Goal: Task Accomplishment & Management: Use online tool/utility

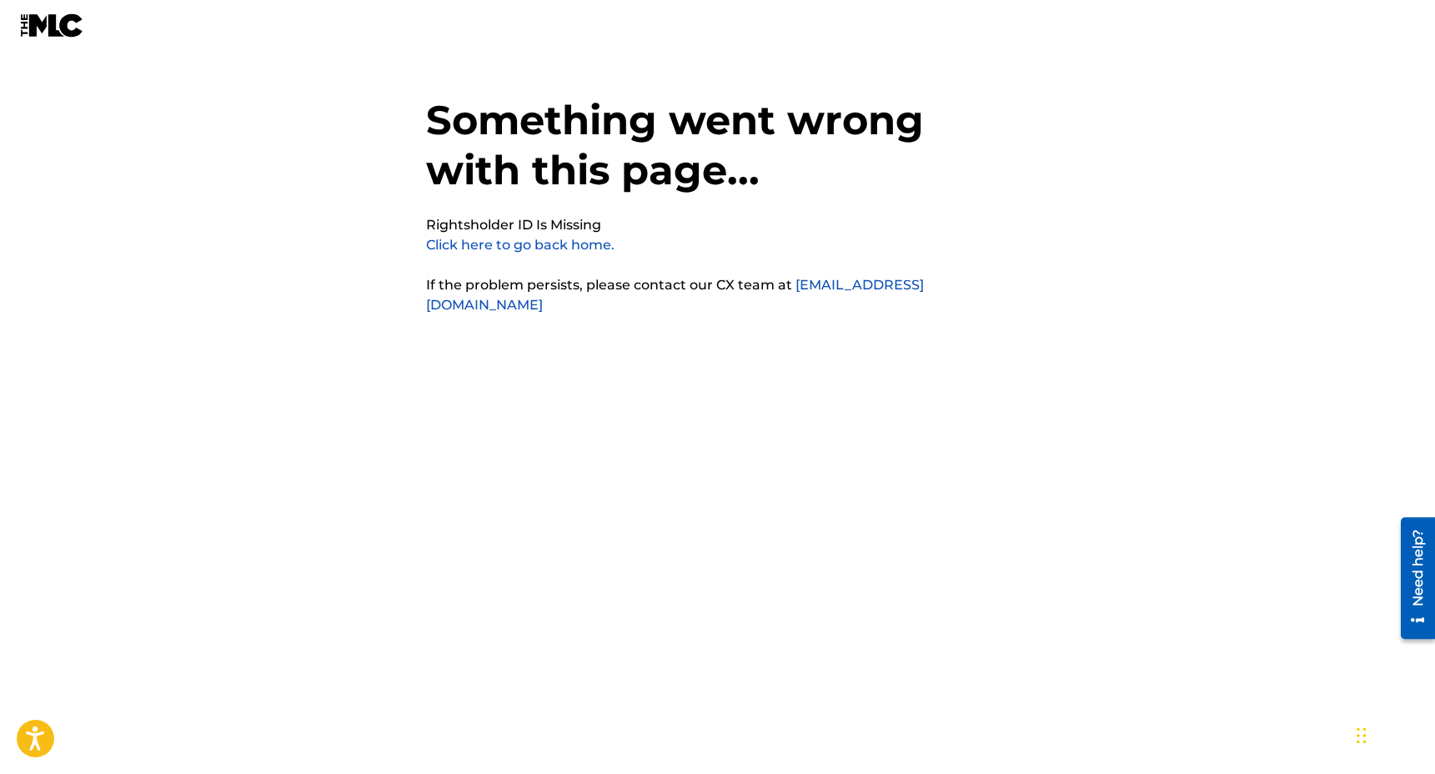
click at [539, 245] on link "Click here to go back home." at bounding box center [520, 245] width 188 height 16
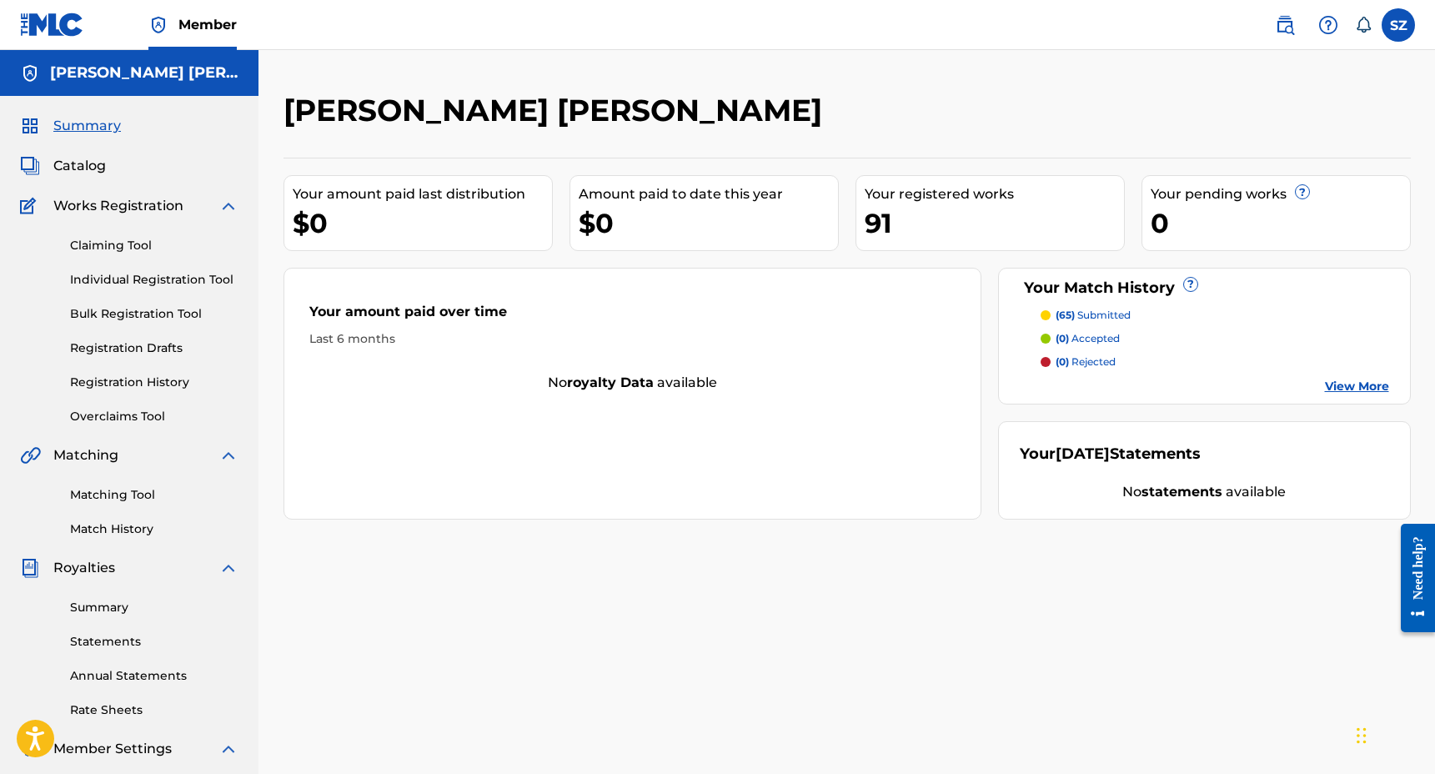
click at [874, 225] on div "91" at bounding box center [994, 223] width 259 height 38
click at [82, 169] on span "Catalog" at bounding box center [79, 166] width 53 height 20
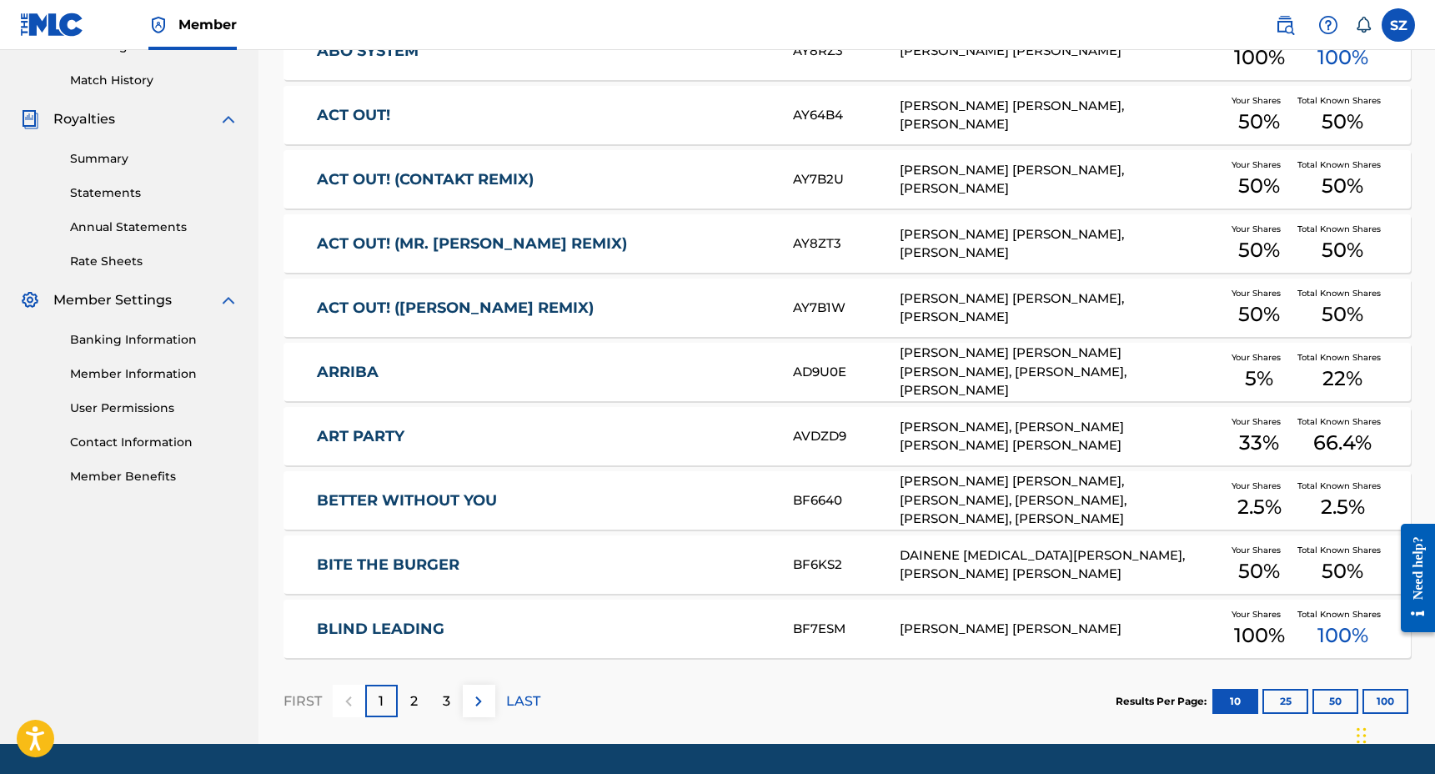
scroll to position [499, 0]
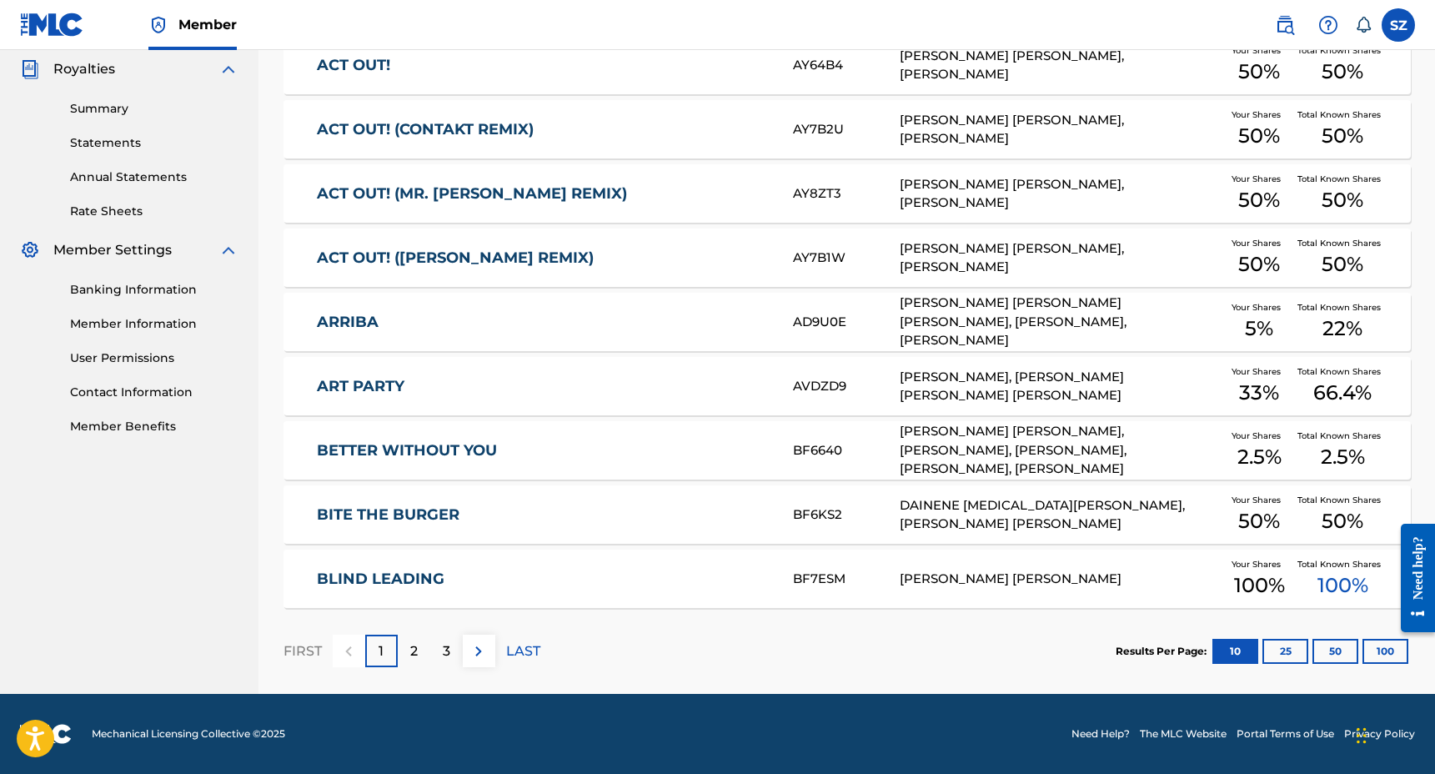
click at [418, 650] on div "2" at bounding box center [414, 651] width 33 height 33
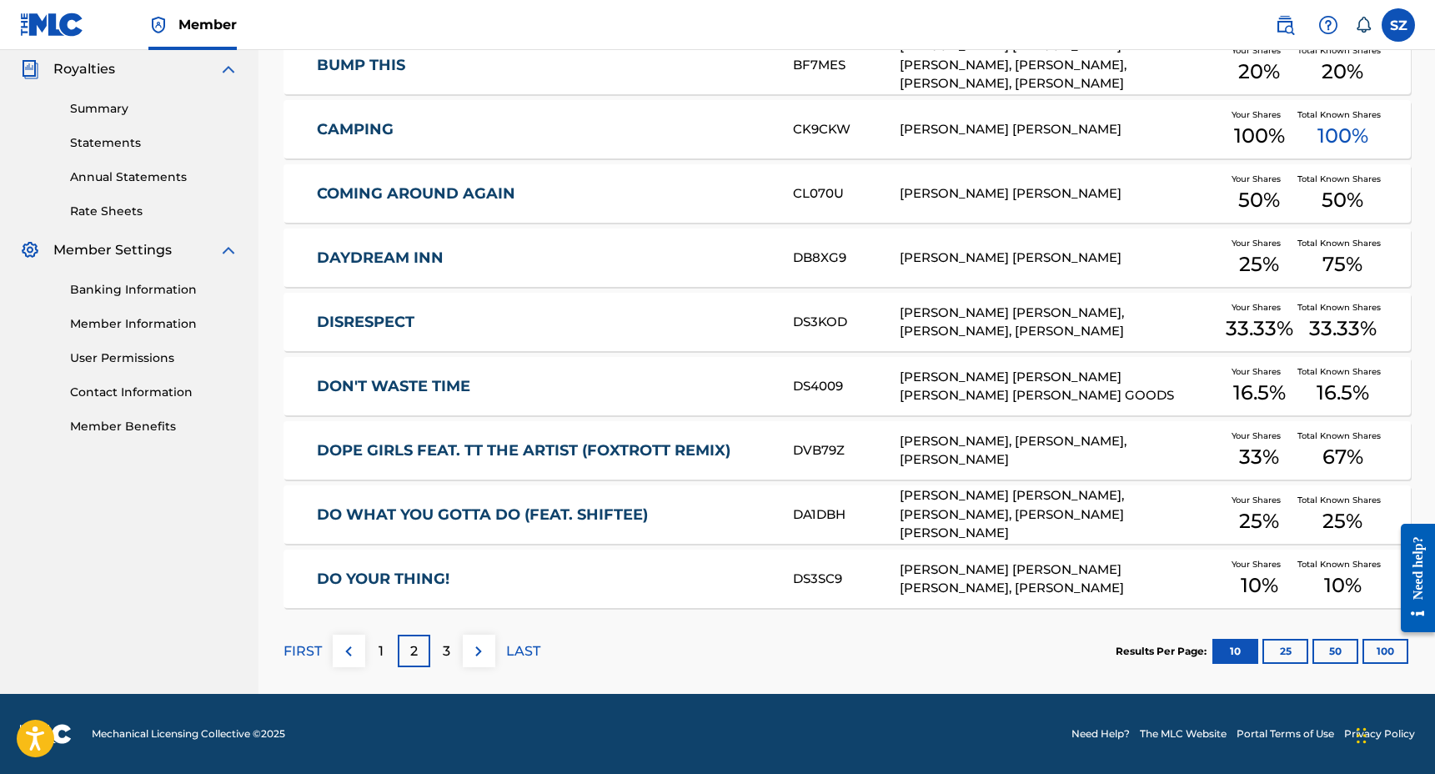
click at [445, 650] on p "3" at bounding box center [447, 651] width 8 height 20
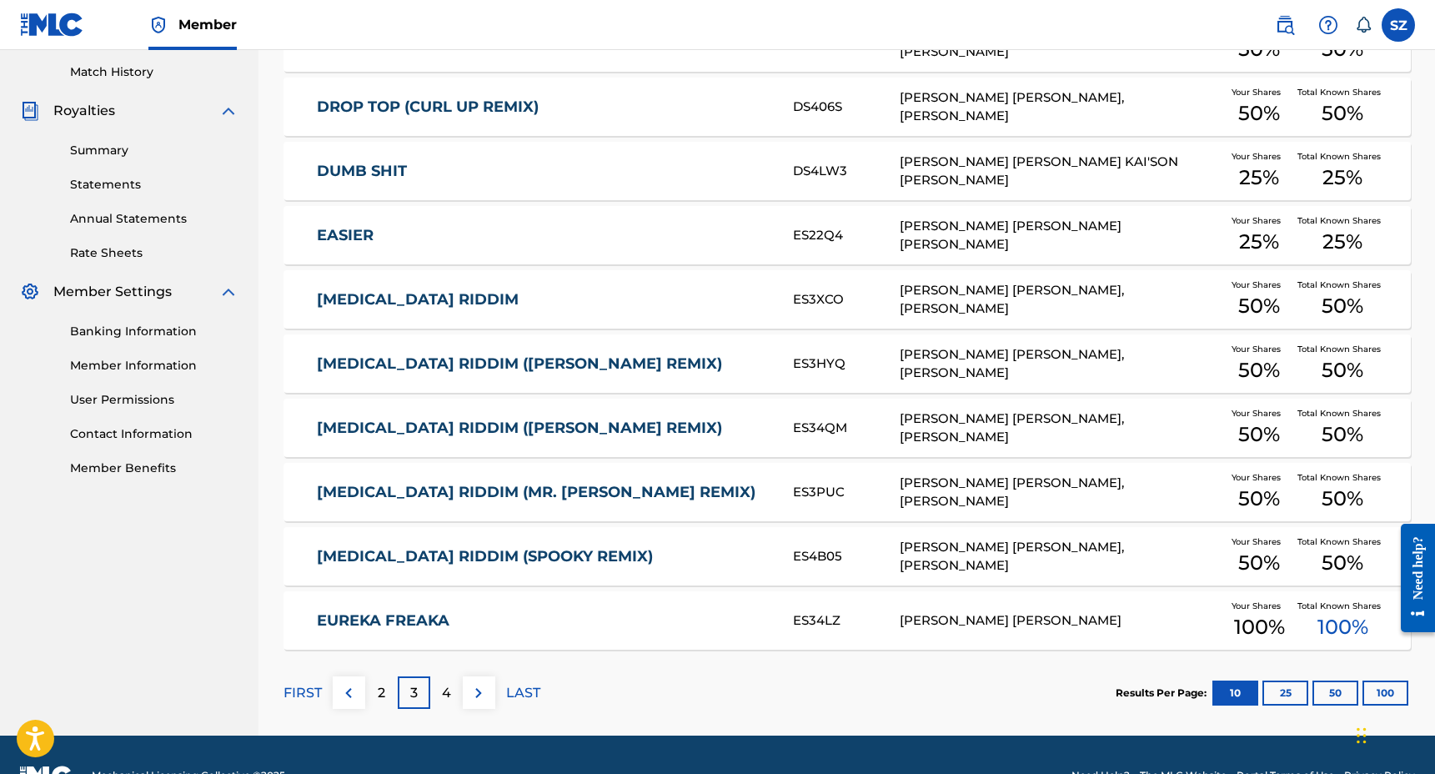
scroll to position [490, 0]
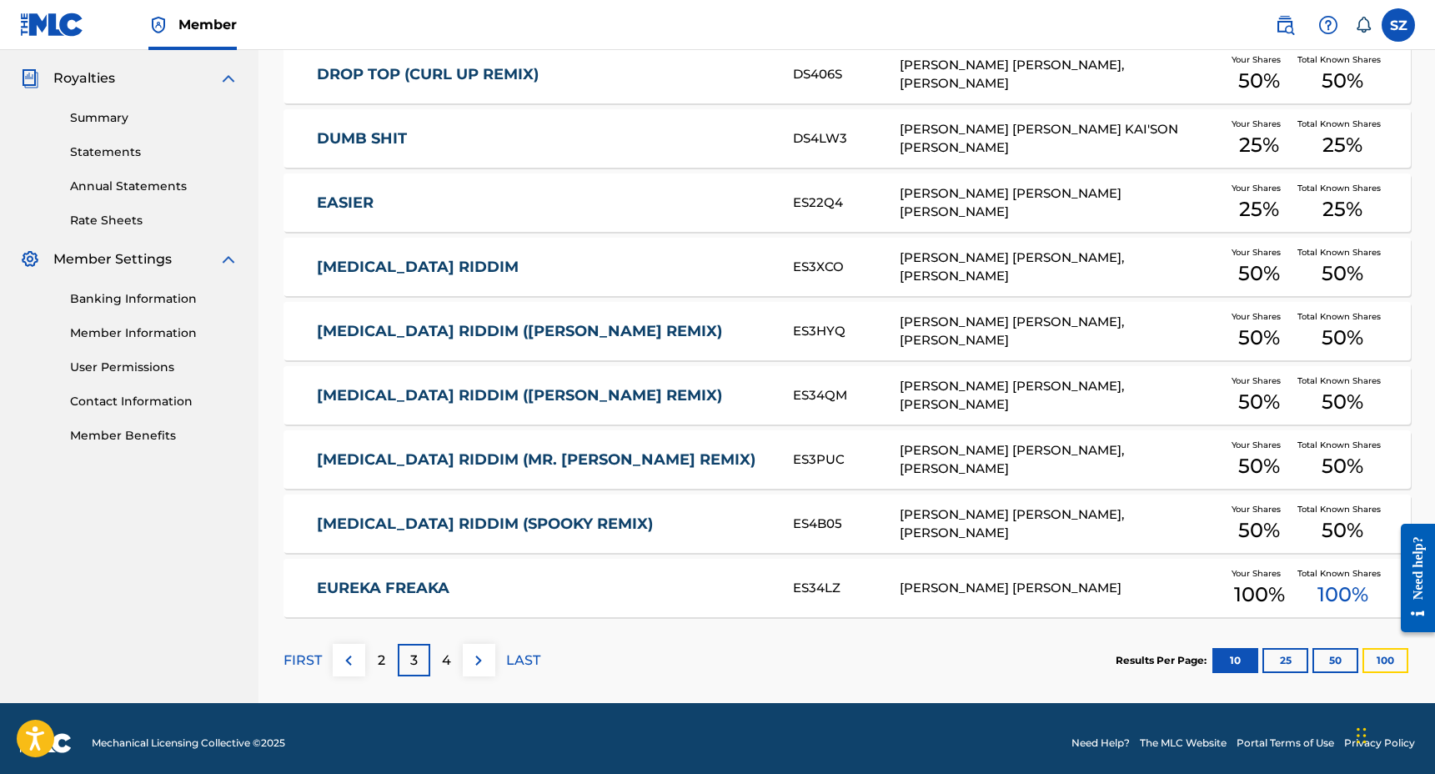
click at [1383, 651] on button "100" at bounding box center [1386, 660] width 46 height 25
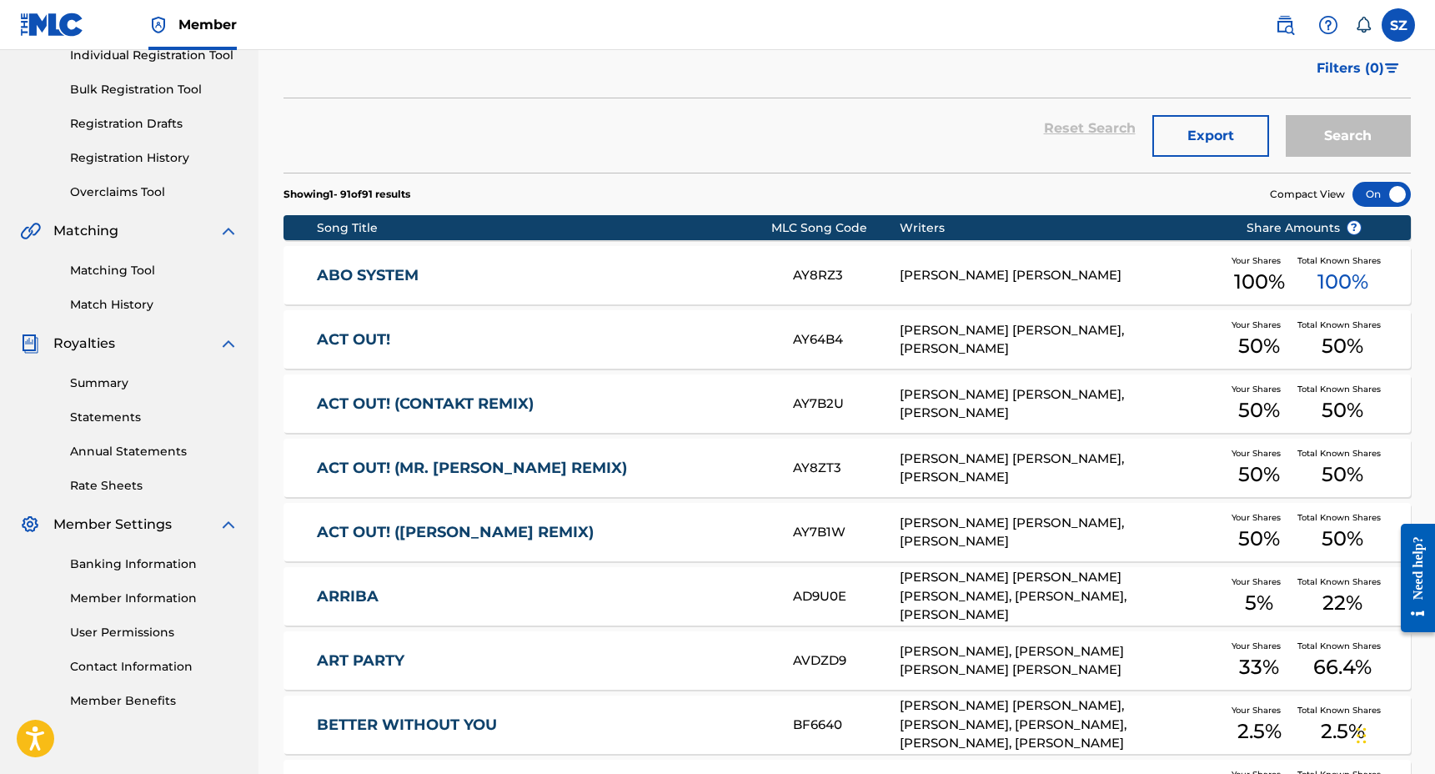
scroll to position [0, 0]
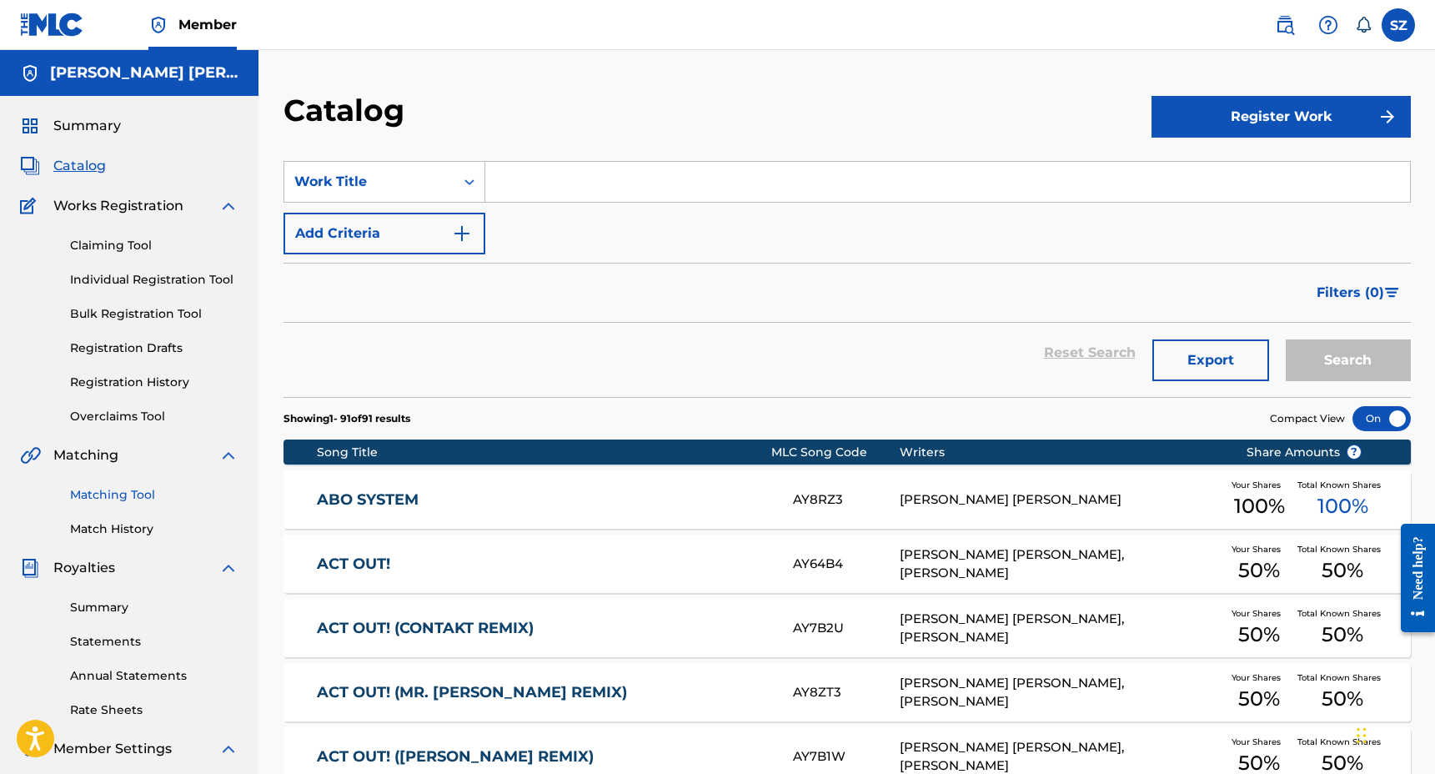
click at [108, 494] on link "Matching Tool" at bounding box center [154, 495] width 168 height 18
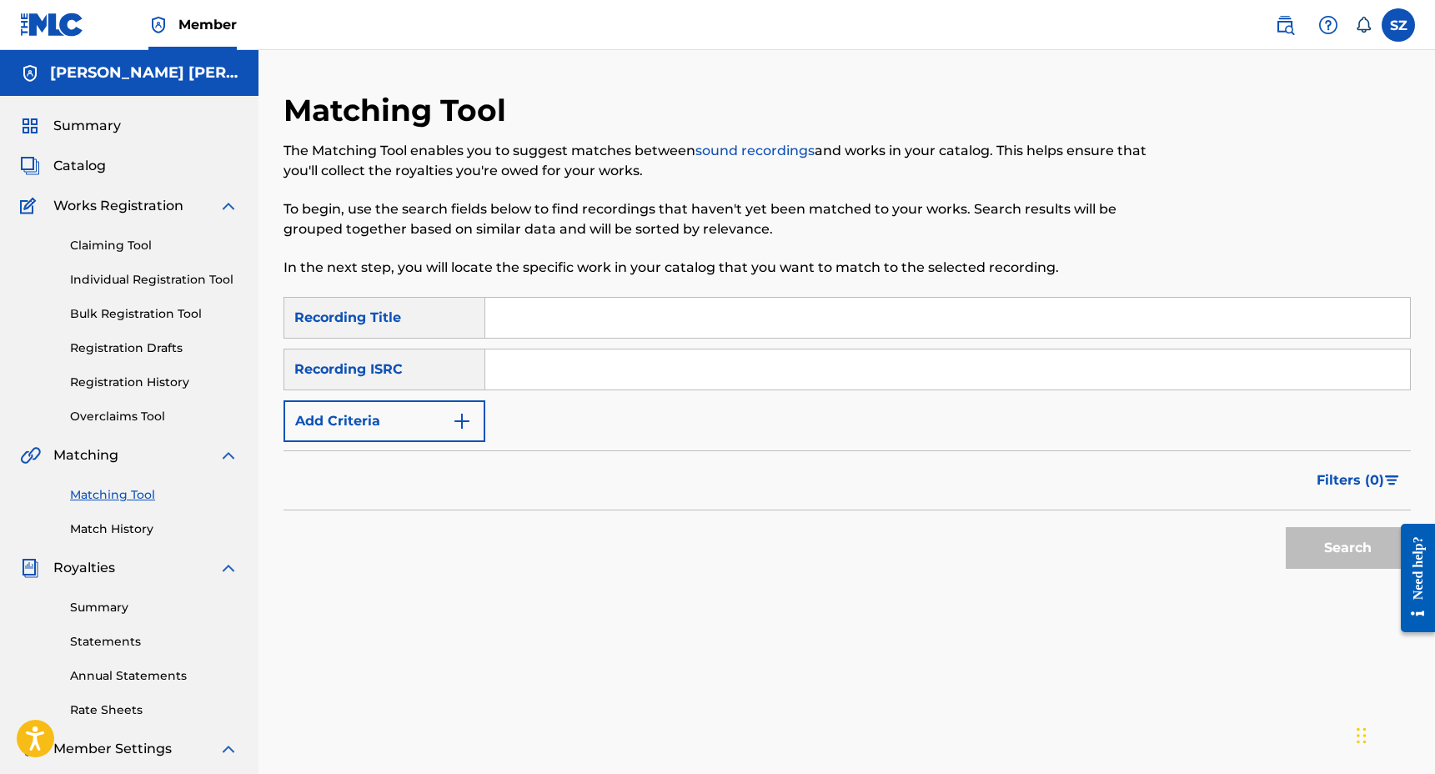
click at [526, 311] on input "Search Form" at bounding box center [947, 318] width 925 height 40
type input "Let Me Go"
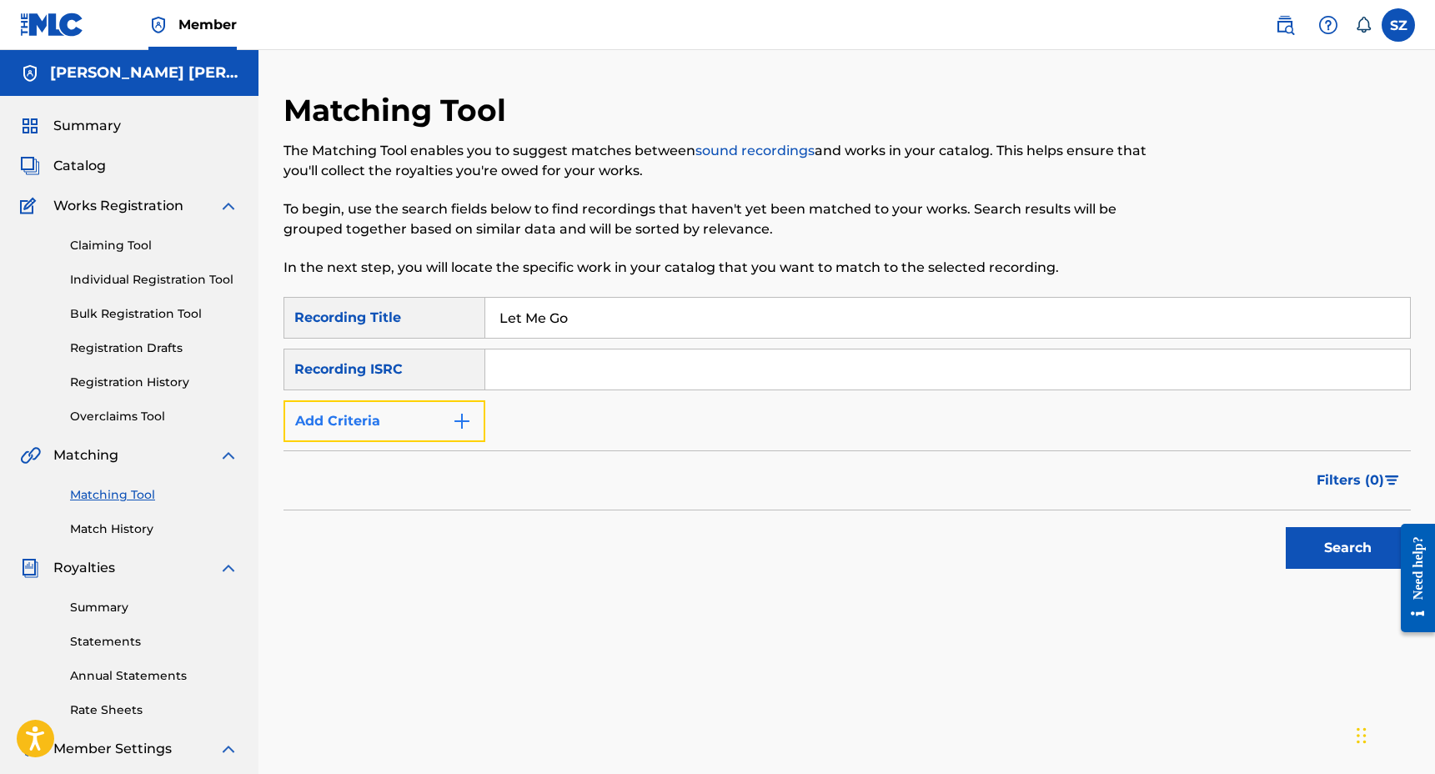
click at [453, 420] on img "Search Form" at bounding box center [462, 421] width 20 height 20
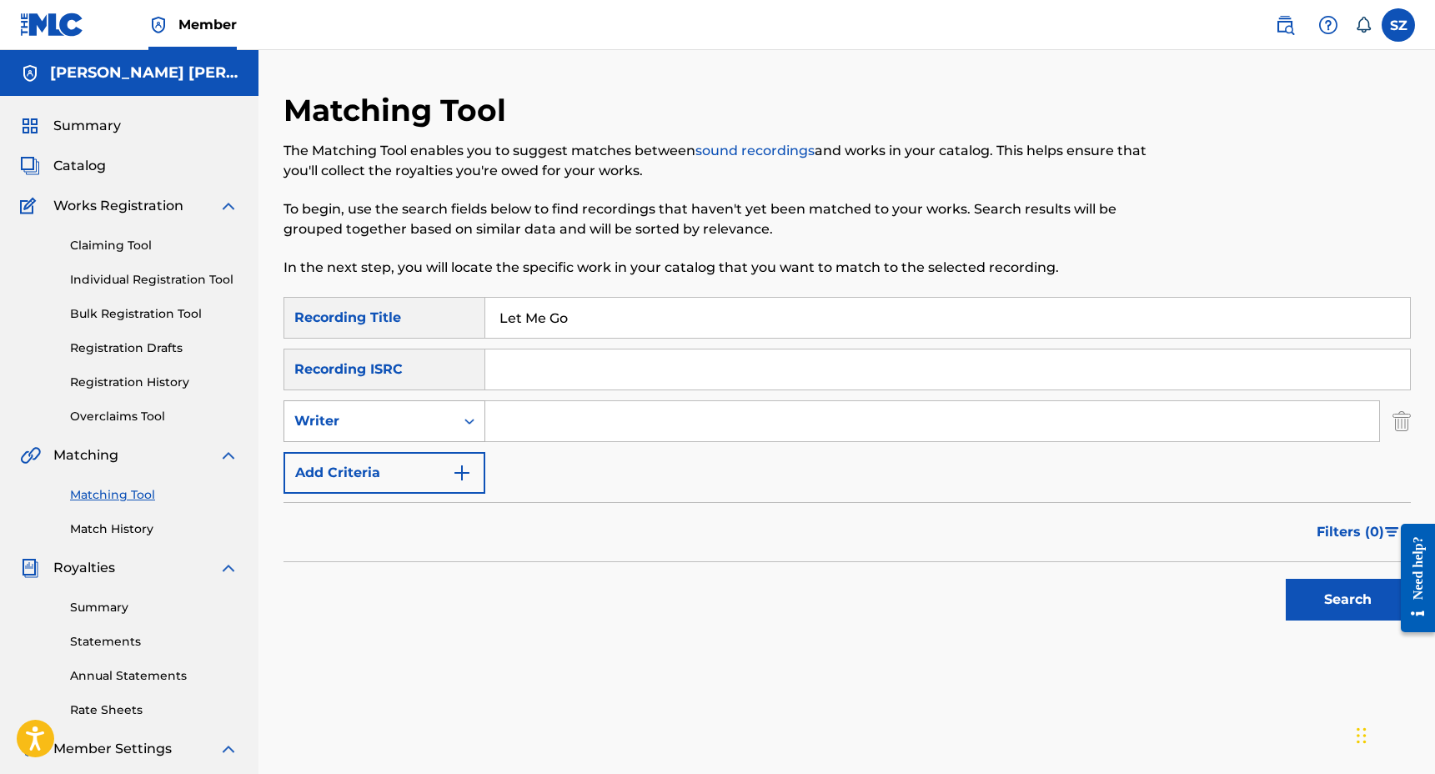
click at [447, 424] on div "Writer" at bounding box center [369, 421] width 170 height 32
drag, startPoint x: 416, startPoint y: 456, endPoint x: 460, endPoint y: 445, distance: 45.5
click at [419, 456] on div "Recording Artist" at bounding box center [384, 463] width 200 height 42
click at [546, 418] on input "Search Form" at bounding box center [932, 421] width 894 height 40
type input "Sliink"
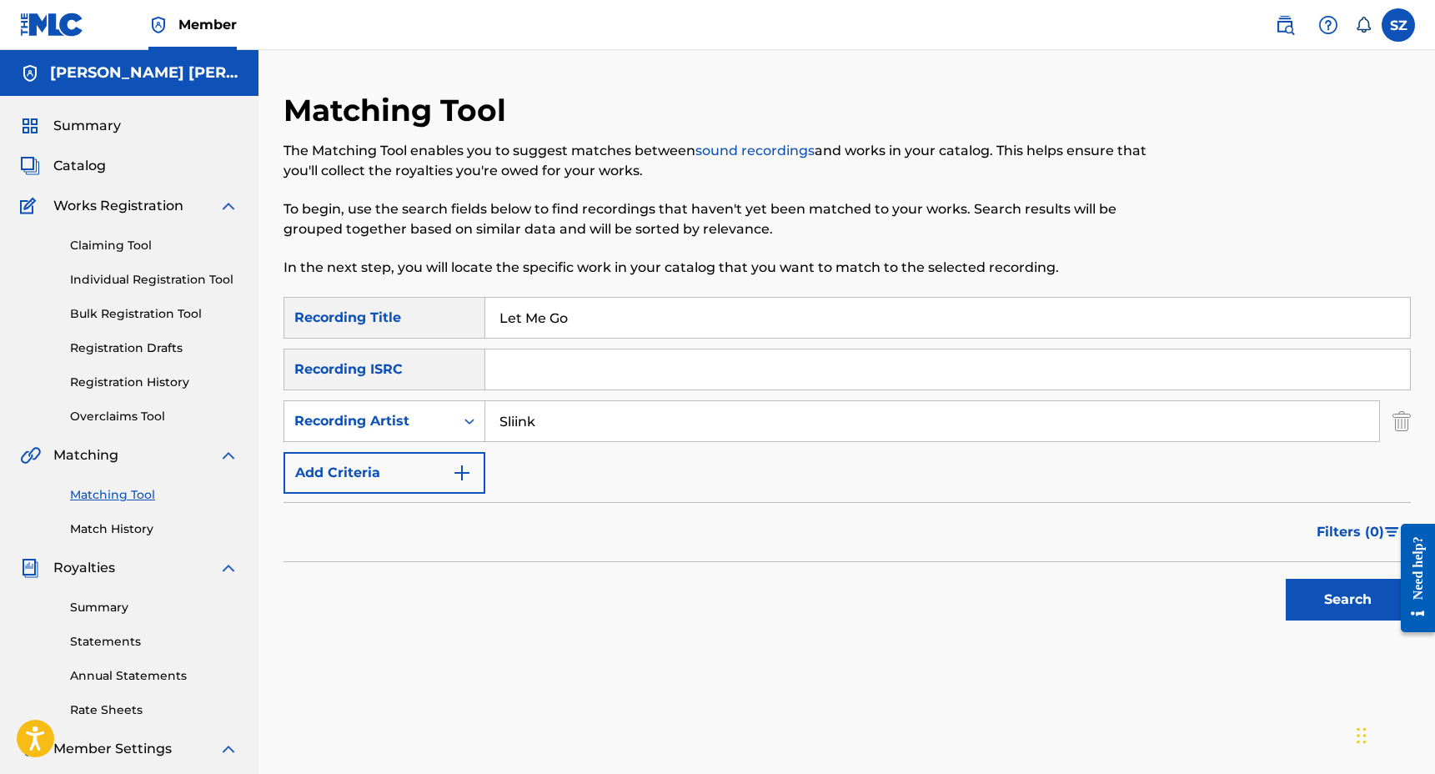
click at [1286, 579] on button "Search" at bounding box center [1348, 600] width 125 height 42
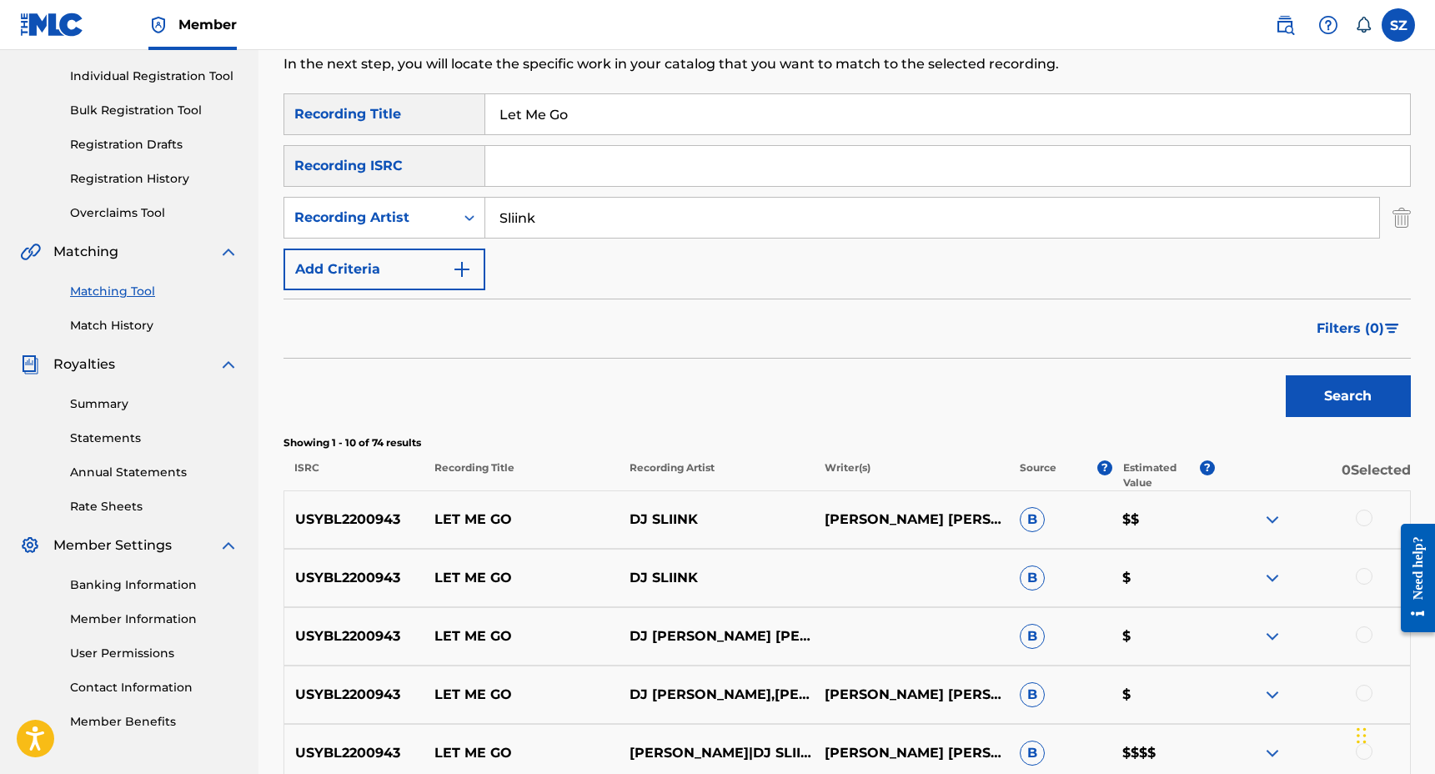
scroll to position [206, 0]
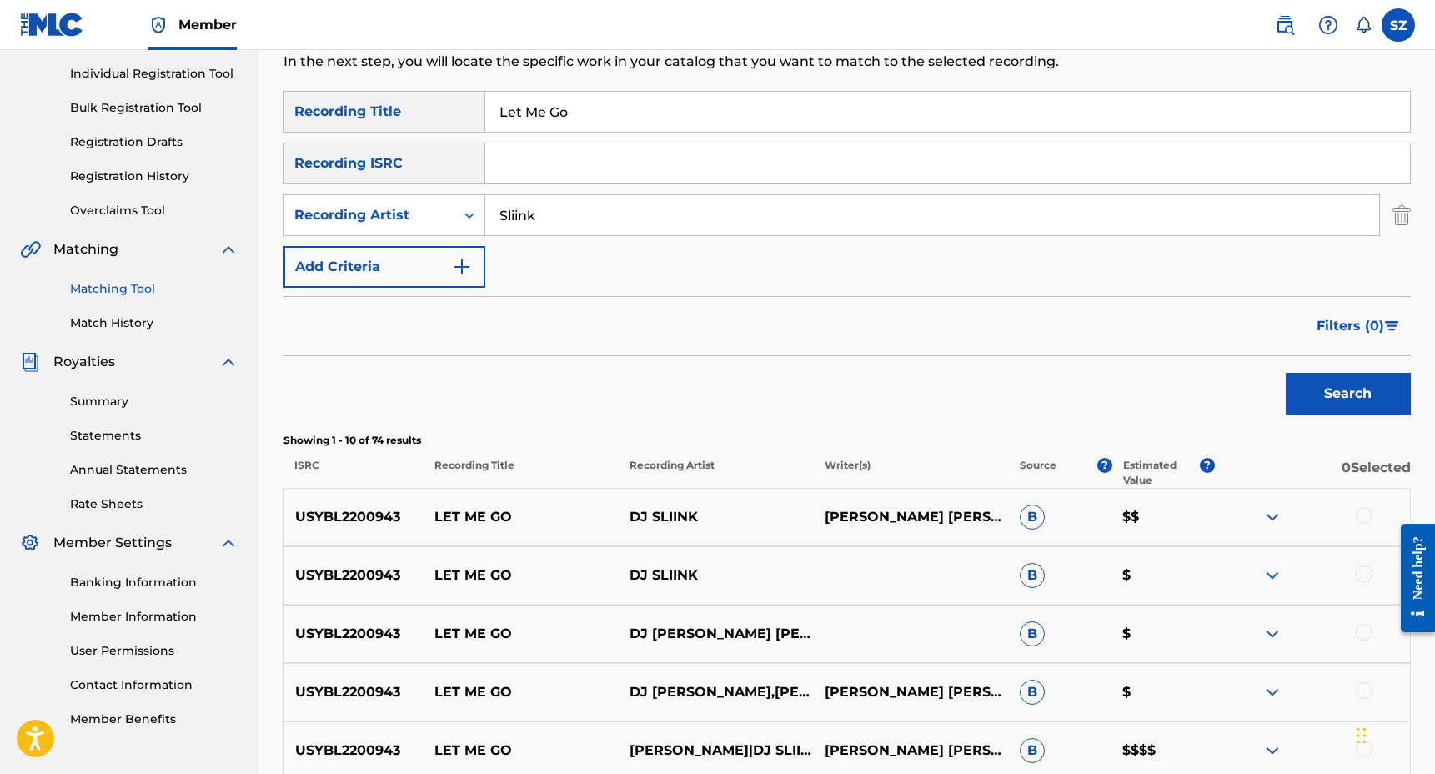
click at [1367, 512] on div at bounding box center [1364, 515] width 17 height 17
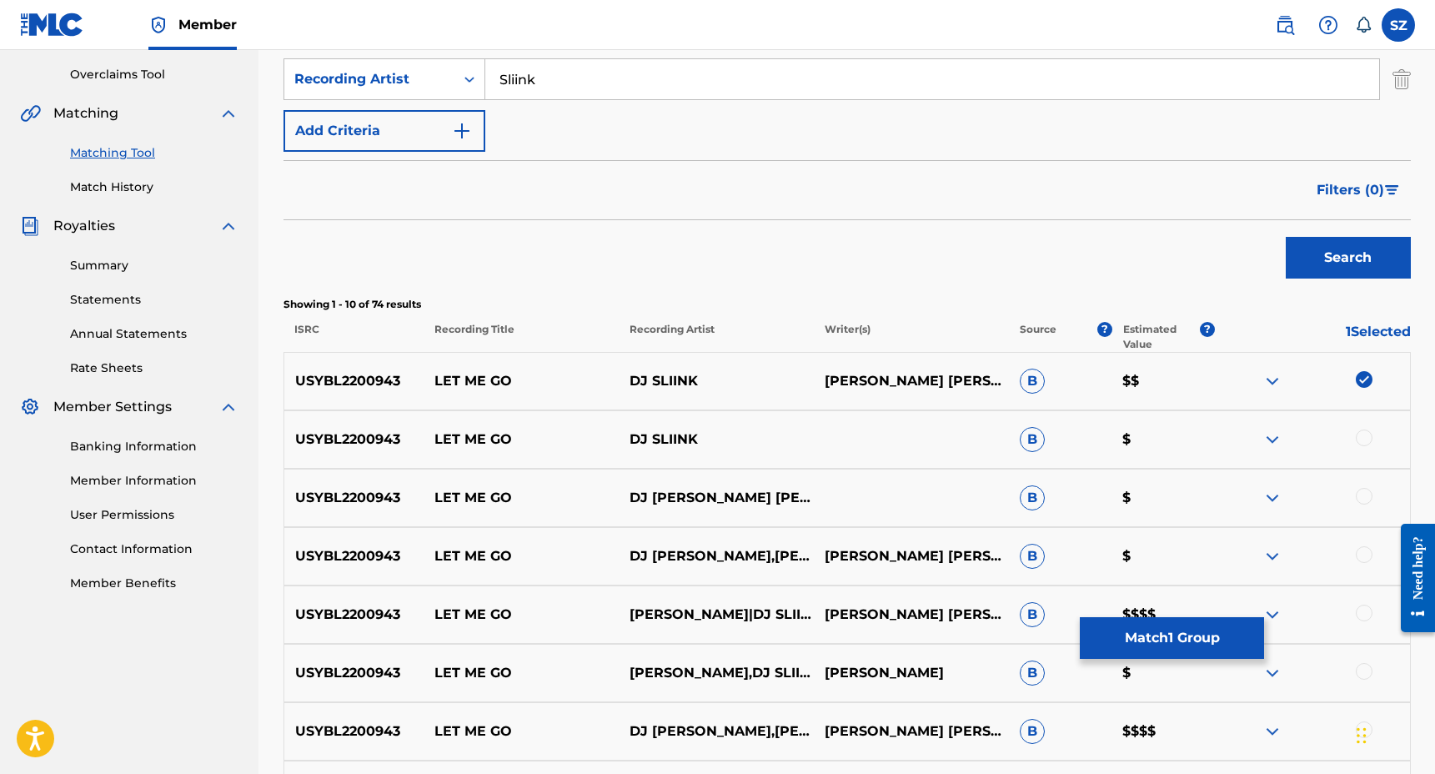
scroll to position [348, 0]
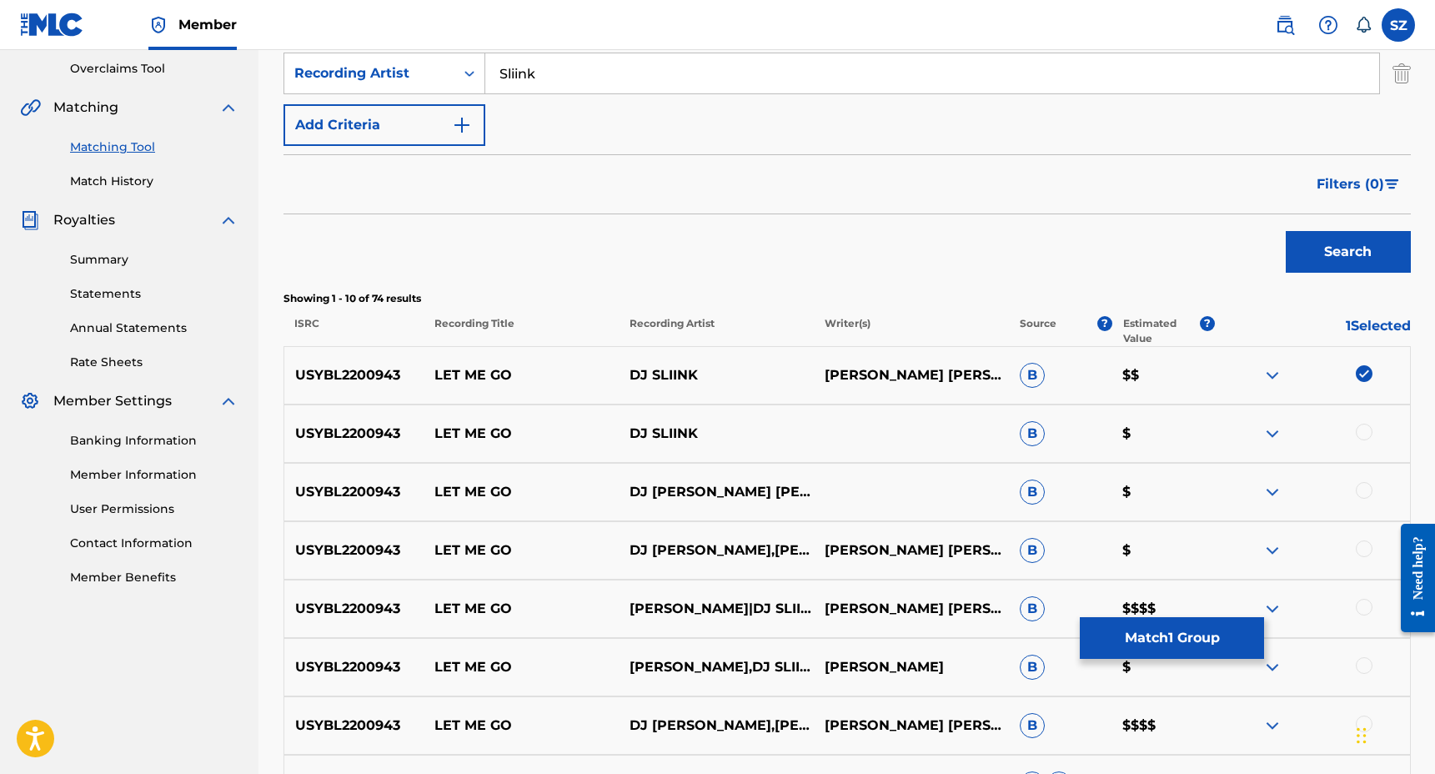
click at [1372, 429] on div at bounding box center [1364, 432] width 17 height 17
click at [1366, 491] on div at bounding box center [1364, 490] width 17 height 17
drag, startPoint x: 1364, startPoint y: 545, endPoint x: 1316, endPoint y: 519, distance: 55.2
click at [1364, 545] on div at bounding box center [1364, 548] width 17 height 17
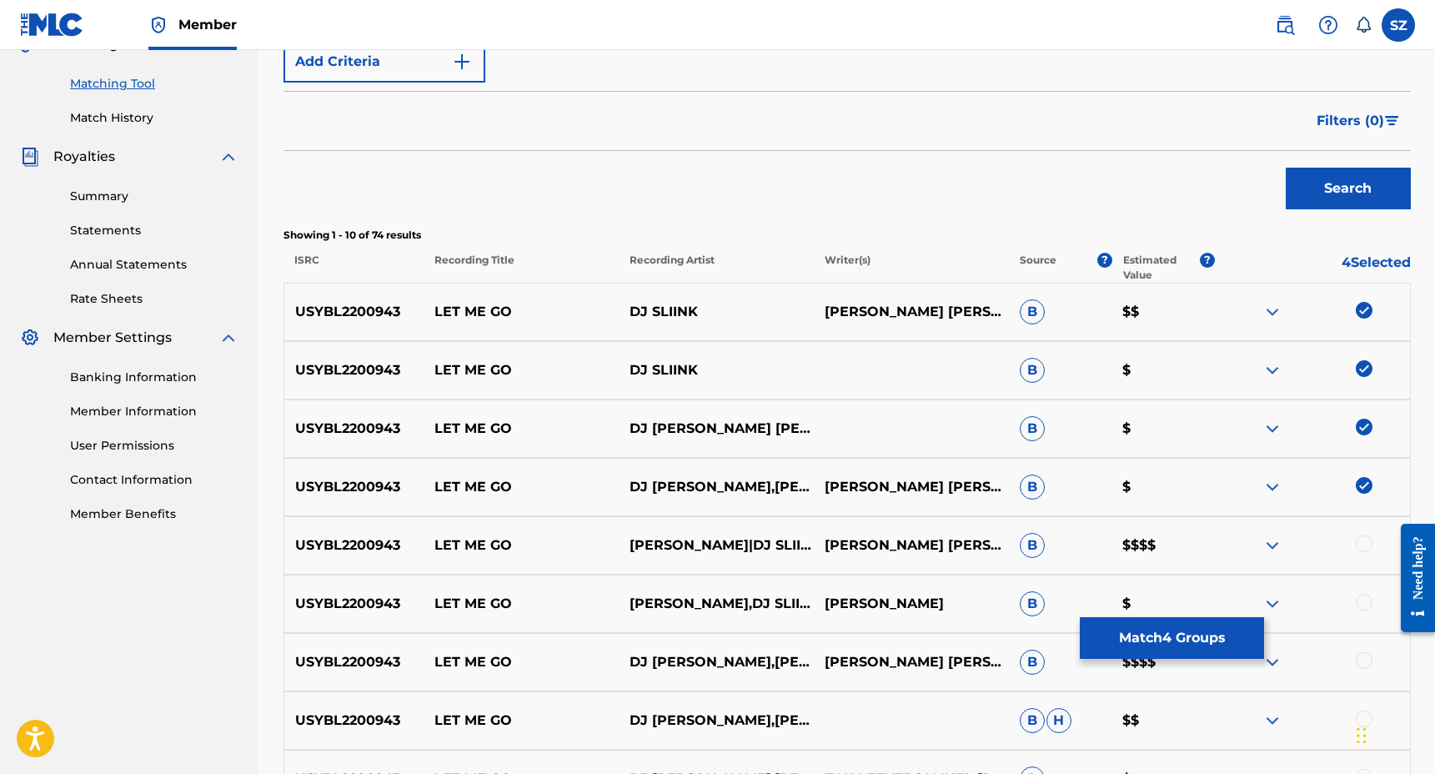
scroll to position [523, 0]
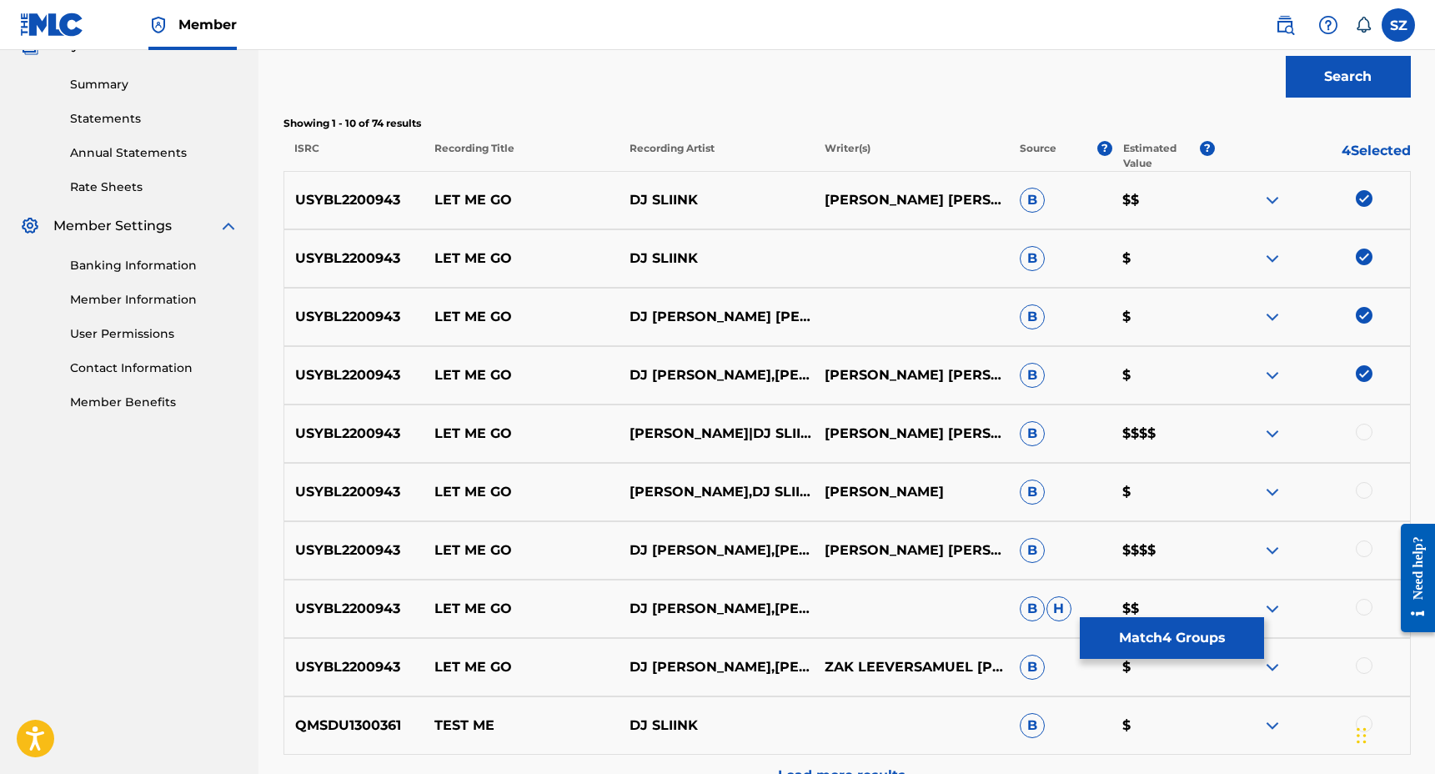
drag, startPoint x: 1367, startPoint y: 432, endPoint x: 1364, endPoint y: 453, distance: 21.0
click at [1366, 431] on div at bounding box center [1364, 432] width 17 height 17
click at [1368, 492] on div at bounding box center [1364, 490] width 17 height 17
click at [1365, 546] on div at bounding box center [1364, 548] width 17 height 17
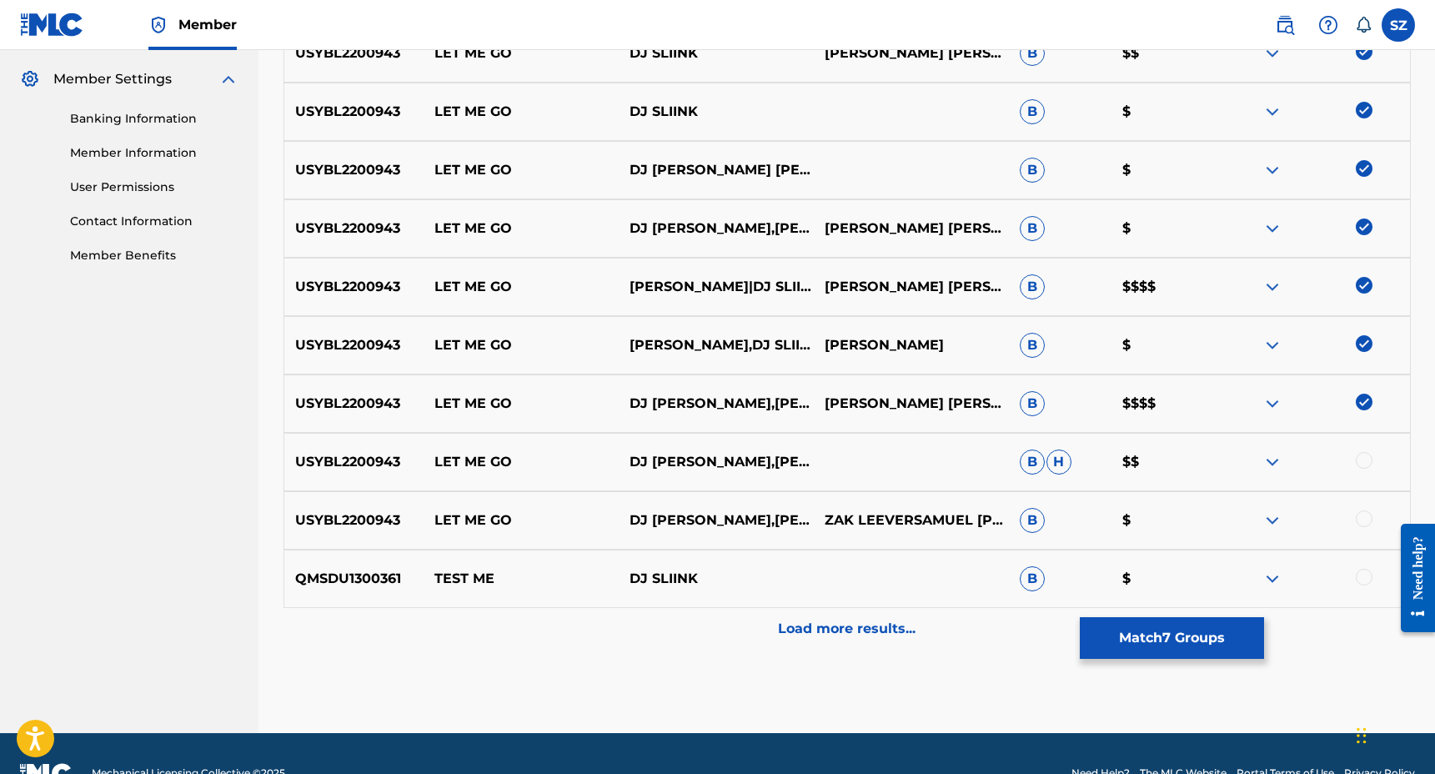
scroll to position [685, 0]
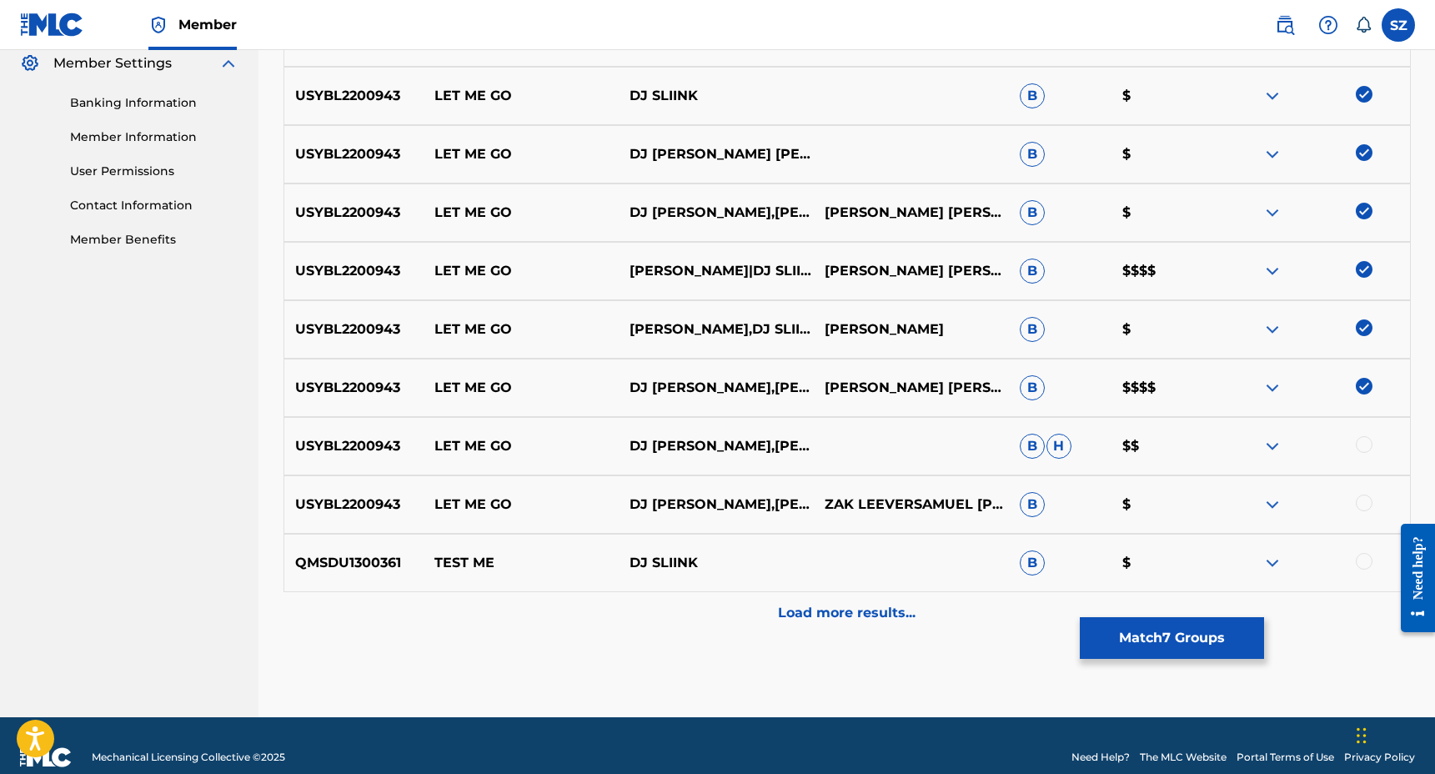
click at [1368, 441] on div at bounding box center [1364, 444] width 17 height 17
click at [1364, 499] on div at bounding box center [1364, 503] width 17 height 17
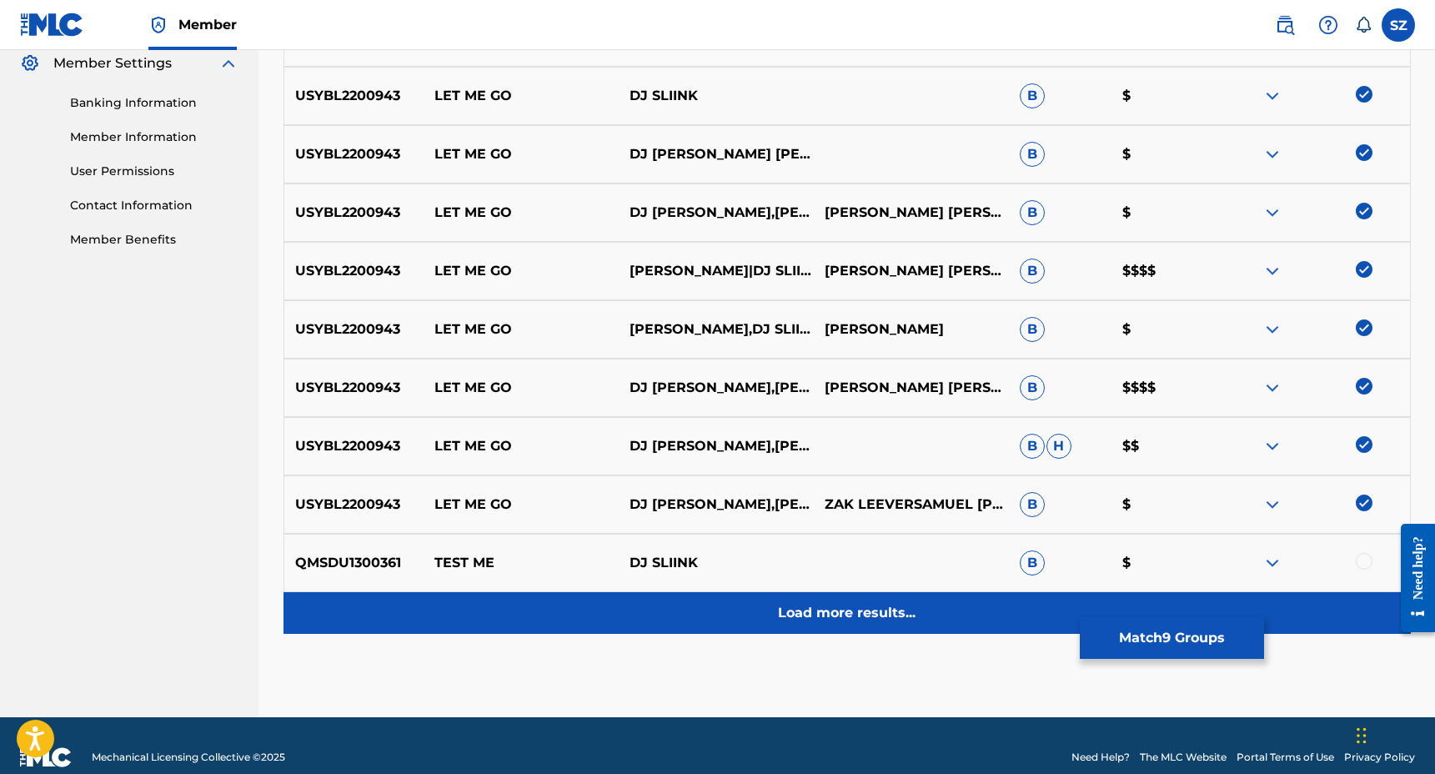
click at [819, 605] on p "Load more results..." at bounding box center [847, 613] width 138 height 20
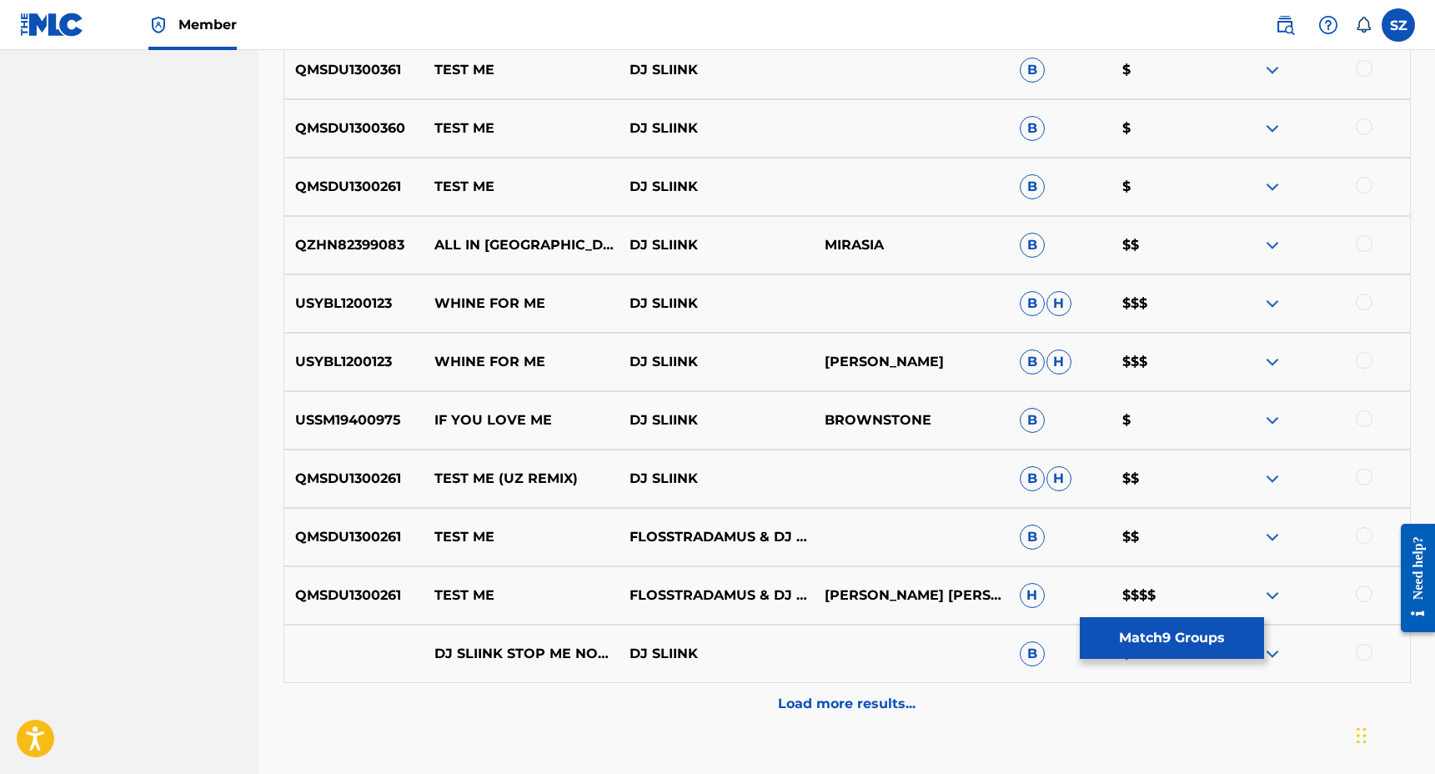
scroll to position [1293, 0]
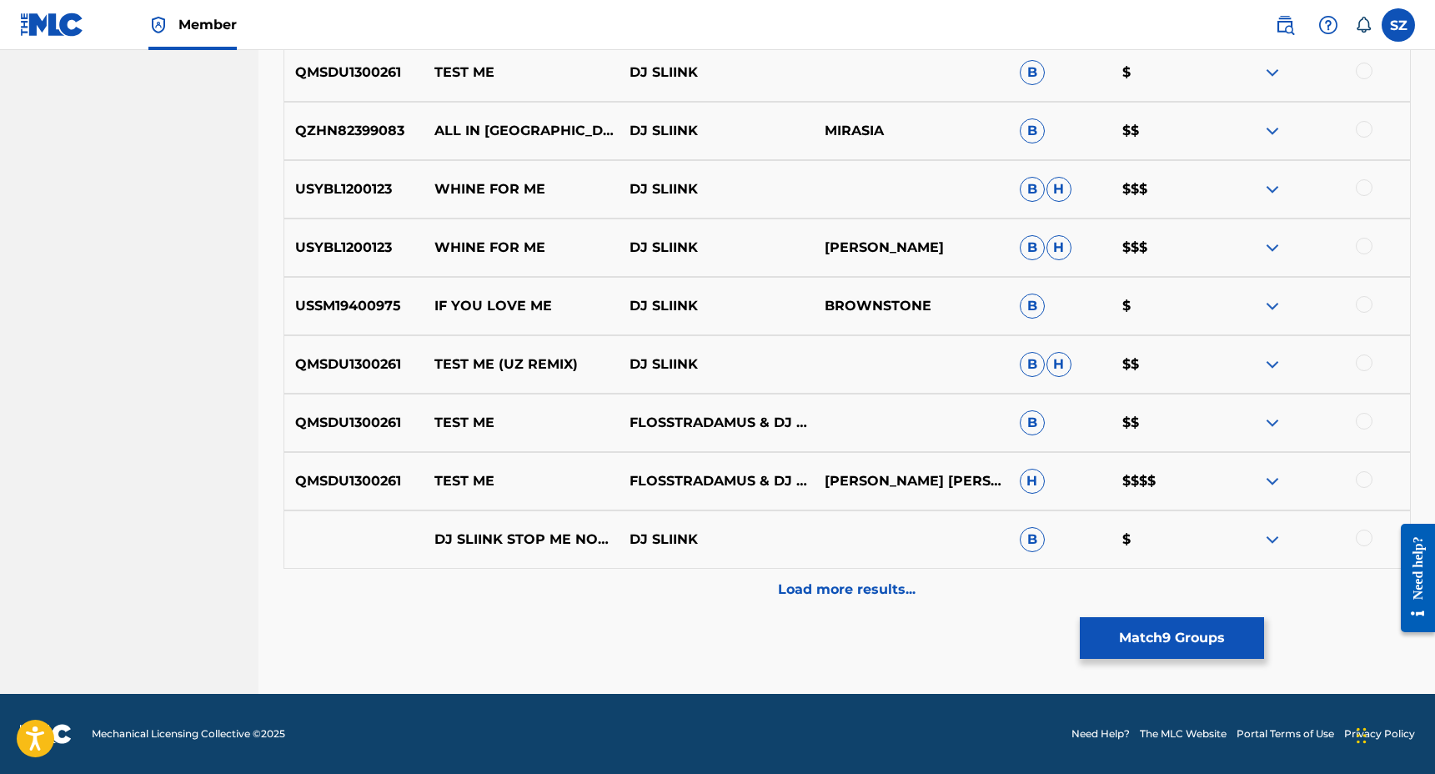
click at [833, 604] on div "Load more results..." at bounding box center [847, 590] width 1127 height 42
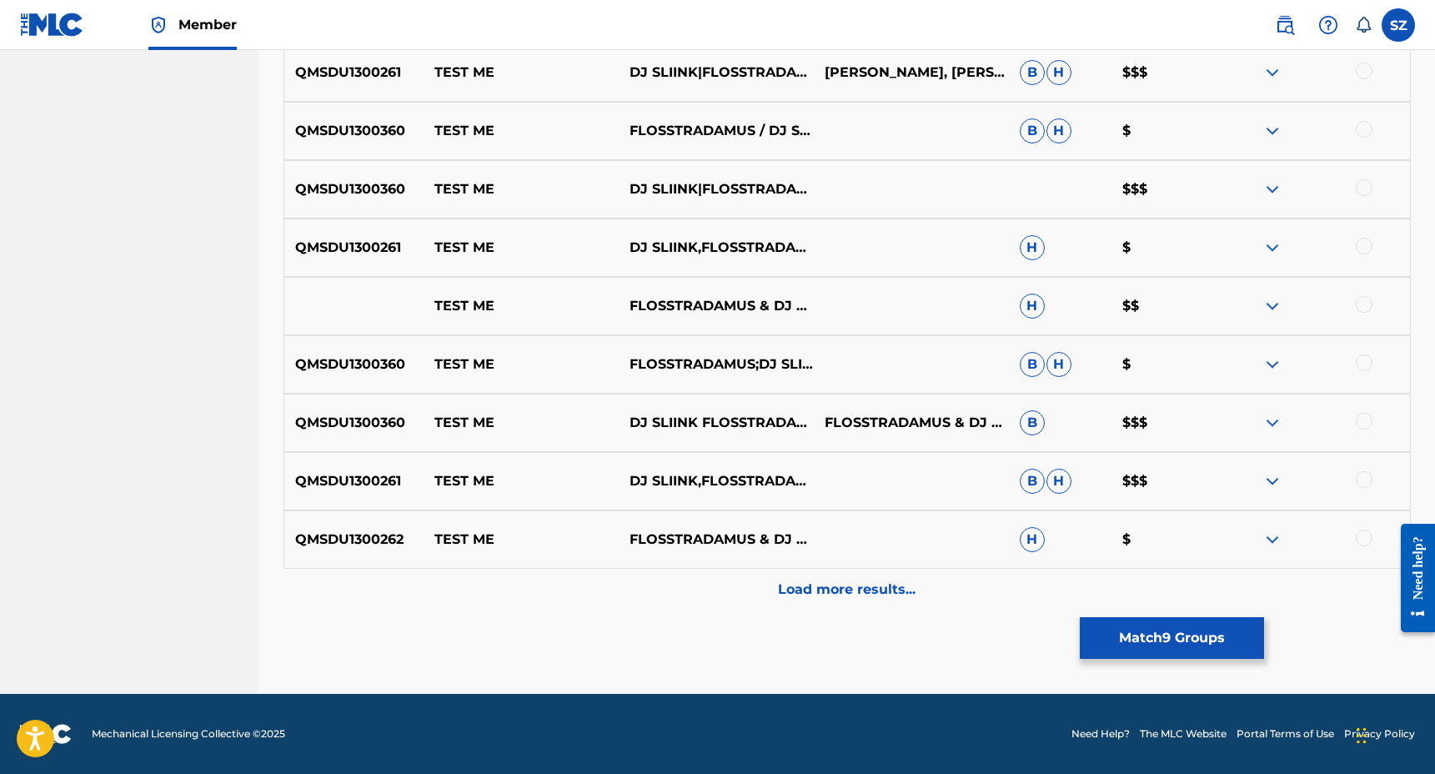
click at [807, 596] on p "Load more results..." at bounding box center [847, 590] width 138 height 20
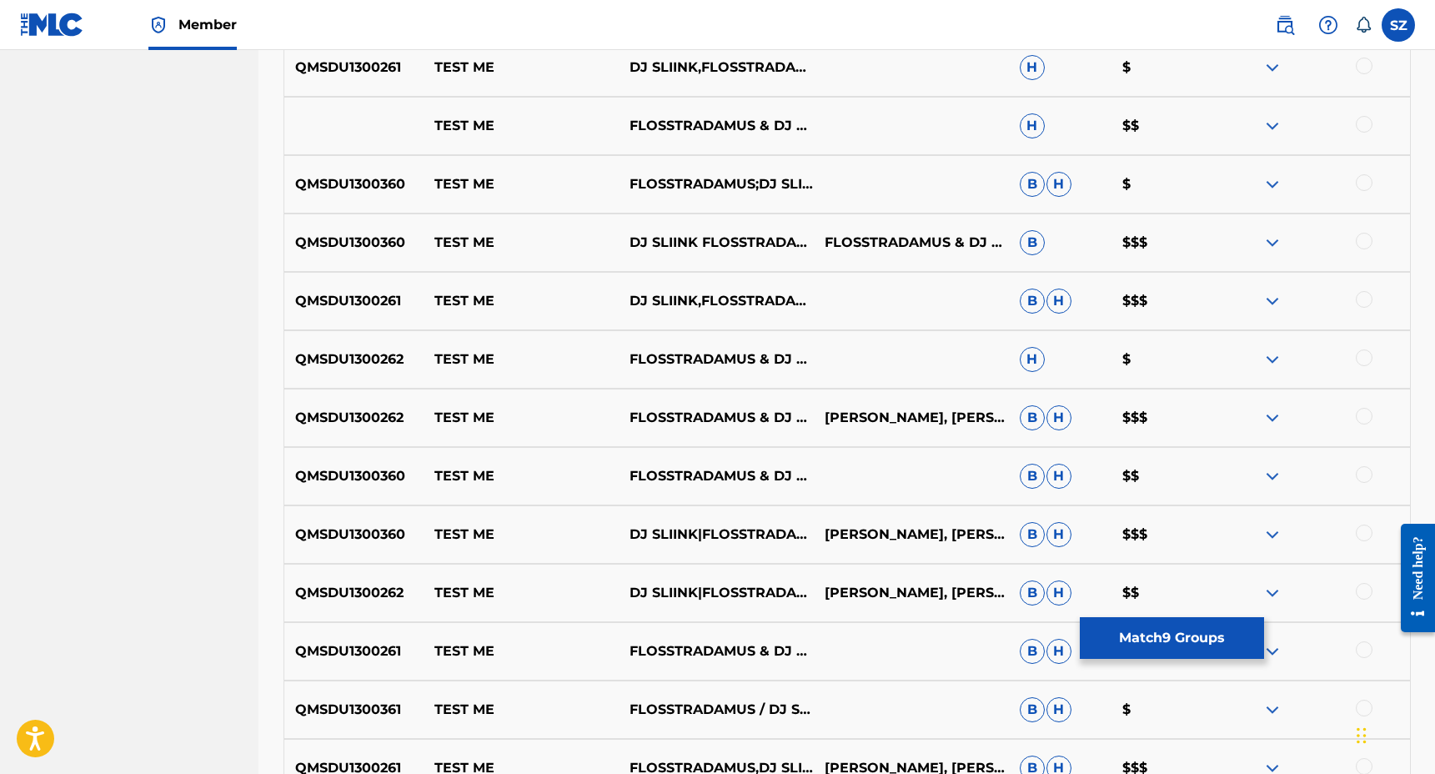
scroll to position [2460, 0]
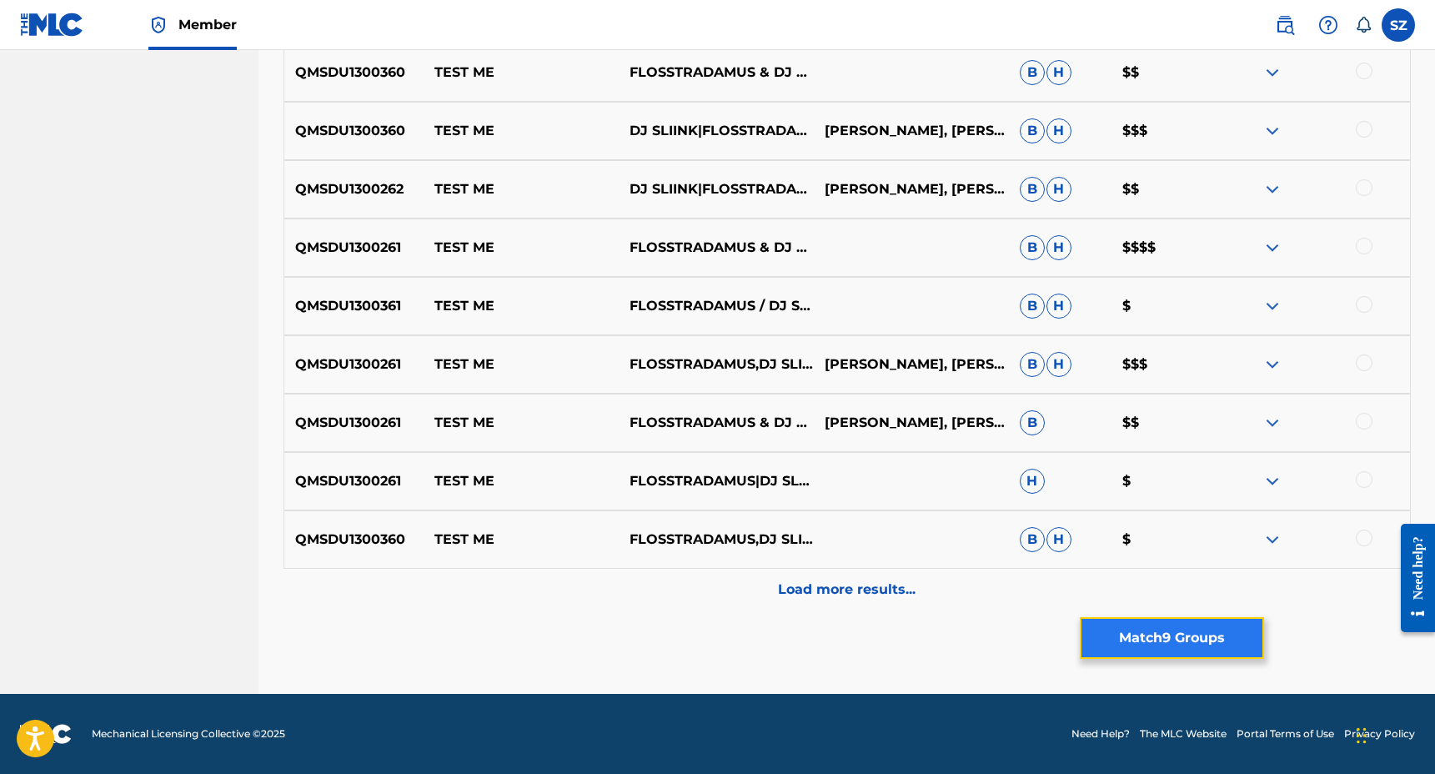
click at [1122, 628] on button "Match 9 Groups" at bounding box center [1172, 638] width 184 height 42
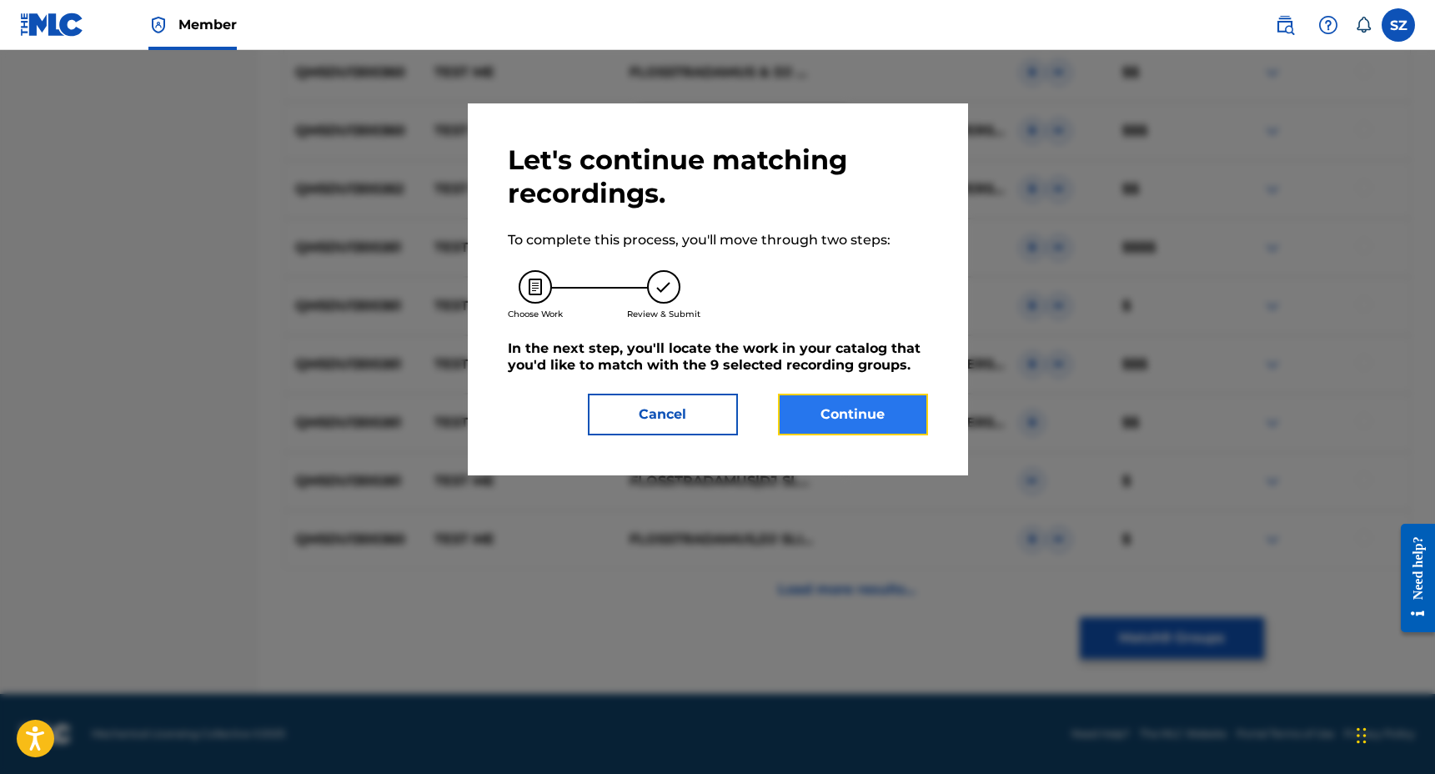
click at [866, 406] on button "Continue" at bounding box center [853, 415] width 150 height 42
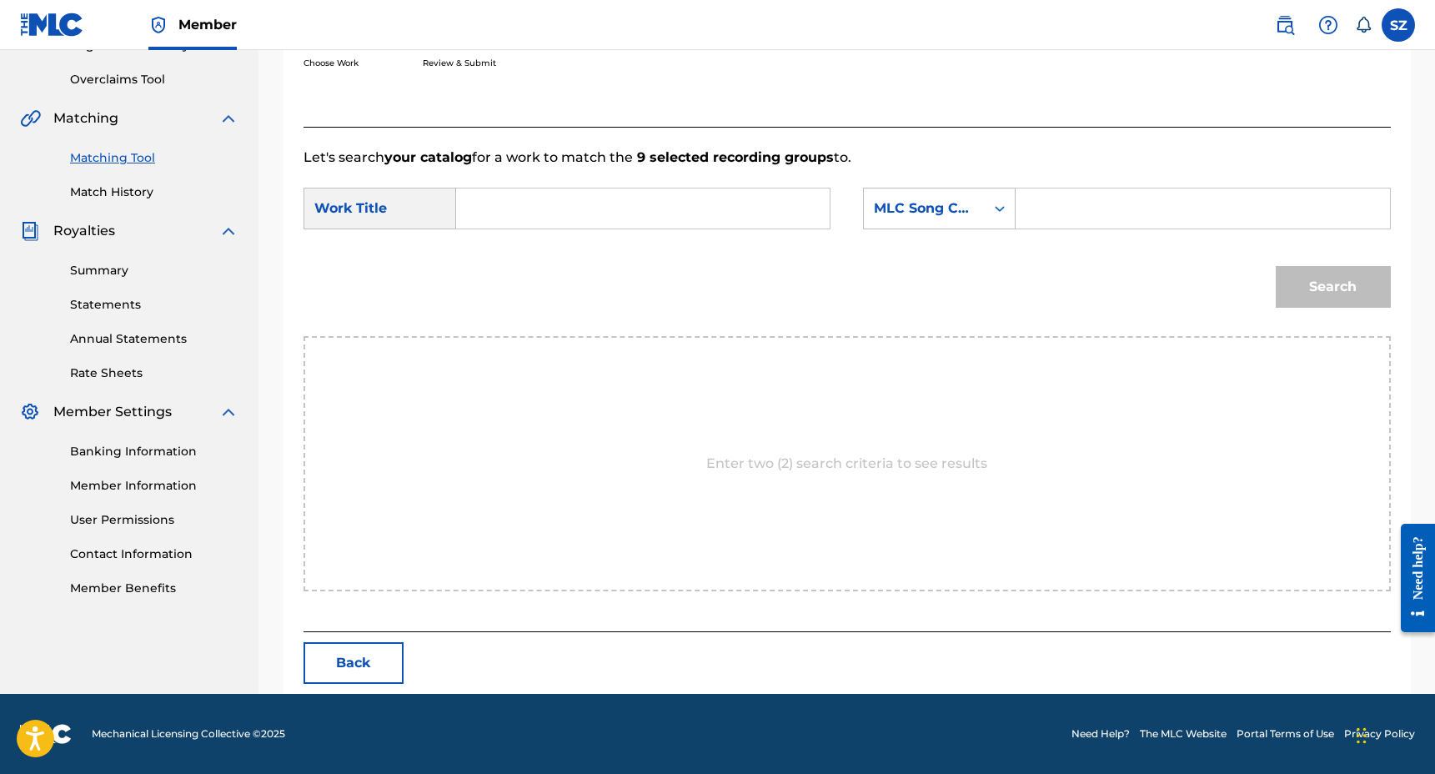
scroll to position [337, 0]
click at [591, 220] on input "Search Form" at bounding box center [642, 208] width 345 height 40
type input "let me go"
click at [909, 219] on div "MLC Song Code" at bounding box center [924, 209] width 121 height 32
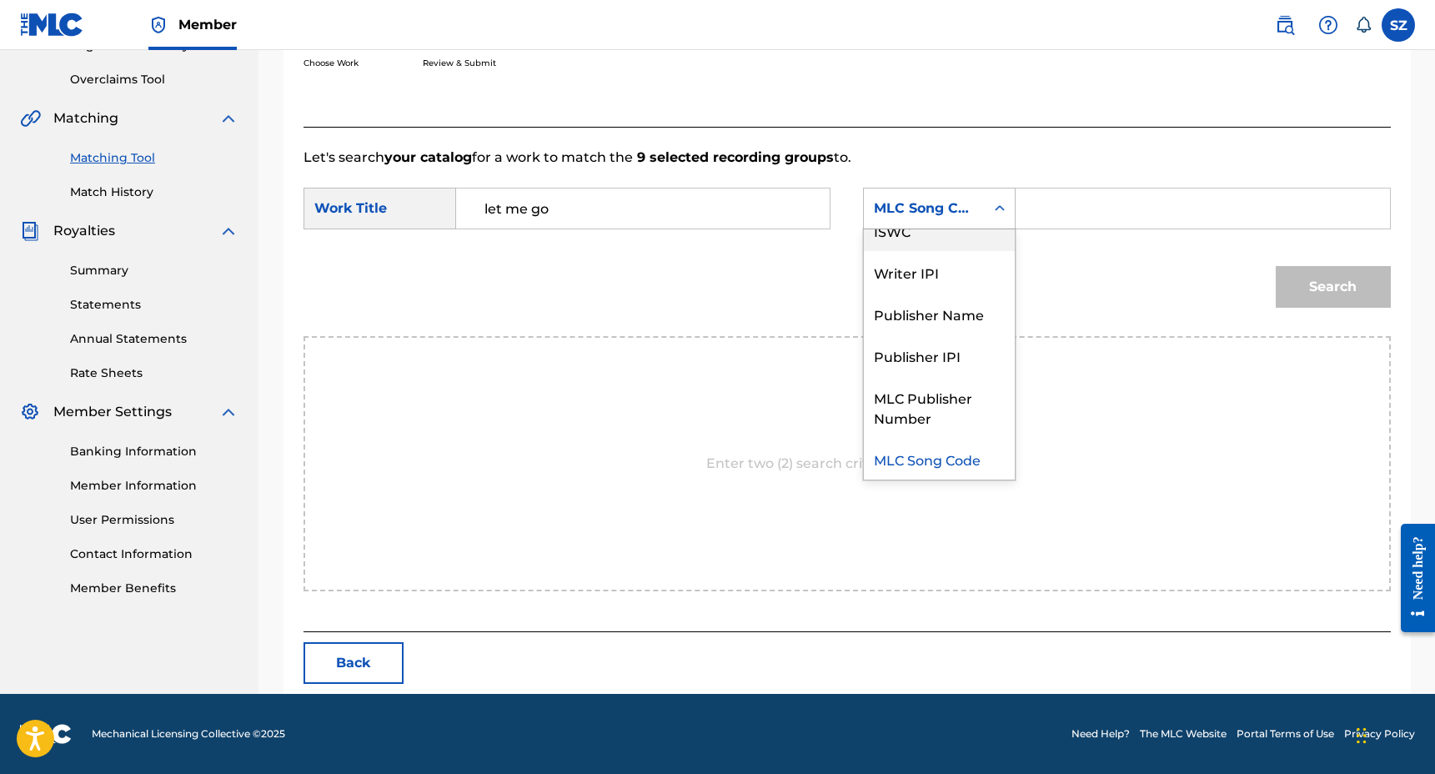
scroll to position [0, 0]
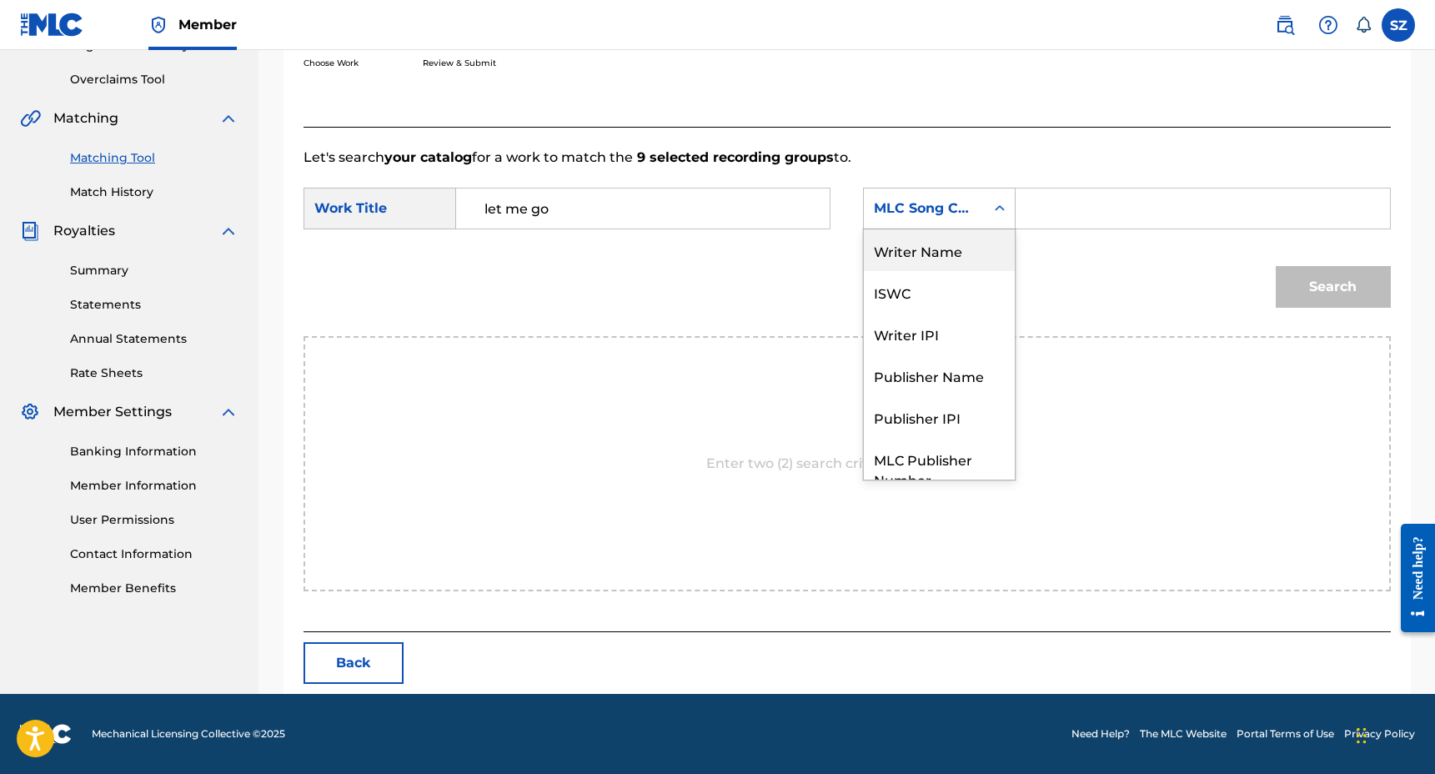
click at [931, 252] on div "Writer Name" at bounding box center [939, 250] width 151 height 42
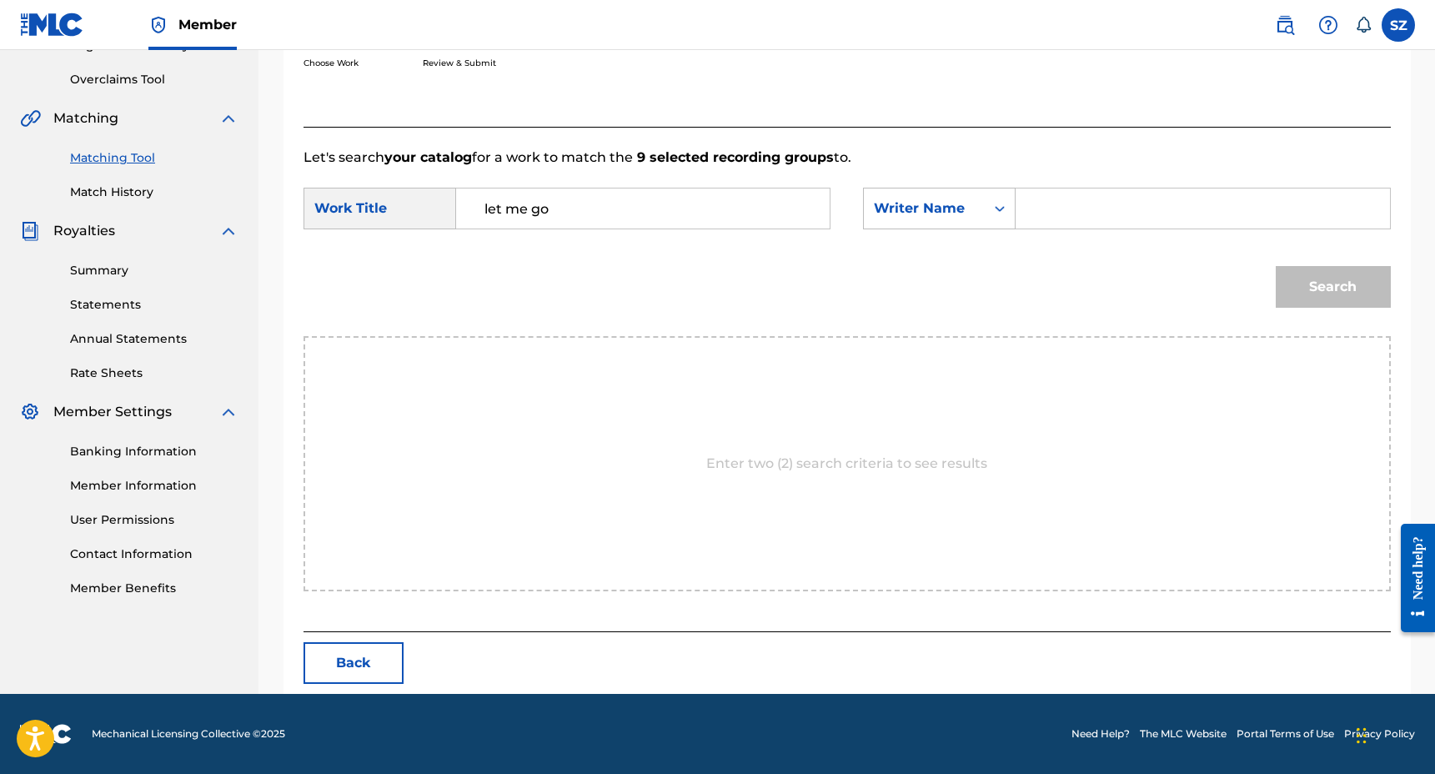
click at [1103, 211] on input "Search Form" at bounding box center [1202, 208] width 345 height 40
type input "[PERSON_NAME]"
click at [1276, 266] on button "Search" at bounding box center [1333, 287] width 115 height 42
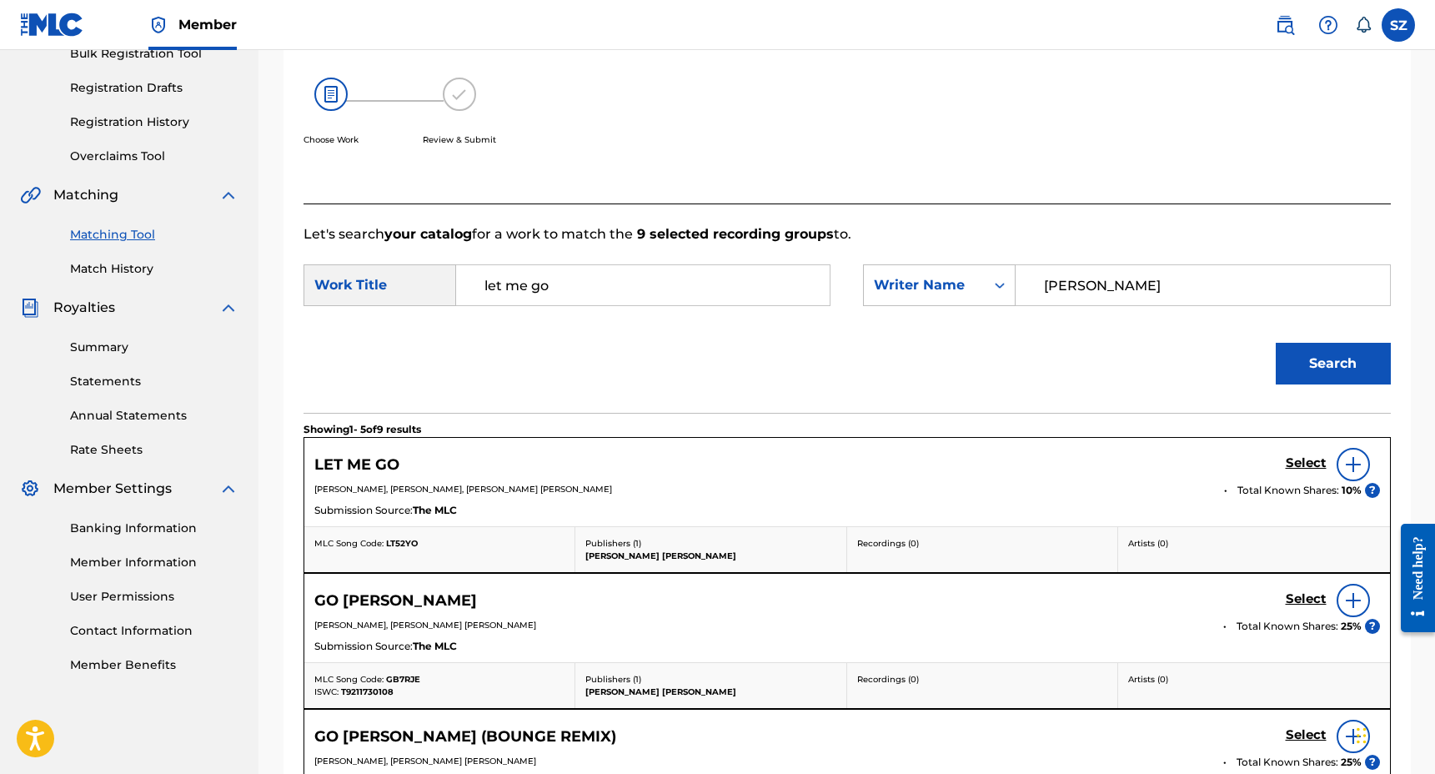
scroll to position [337, 0]
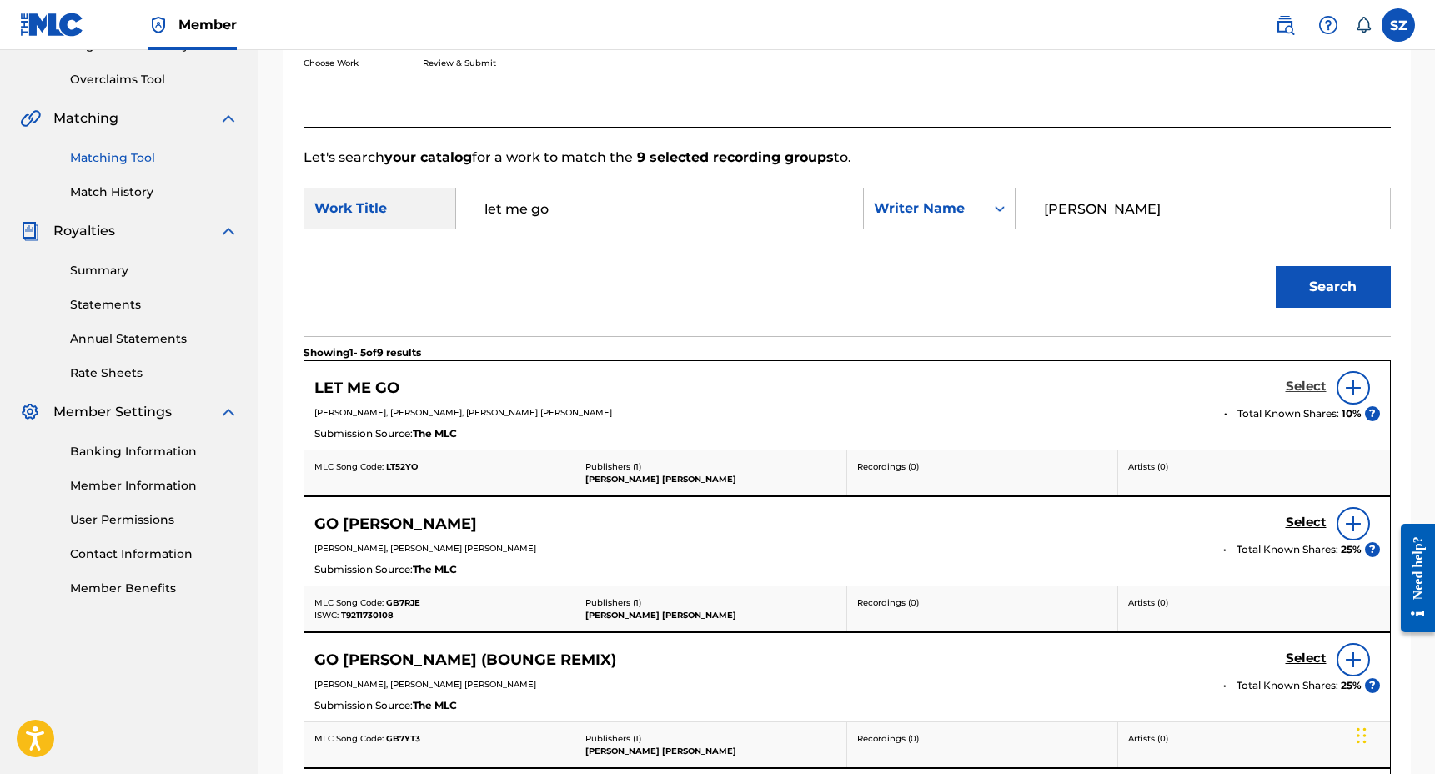
click at [1306, 386] on h5 "Select" at bounding box center [1306, 387] width 41 height 16
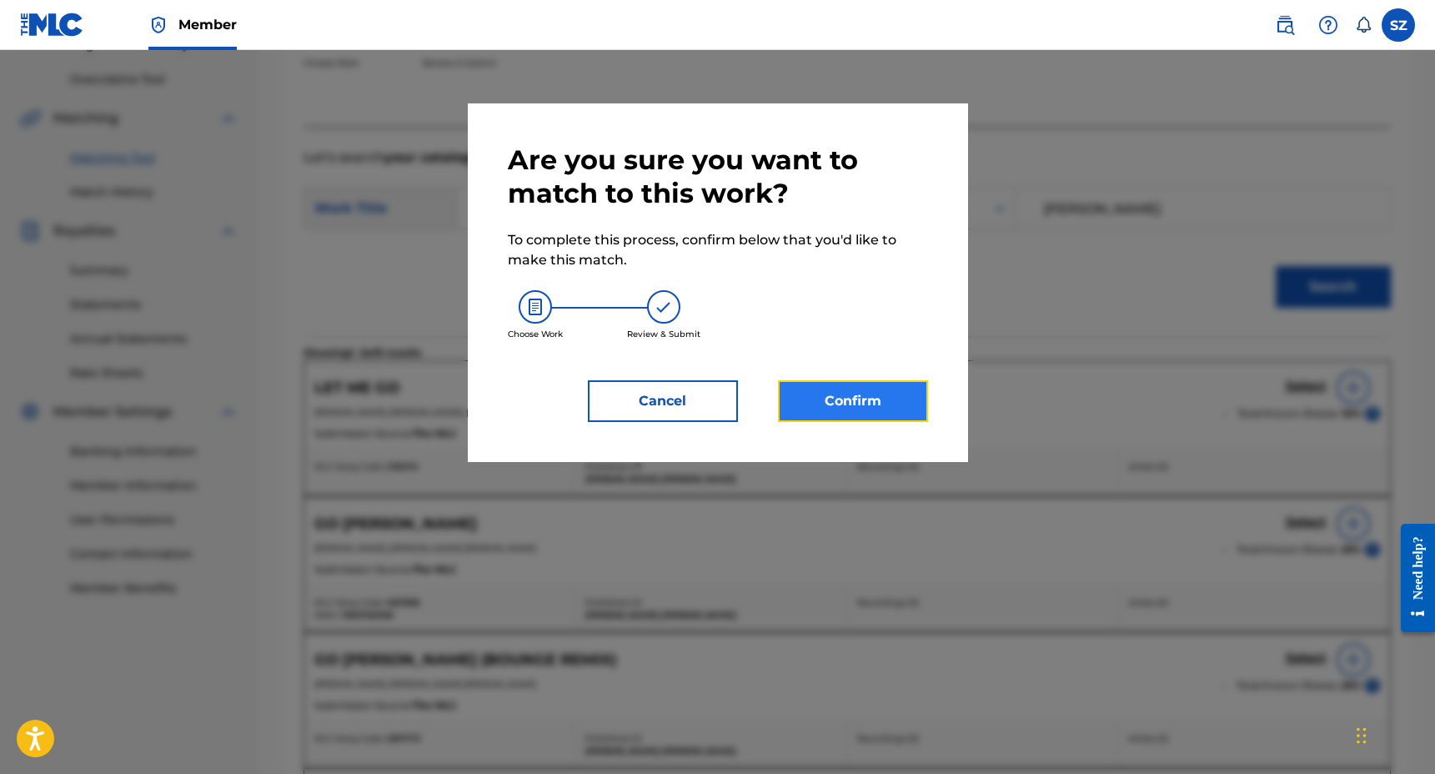
click at [887, 395] on button "Confirm" at bounding box center [853, 401] width 150 height 42
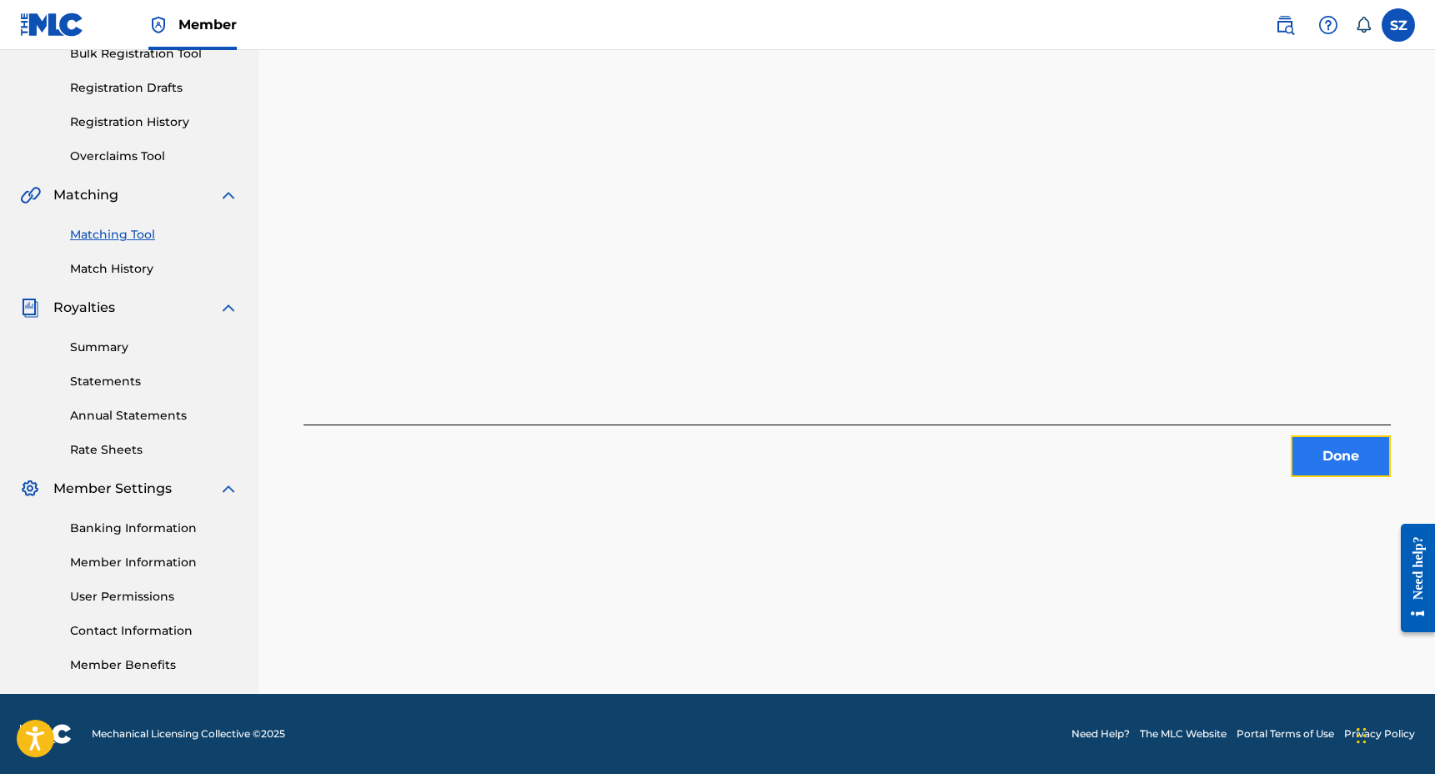
click at [1325, 462] on button "Done" at bounding box center [1341, 456] width 100 height 42
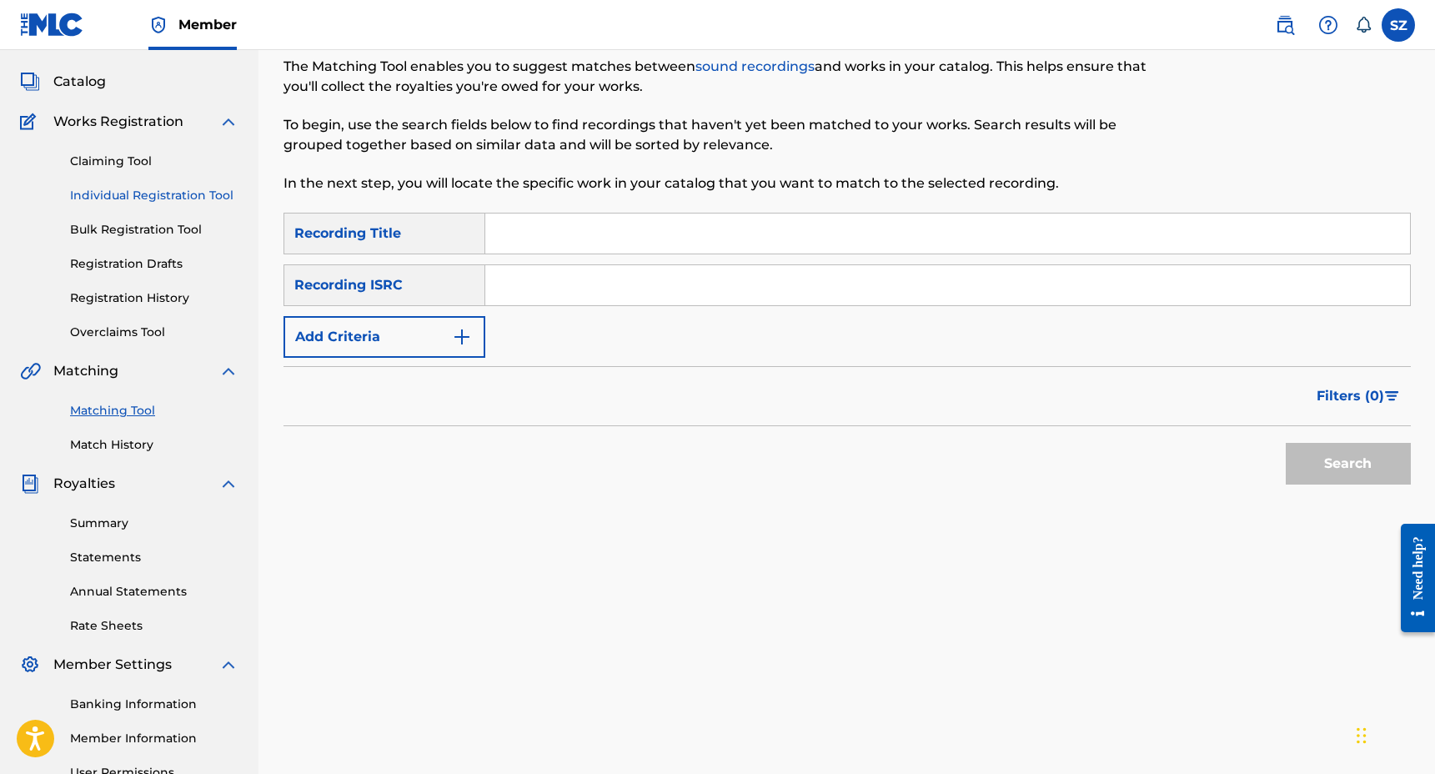
scroll to position [0, 0]
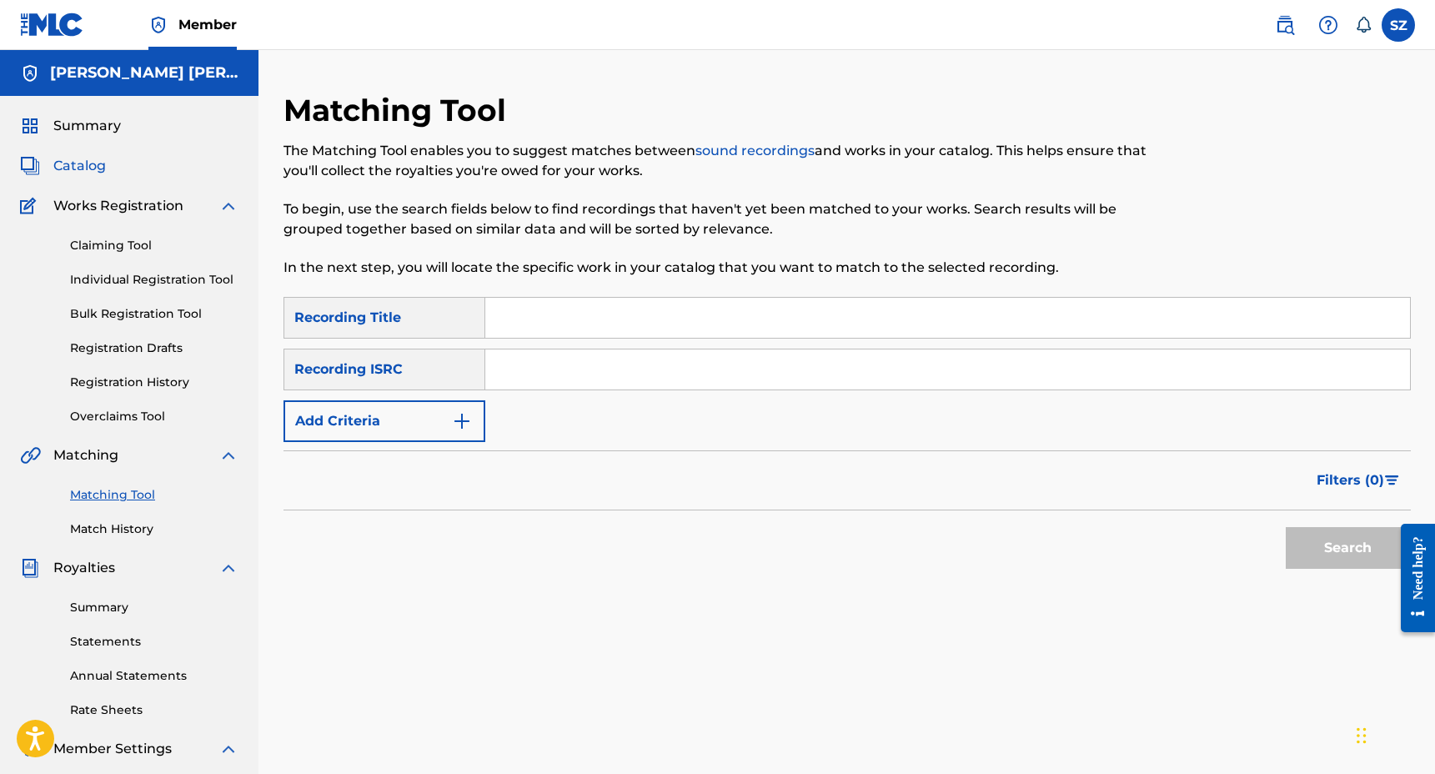
click at [93, 170] on span "Catalog" at bounding box center [79, 166] width 53 height 20
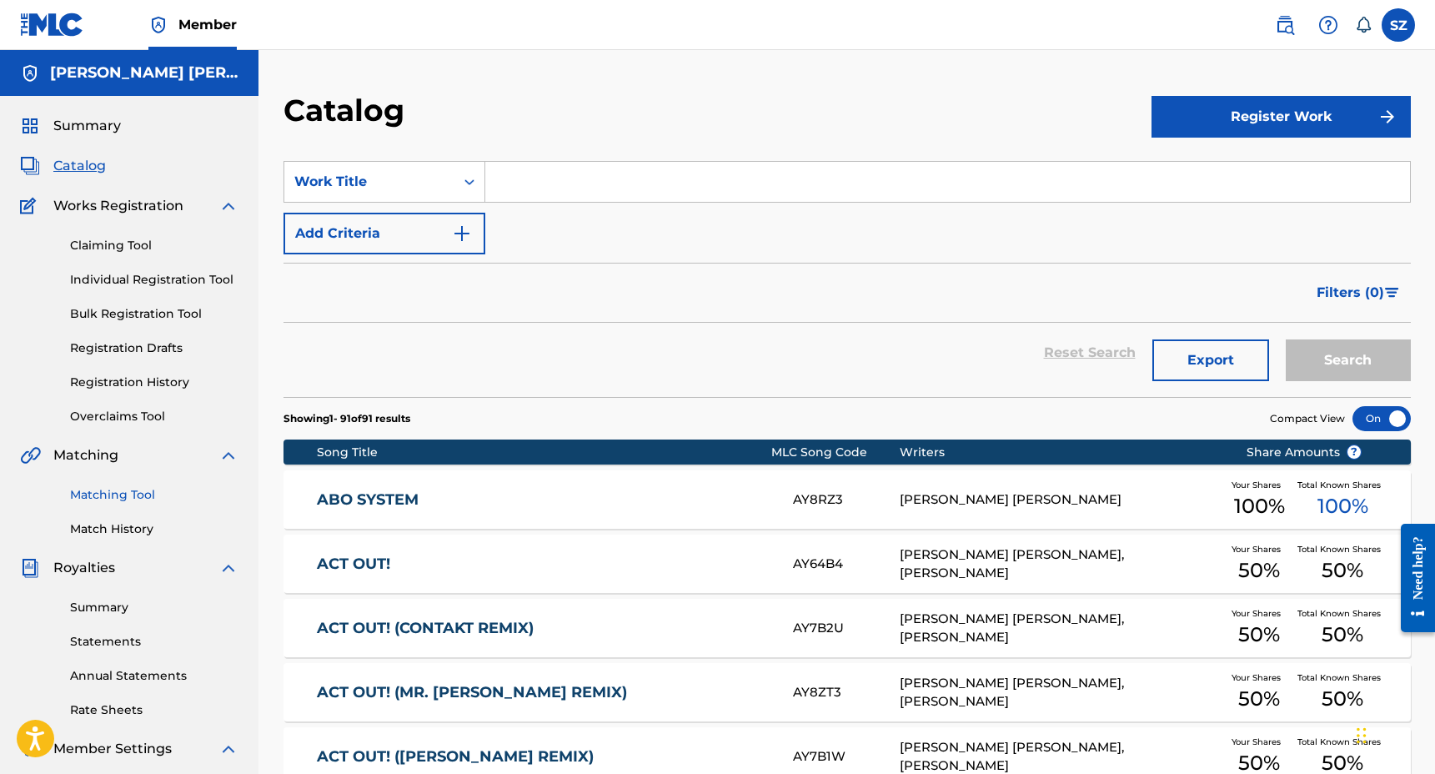
click at [129, 495] on link "Matching Tool" at bounding box center [154, 495] width 168 height 18
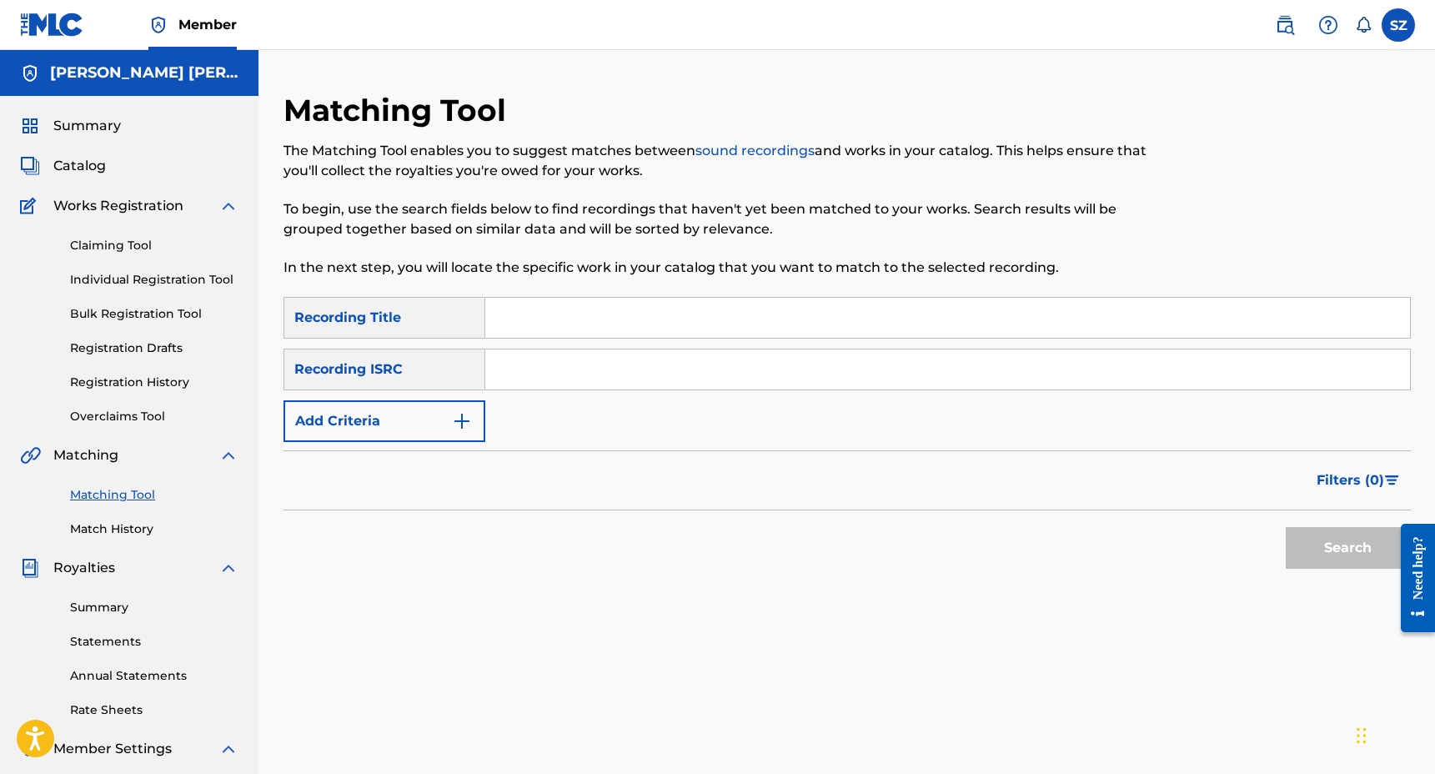
click at [544, 328] on input "Search Form" at bounding box center [947, 318] width 925 height 40
type input "Walk In (Club Mix)"
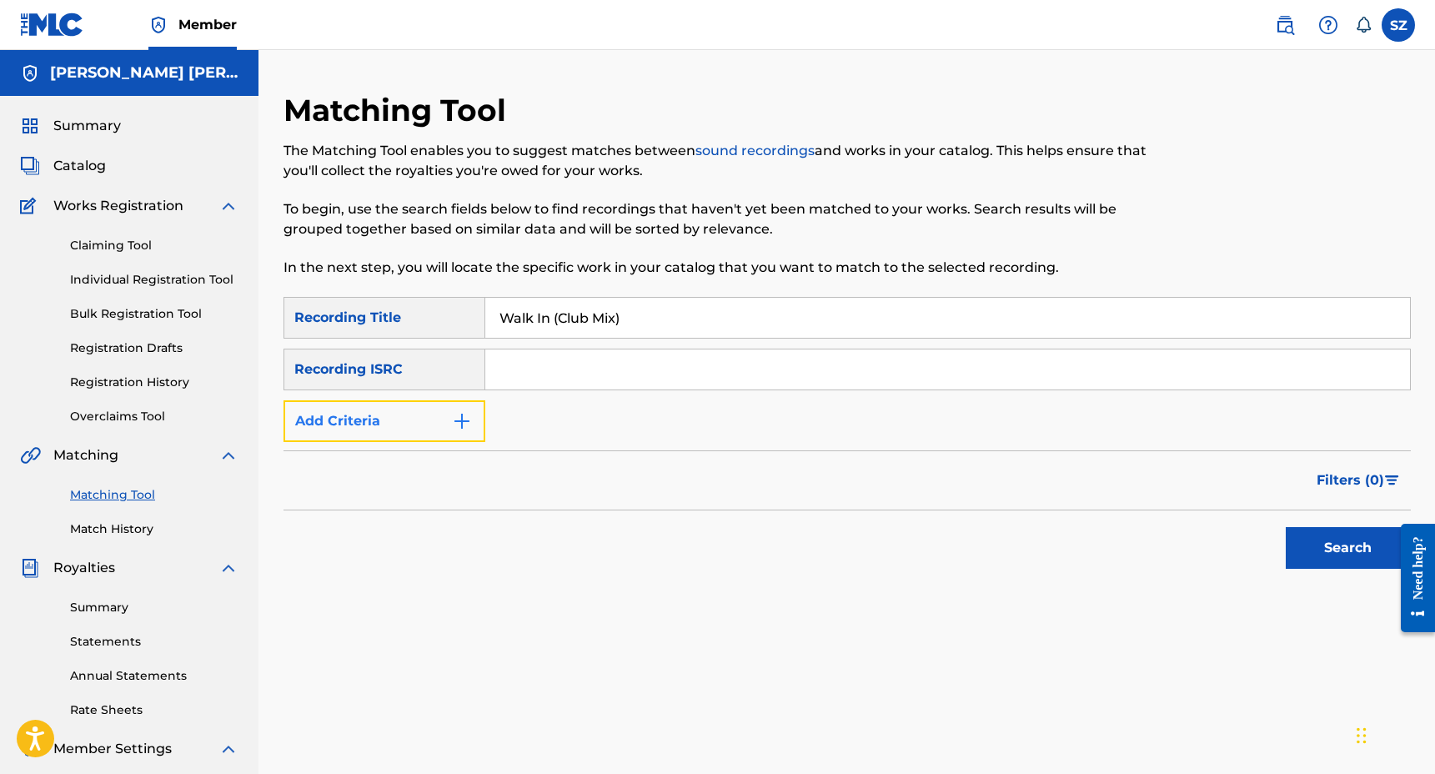
click at [439, 425] on button "Add Criteria" at bounding box center [385, 421] width 202 height 42
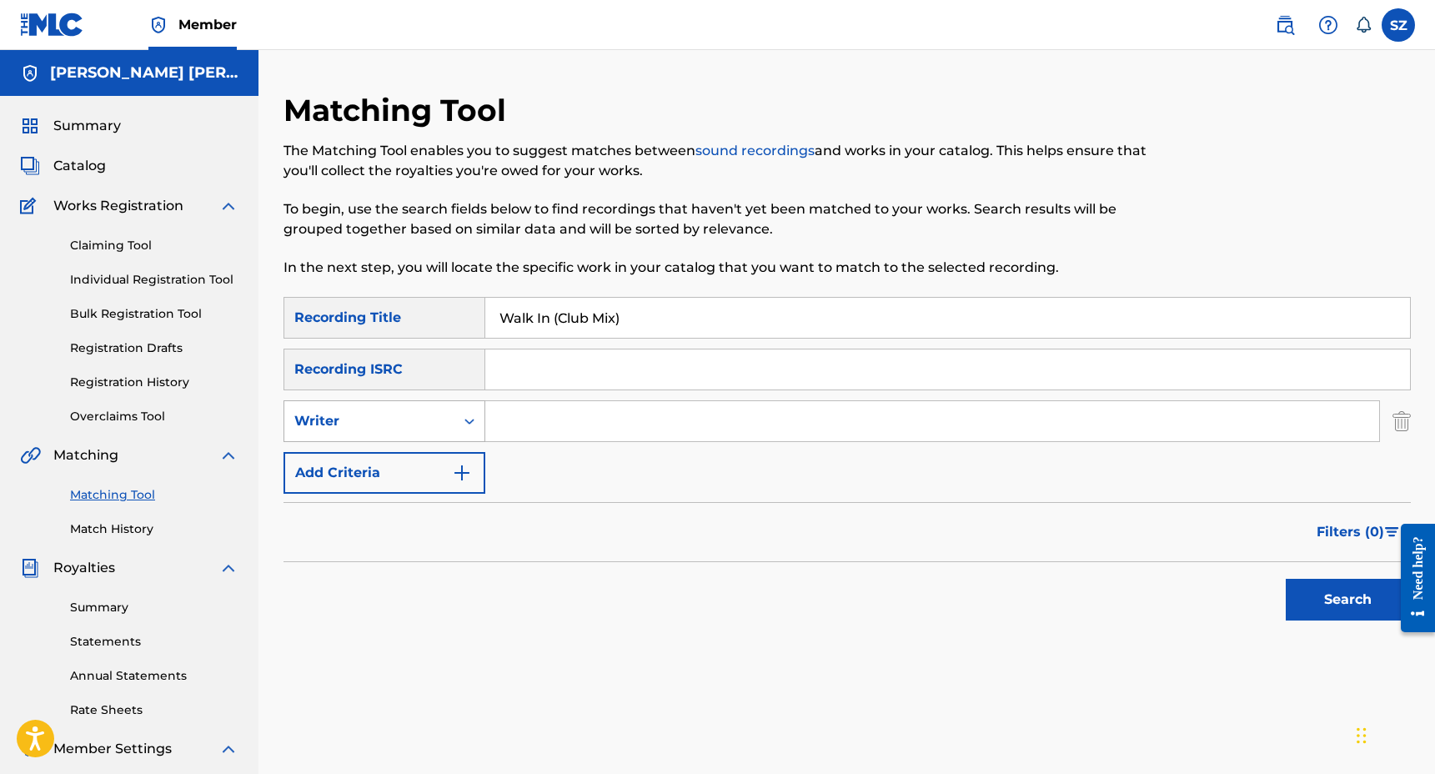
click at [424, 426] on div "Writer" at bounding box center [369, 421] width 150 height 20
click at [416, 459] on div "Recording Artist" at bounding box center [384, 463] width 200 height 42
click at [531, 401] on input "Search Form" at bounding box center [932, 421] width 894 height 40
click at [1286, 579] on button "Search" at bounding box center [1348, 600] width 125 height 42
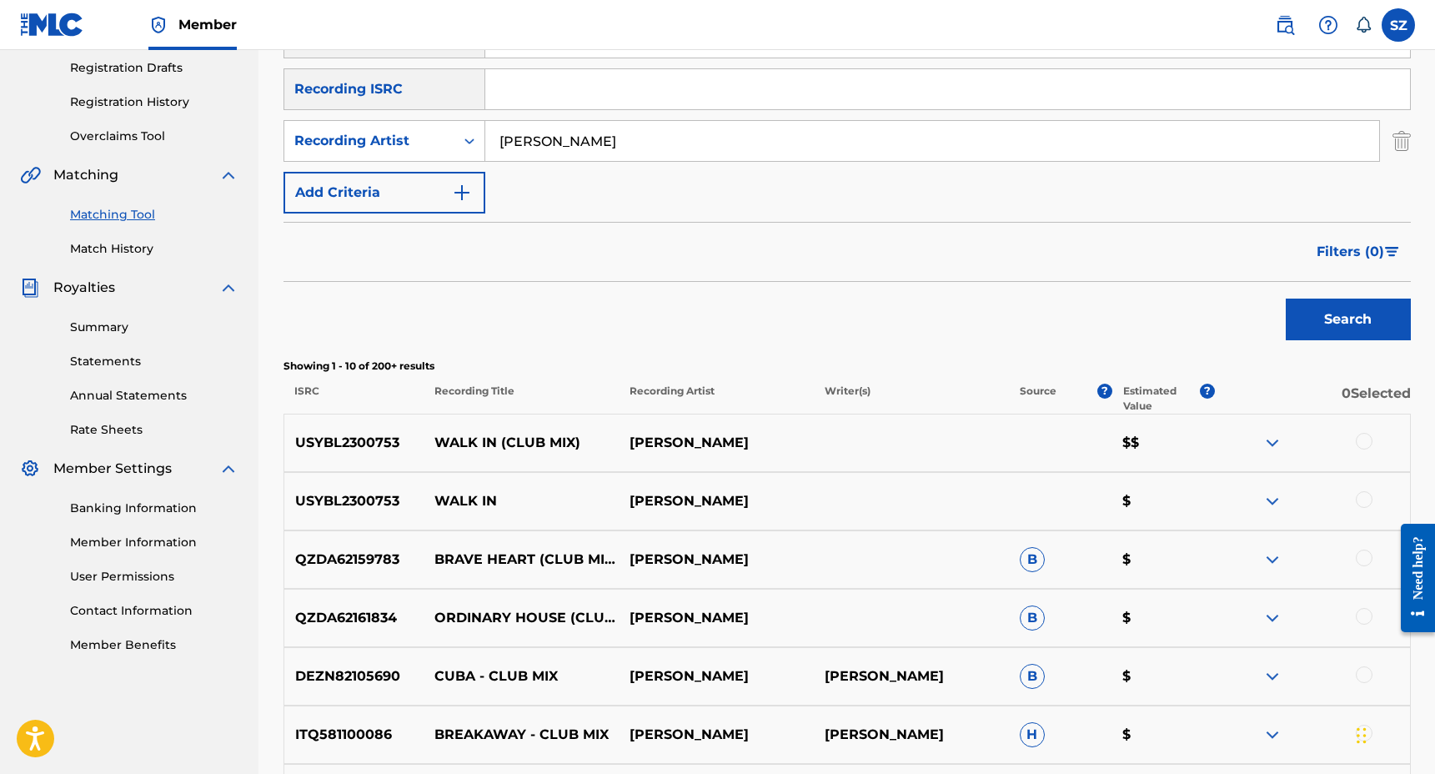
scroll to position [281, 0]
click at [1360, 440] on div at bounding box center [1364, 440] width 17 height 17
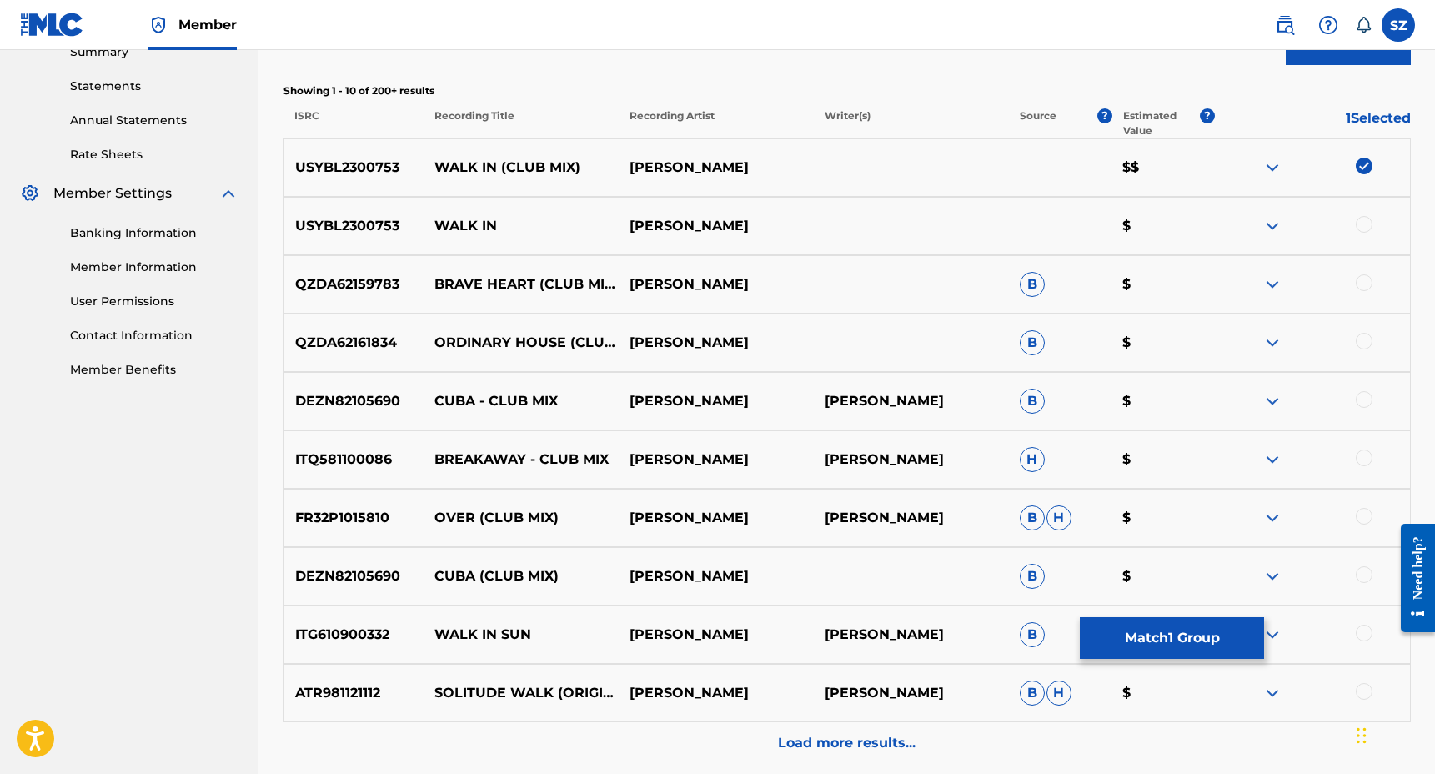
scroll to position [600, 0]
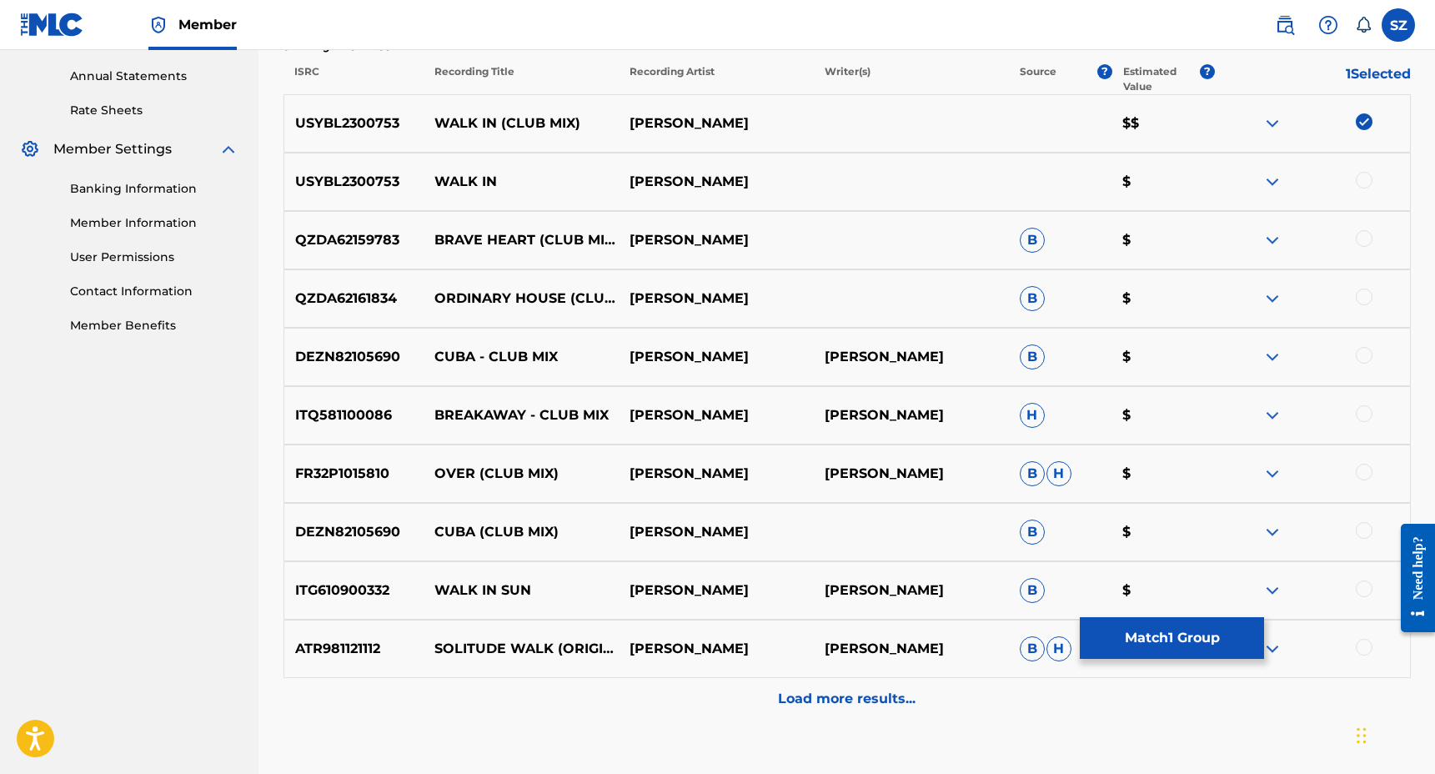
click at [902, 706] on p "Load more results..." at bounding box center [847, 699] width 138 height 20
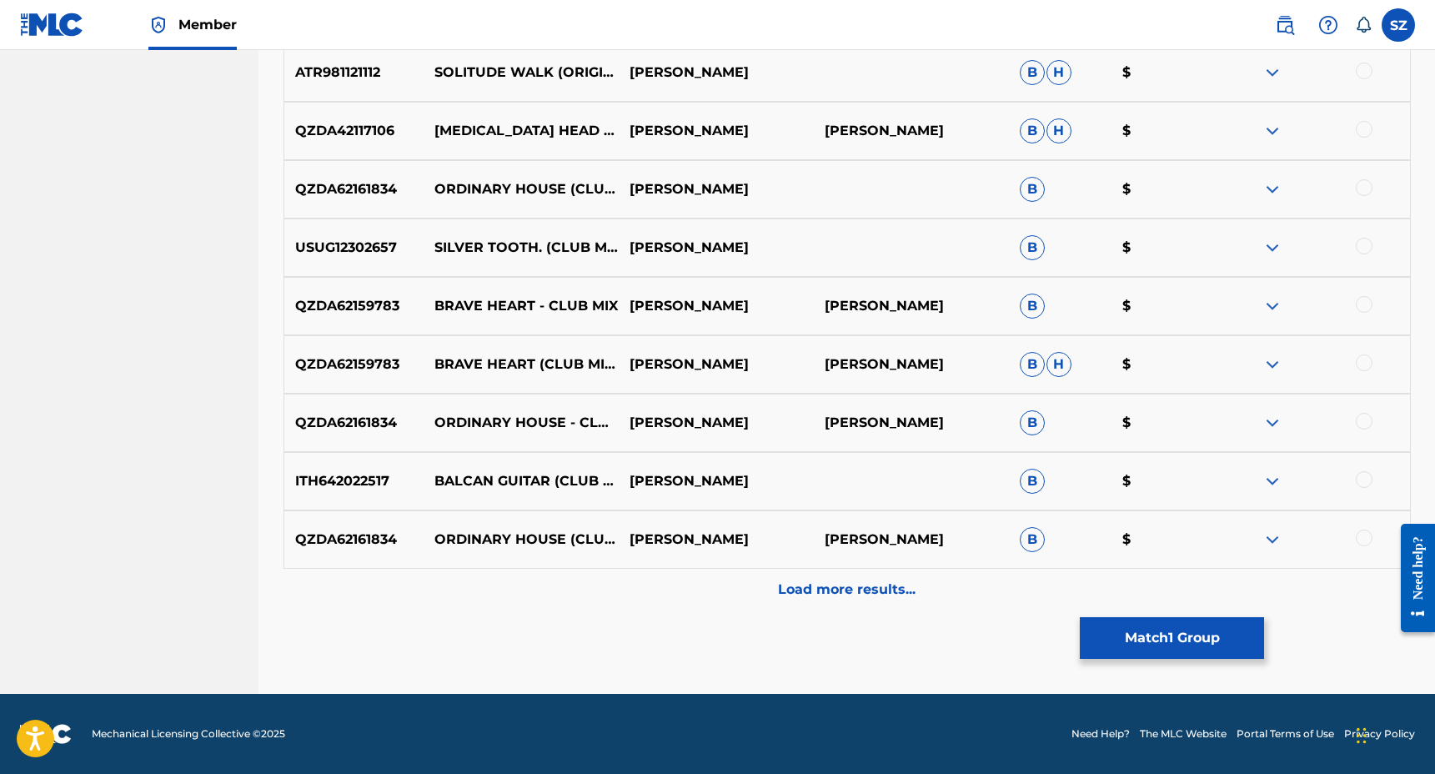
click at [769, 587] on div "Load more results..." at bounding box center [847, 590] width 1127 height 42
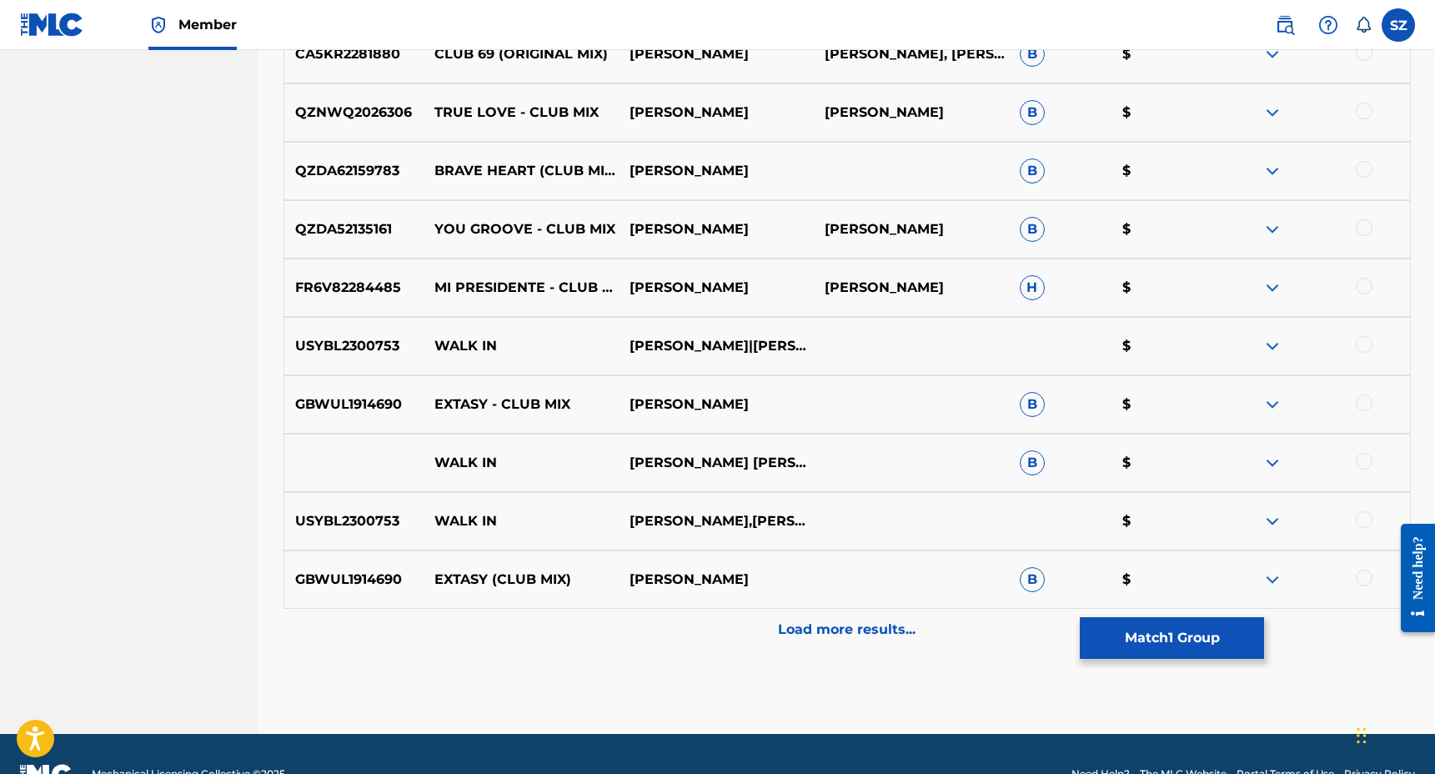
scroll to position [1876, 0]
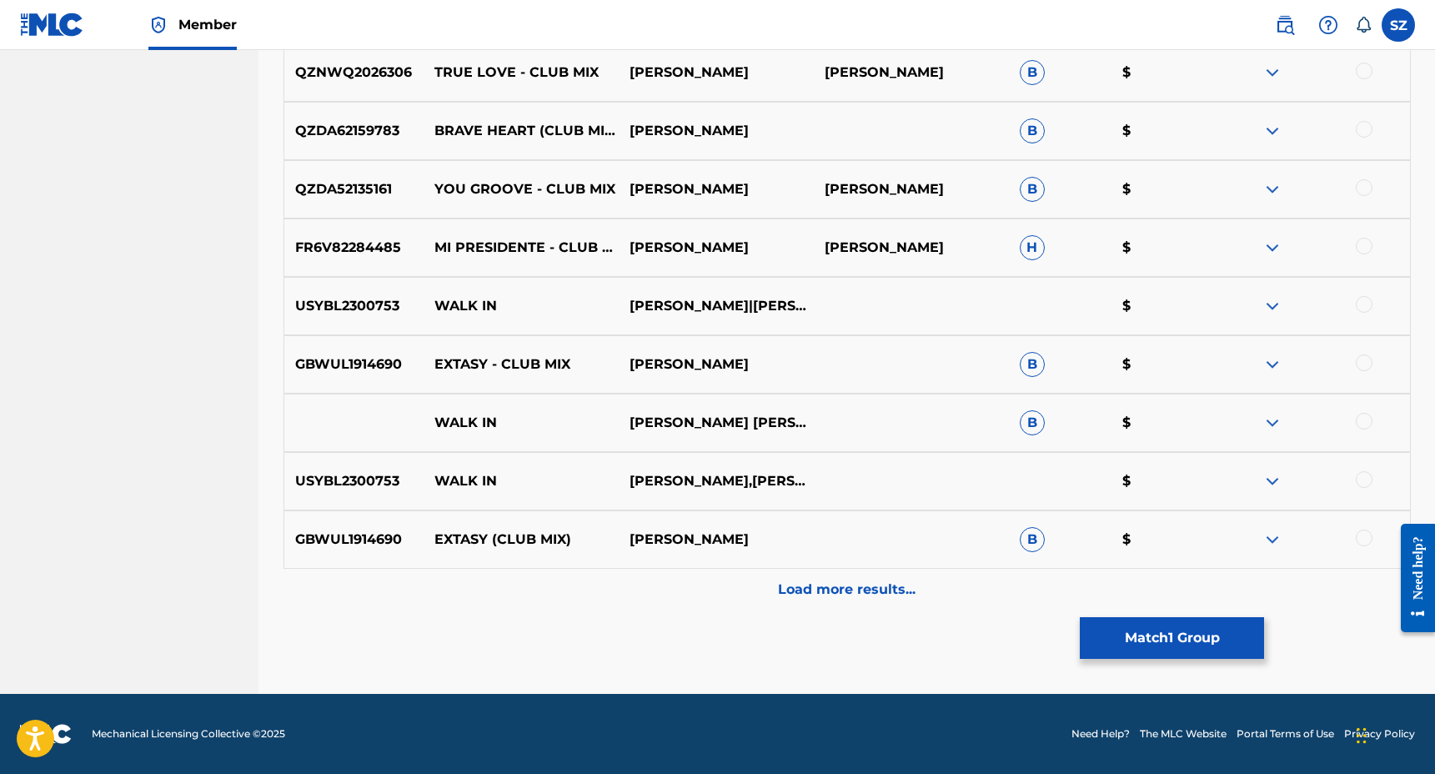
click at [807, 585] on p "Load more results..." at bounding box center [847, 590] width 138 height 20
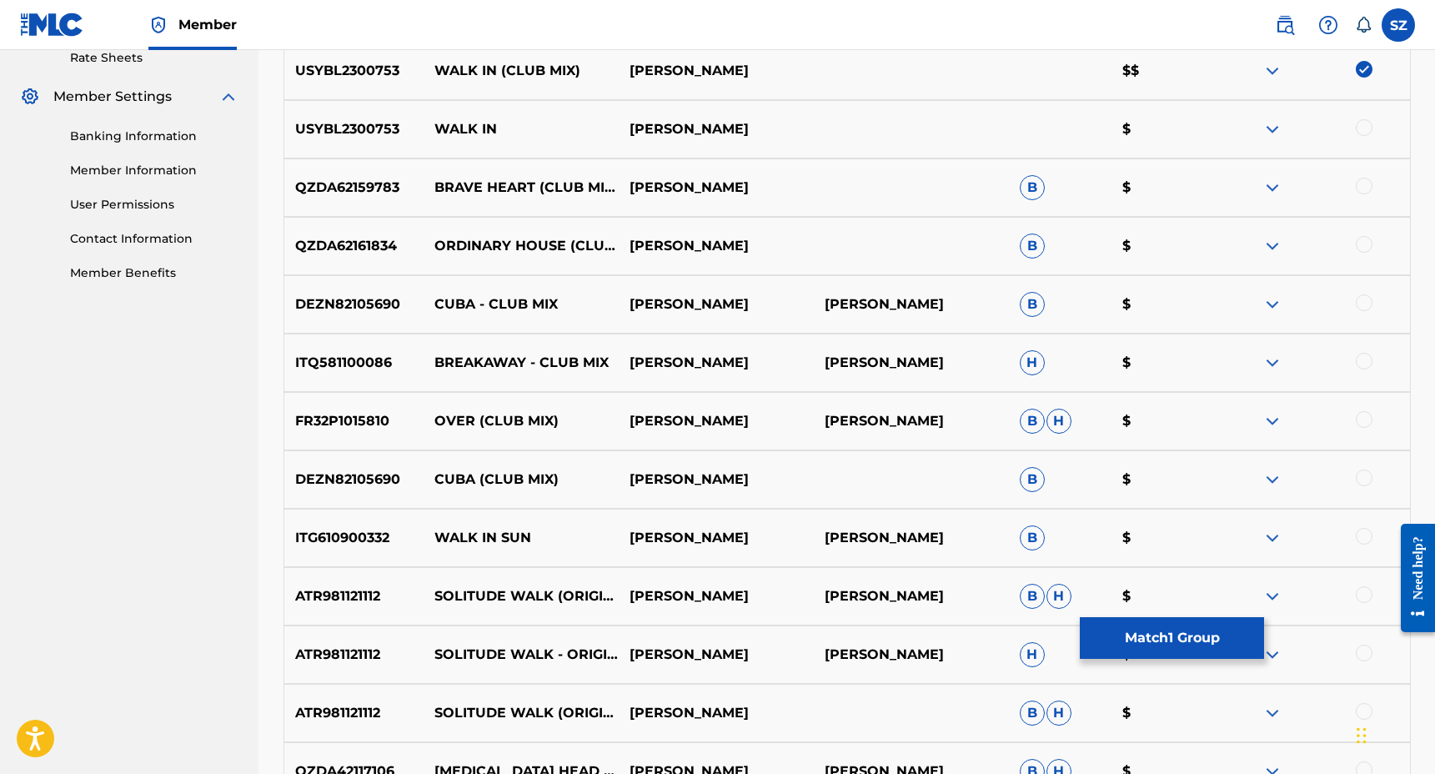
scroll to position [0, 0]
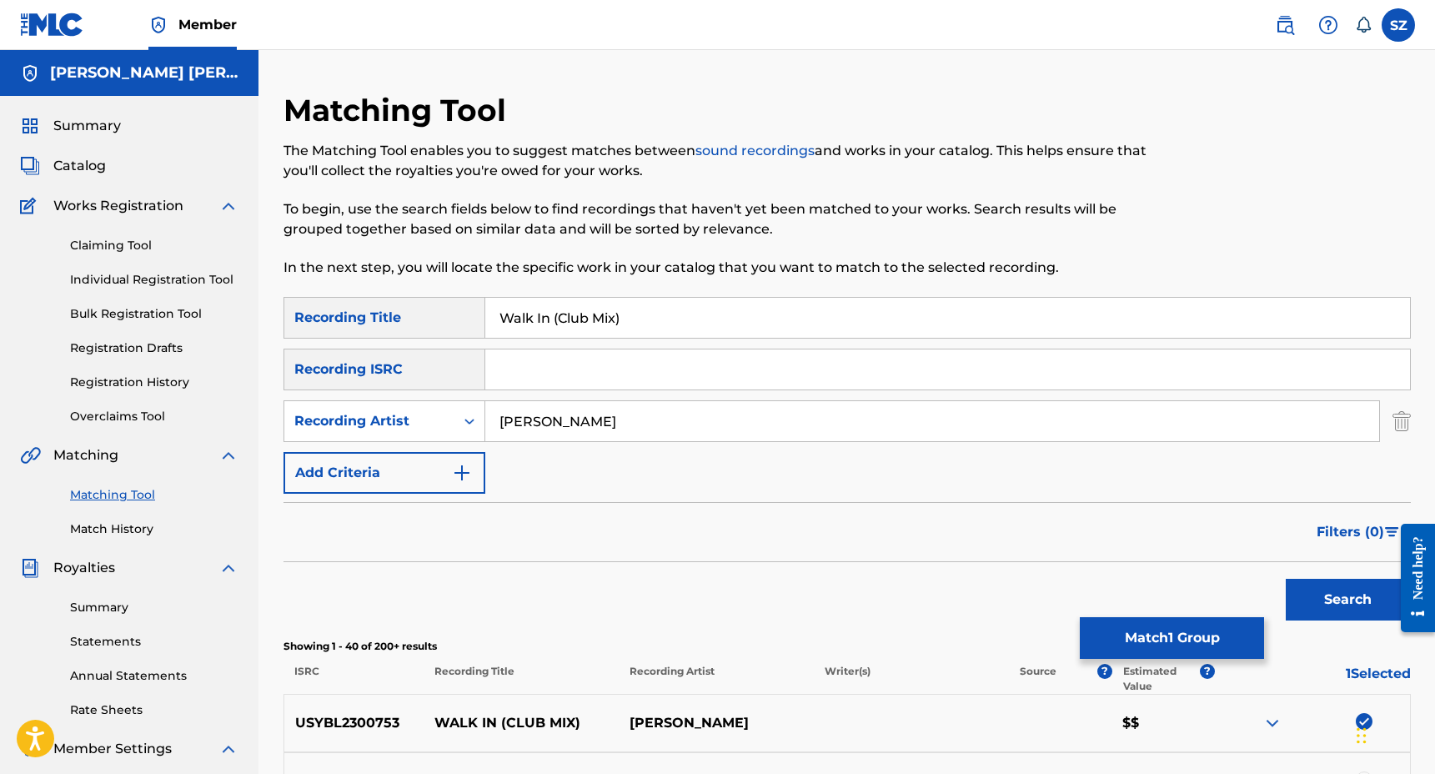
click at [586, 432] on input "[PERSON_NAME]" at bounding box center [932, 421] width 894 height 40
click at [1286, 579] on button "Search" at bounding box center [1348, 600] width 125 height 42
drag, startPoint x: 575, startPoint y: 416, endPoint x: 461, endPoint y: 412, distance: 114.3
click at [461, 412] on div "SearchWithCriteriaf30c3ada-7a25-4183-b960-b3a0e8b14f7e Recording Artist [PERSON…" at bounding box center [847, 421] width 1127 height 42
type input "[PERSON_NAME]"
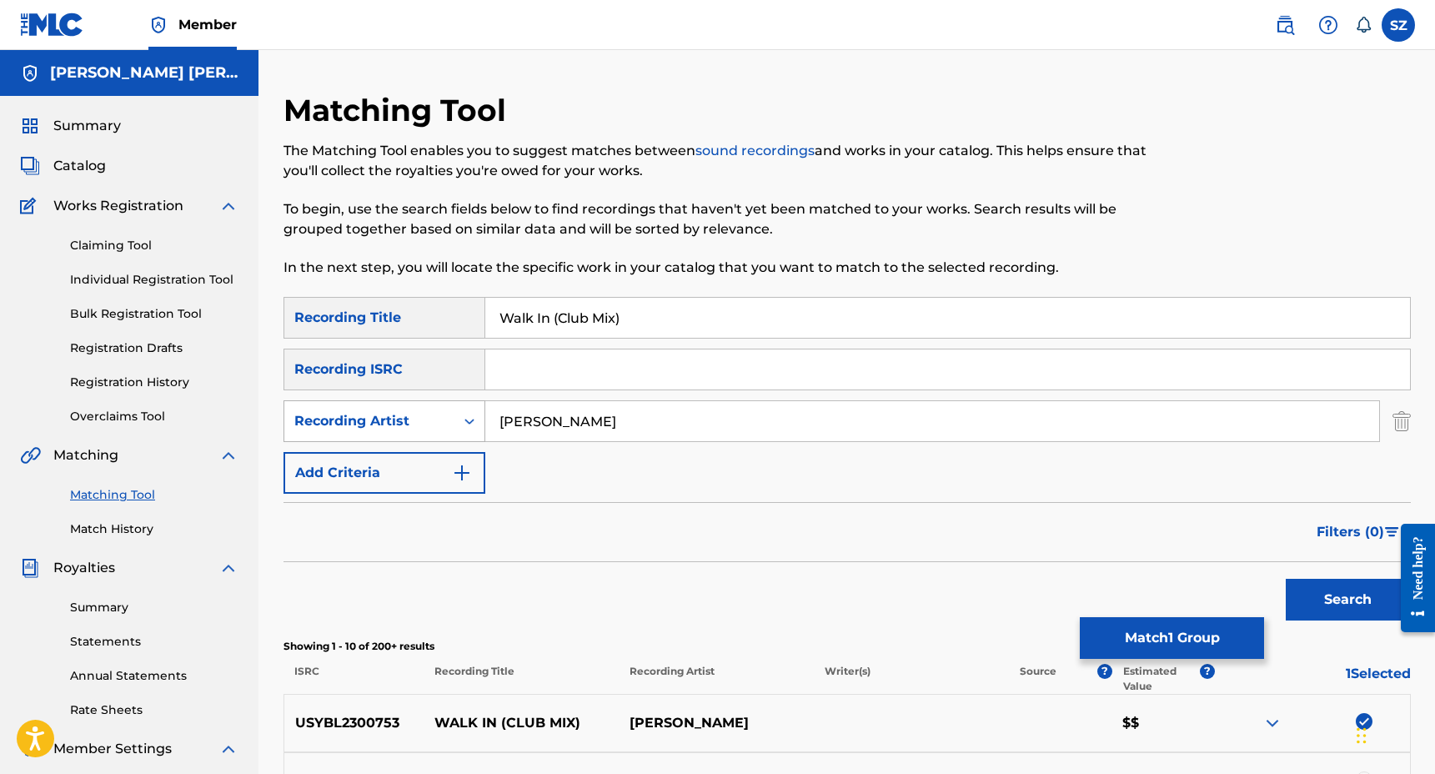
click at [1286, 579] on button "Search" at bounding box center [1348, 600] width 125 height 42
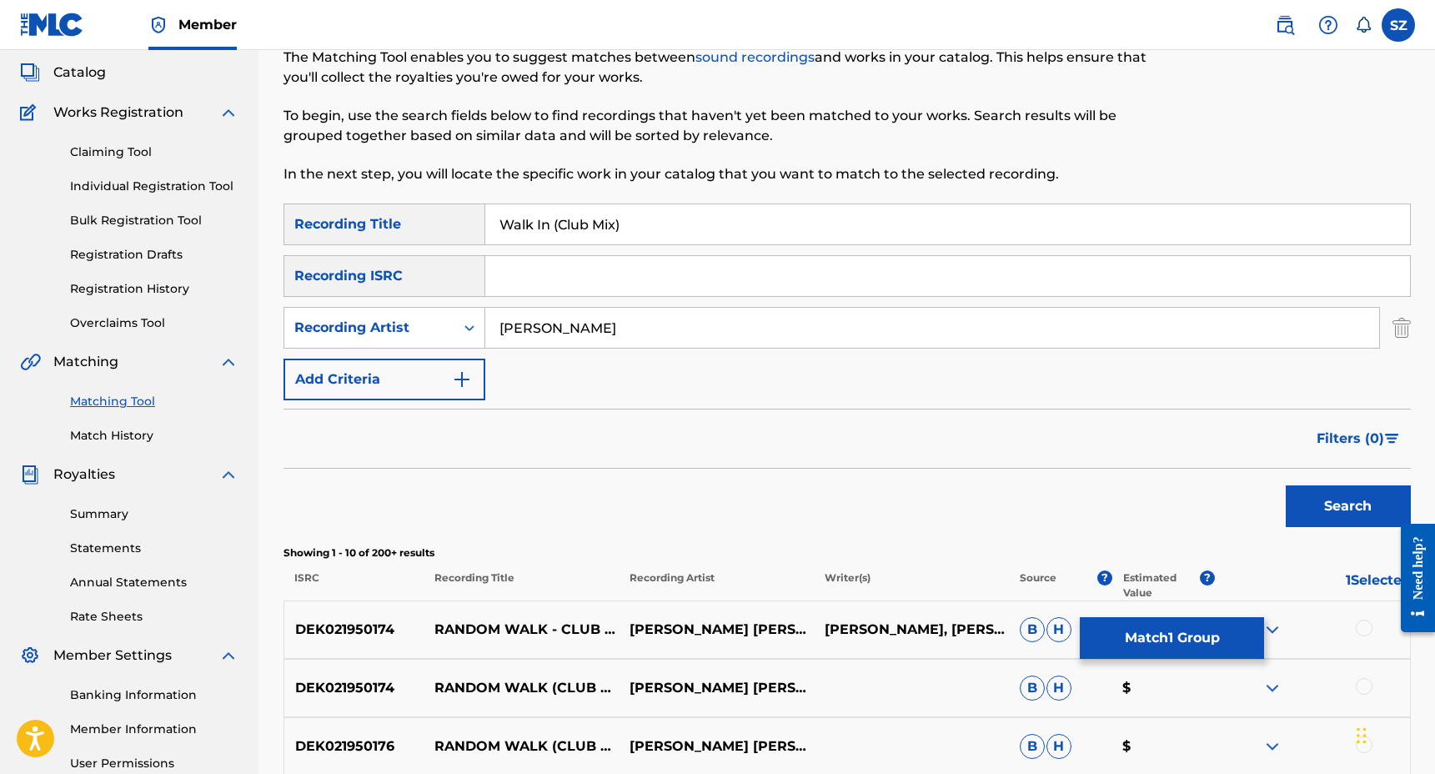
scroll to position [184, 0]
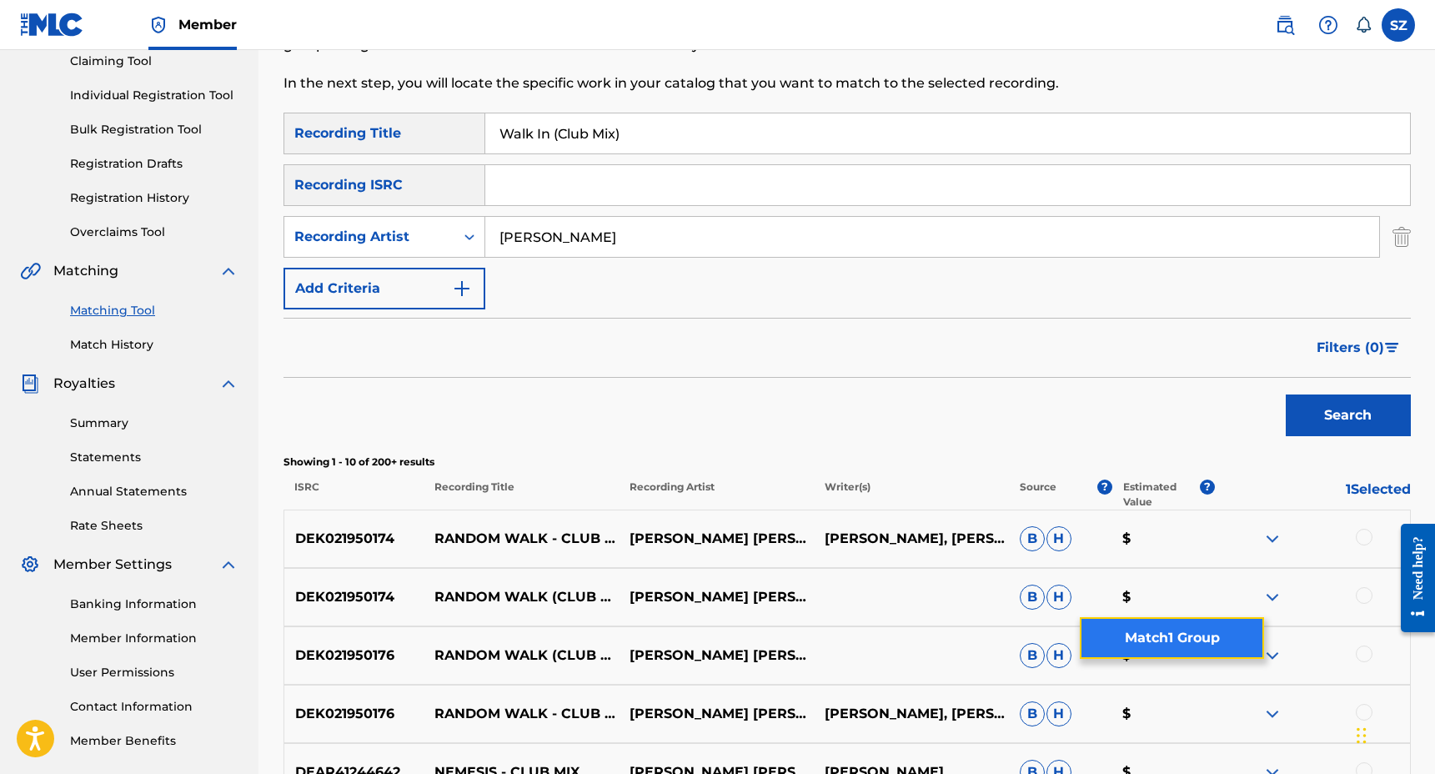
click at [1147, 640] on button "Match 1 Group" at bounding box center [1172, 638] width 184 height 42
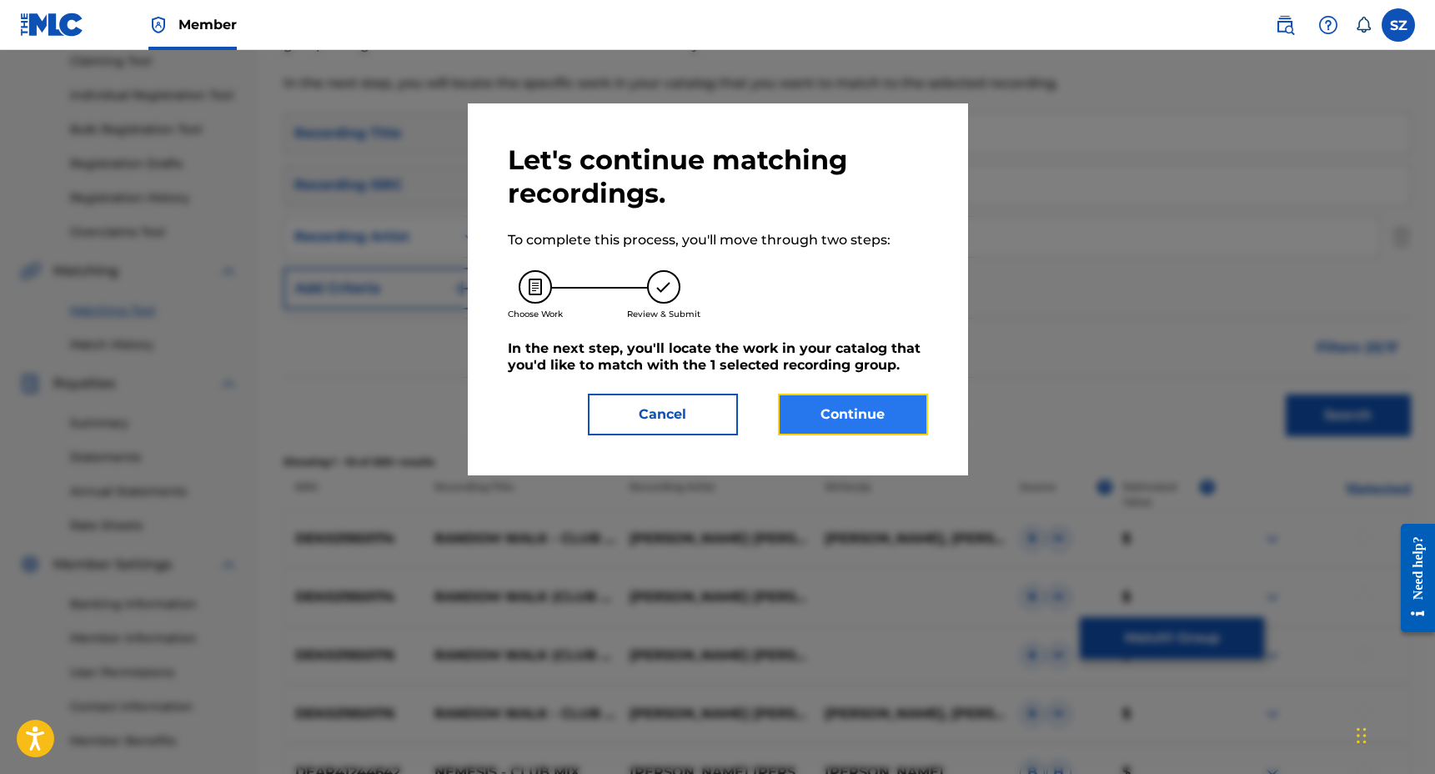
click at [881, 399] on button "Continue" at bounding box center [853, 415] width 150 height 42
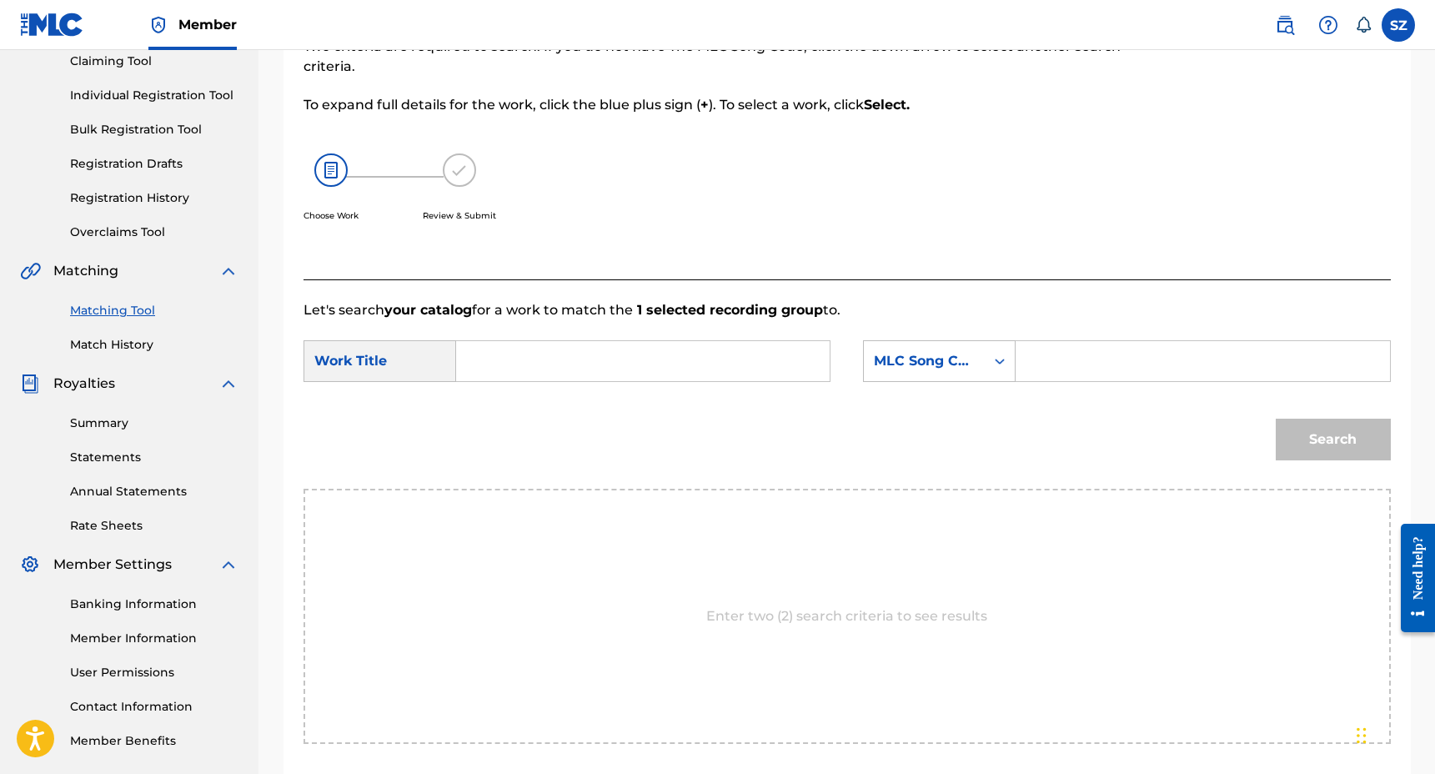
click at [558, 355] on input "Search Form" at bounding box center [642, 361] width 345 height 40
click at [544, 403] on div "walk in club mix" at bounding box center [517, 409] width 94 height 50
type input "walk in club mix"
click at [927, 378] on div "MLC Song Code" at bounding box center [939, 361] width 153 height 42
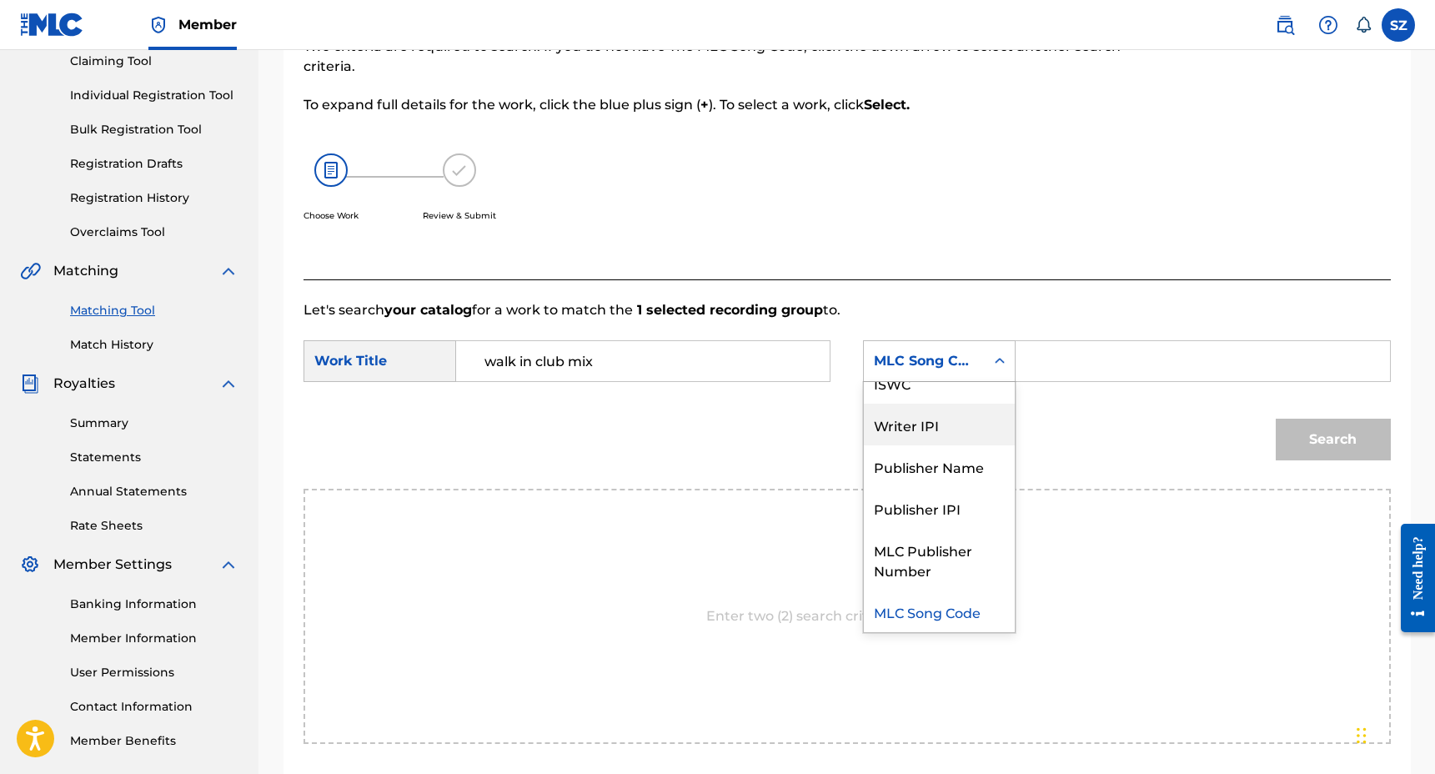
scroll to position [0, 0]
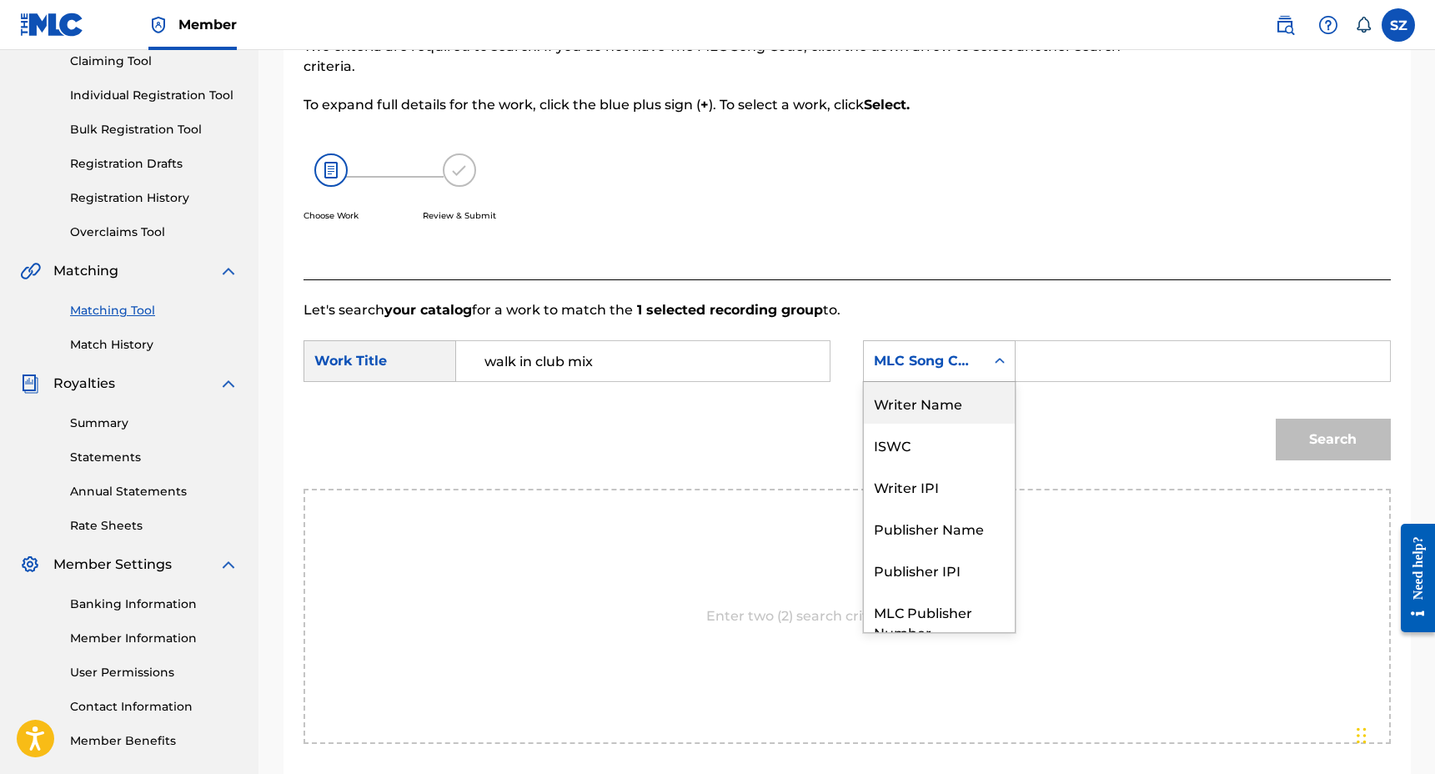
click at [921, 402] on div "Writer Name" at bounding box center [939, 403] width 151 height 42
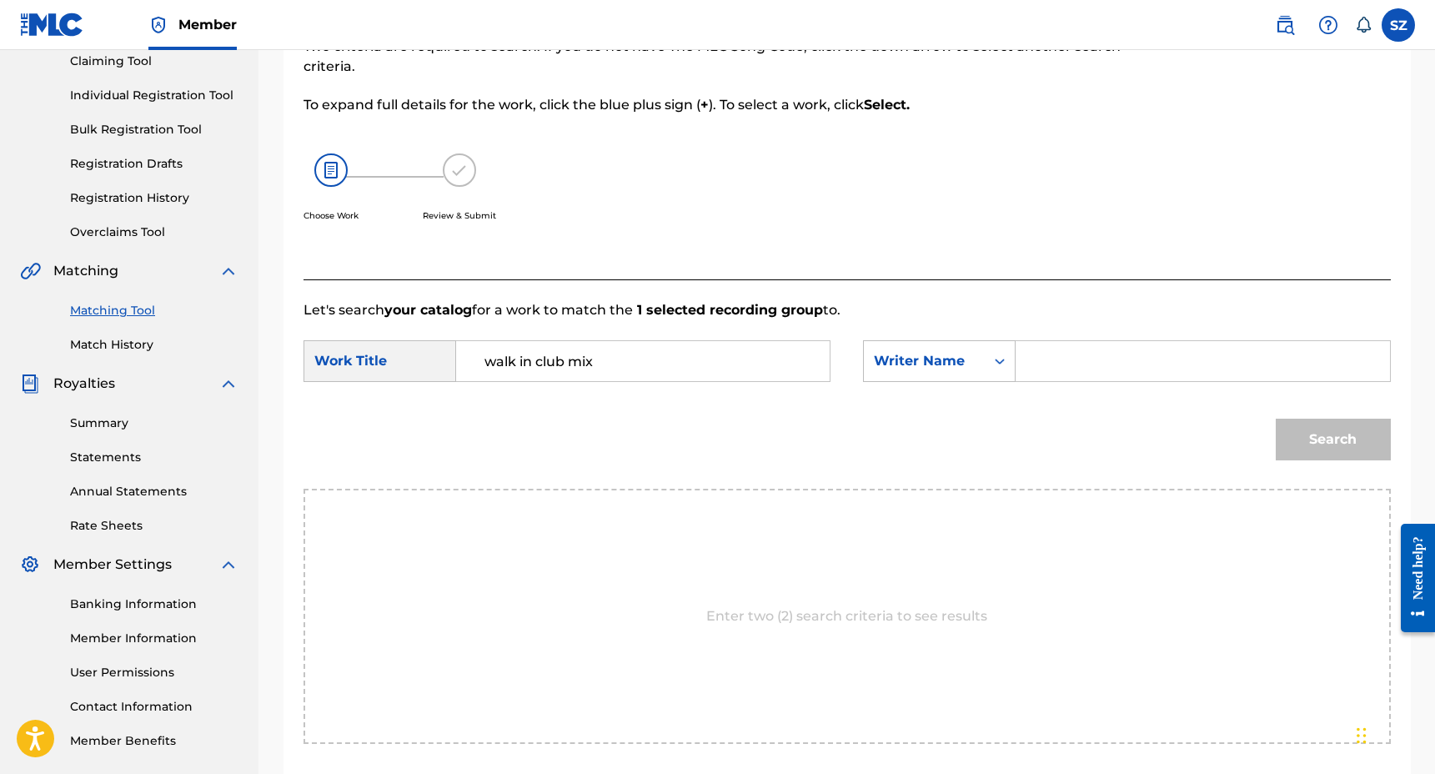
click at [1041, 368] on input "Search Form" at bounding box center [1202, 361] width 345 height 40
type input "[PERSON_NAME]"
click at [1276, 419] on button "Search" at bounding box center [1333, 440] width 115 height 42
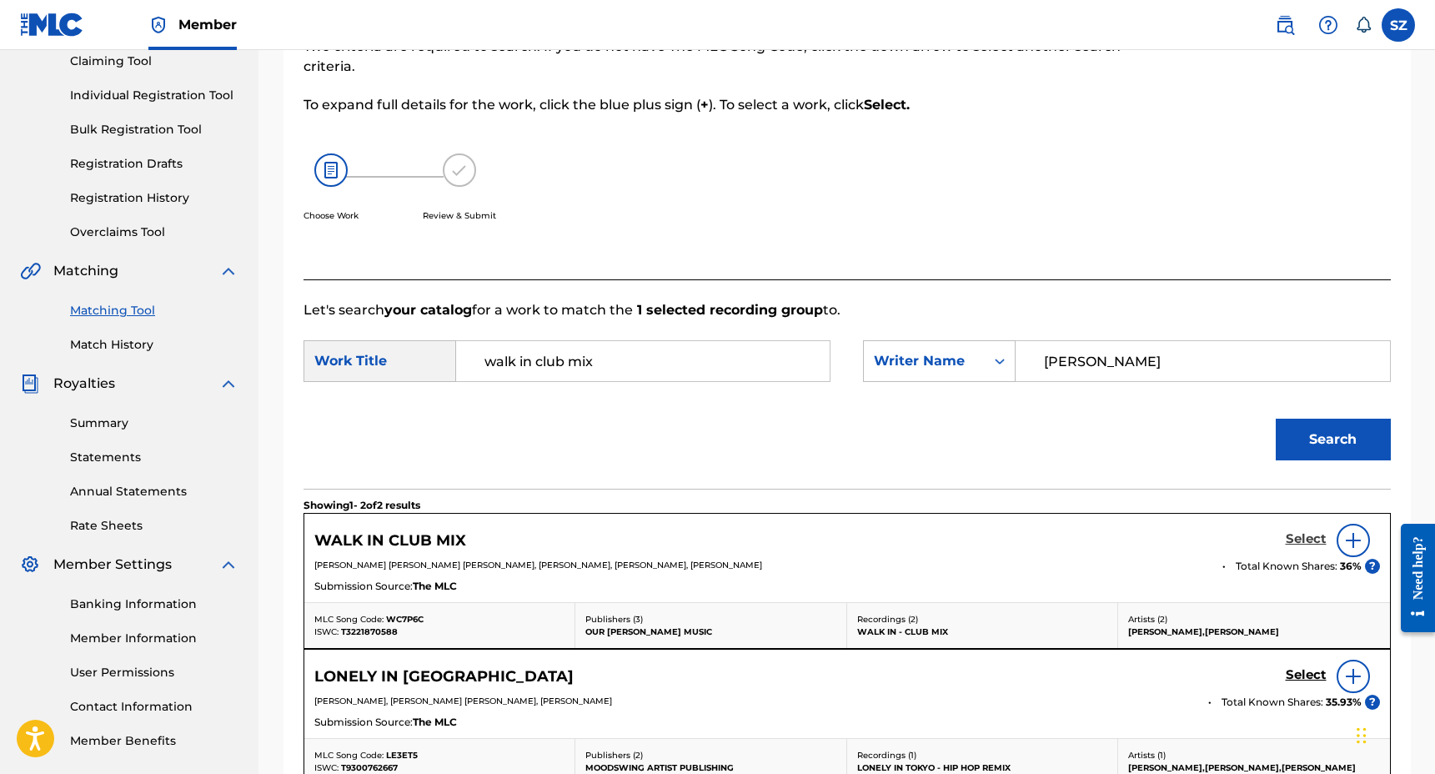
click at [1314, 535] on h5 "Select" at bounding box center [1306, 539] width 41 height 16
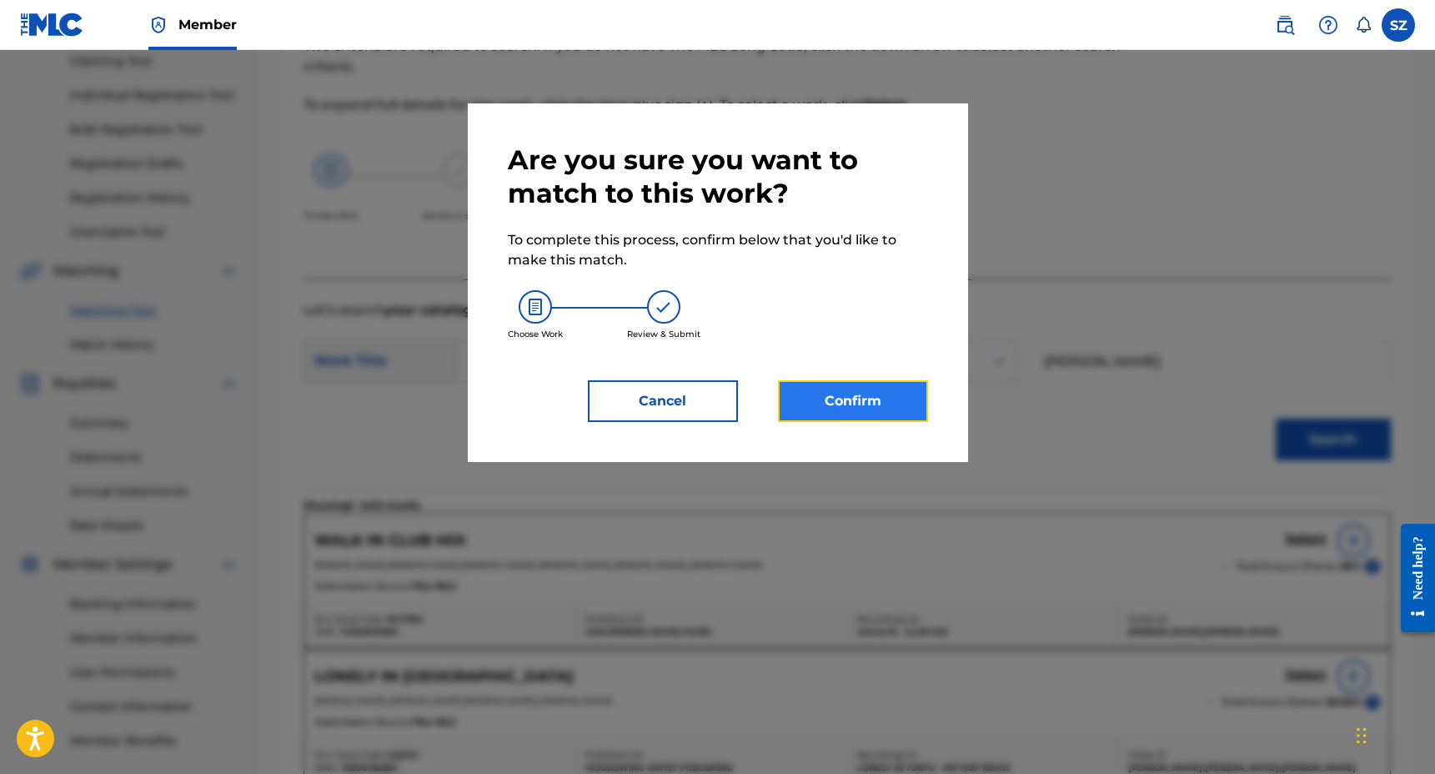
click at [903, 397] on button "Confirm" at bounding box center [853, 401] width 150 height 42
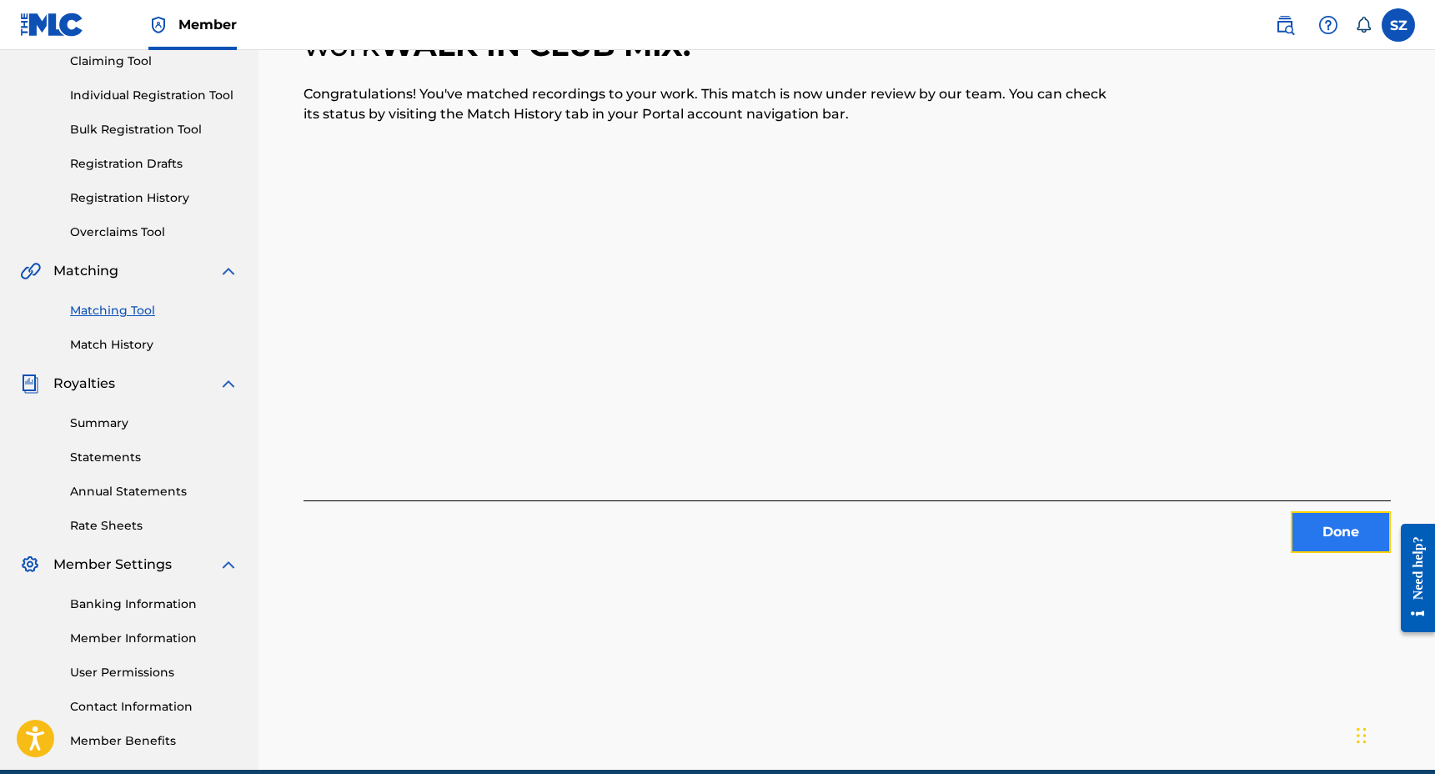
click at [1359, 515] on button "Done" at bounding box center [1341, 532] width 100 height 42
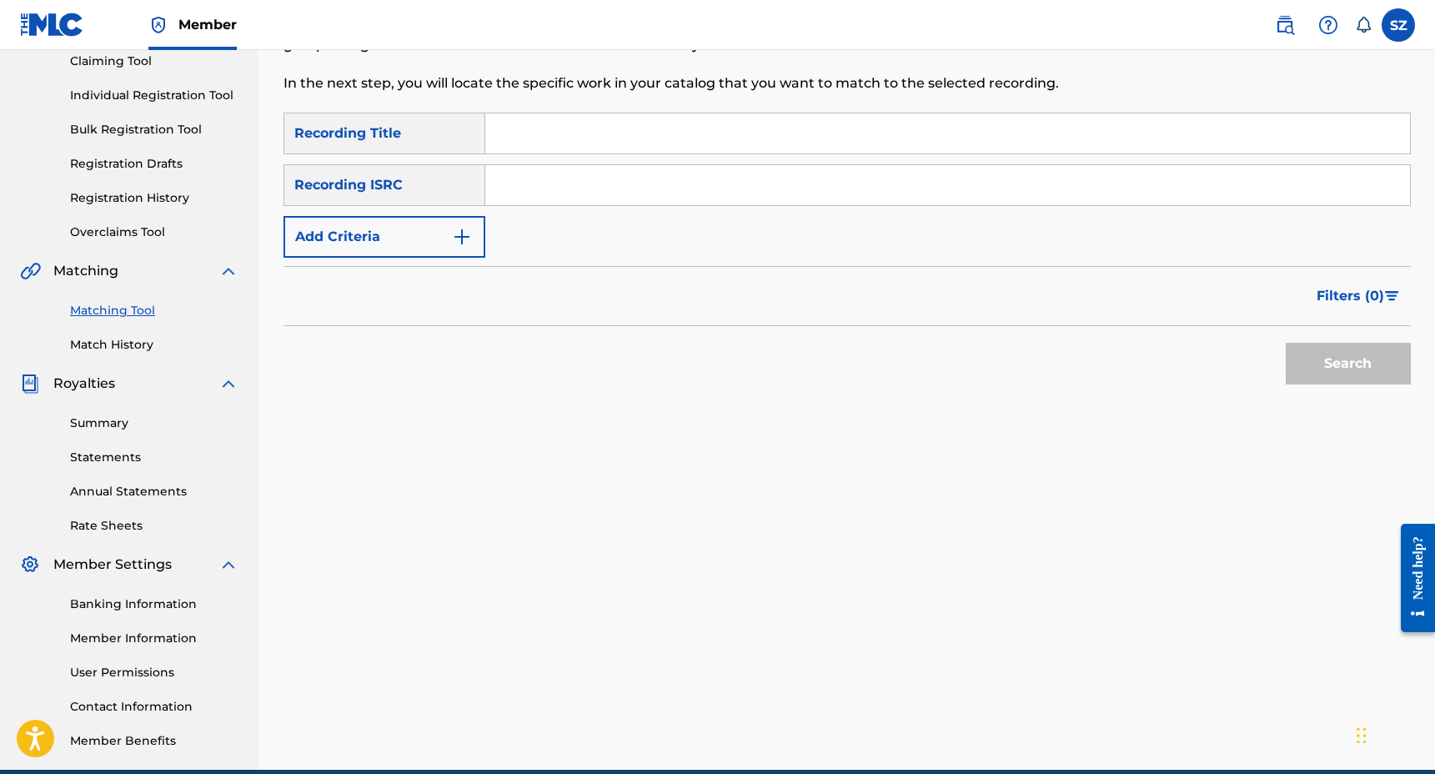
scroll to position [113, 0]
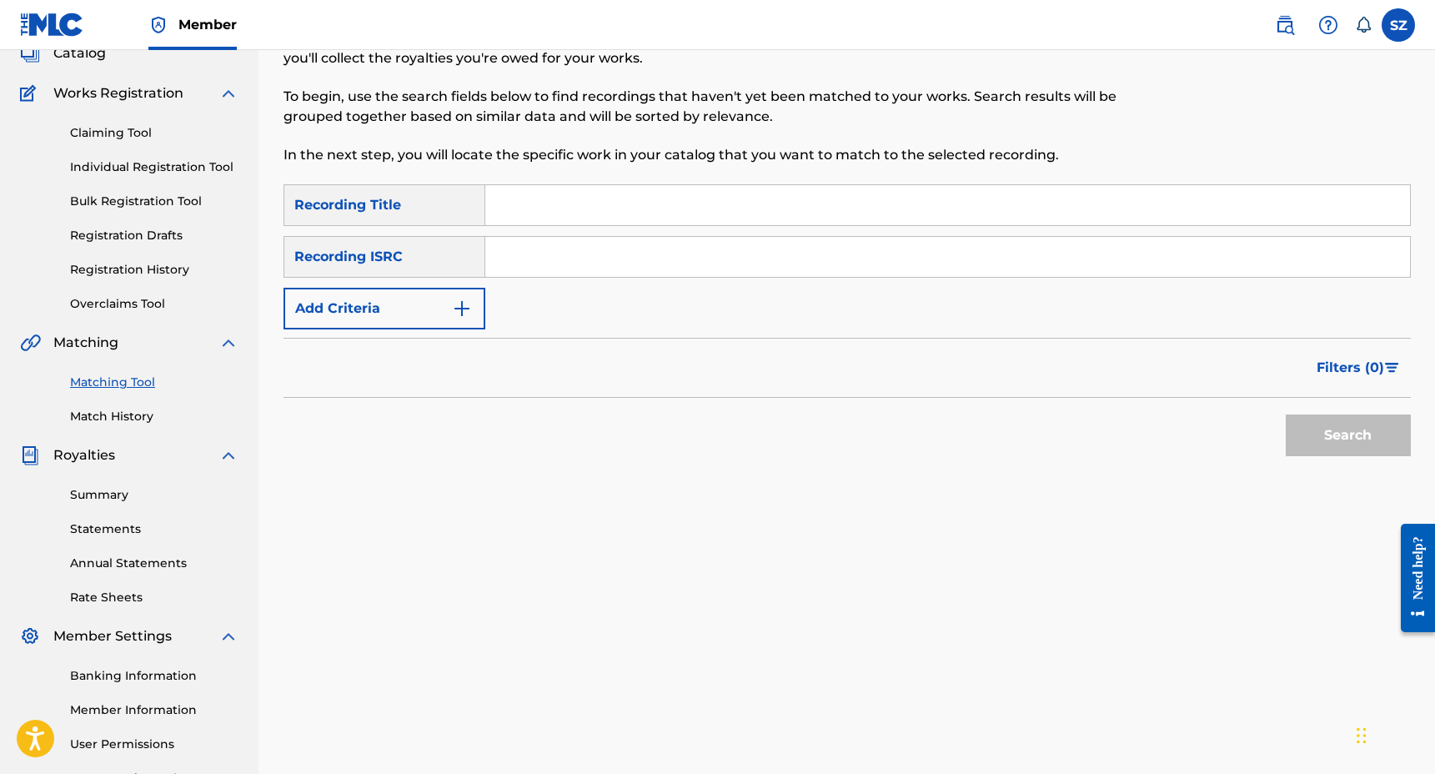
click at [113, 134] on link "Claiming Tool" at bounding box center [154, 133] width 168 height 18
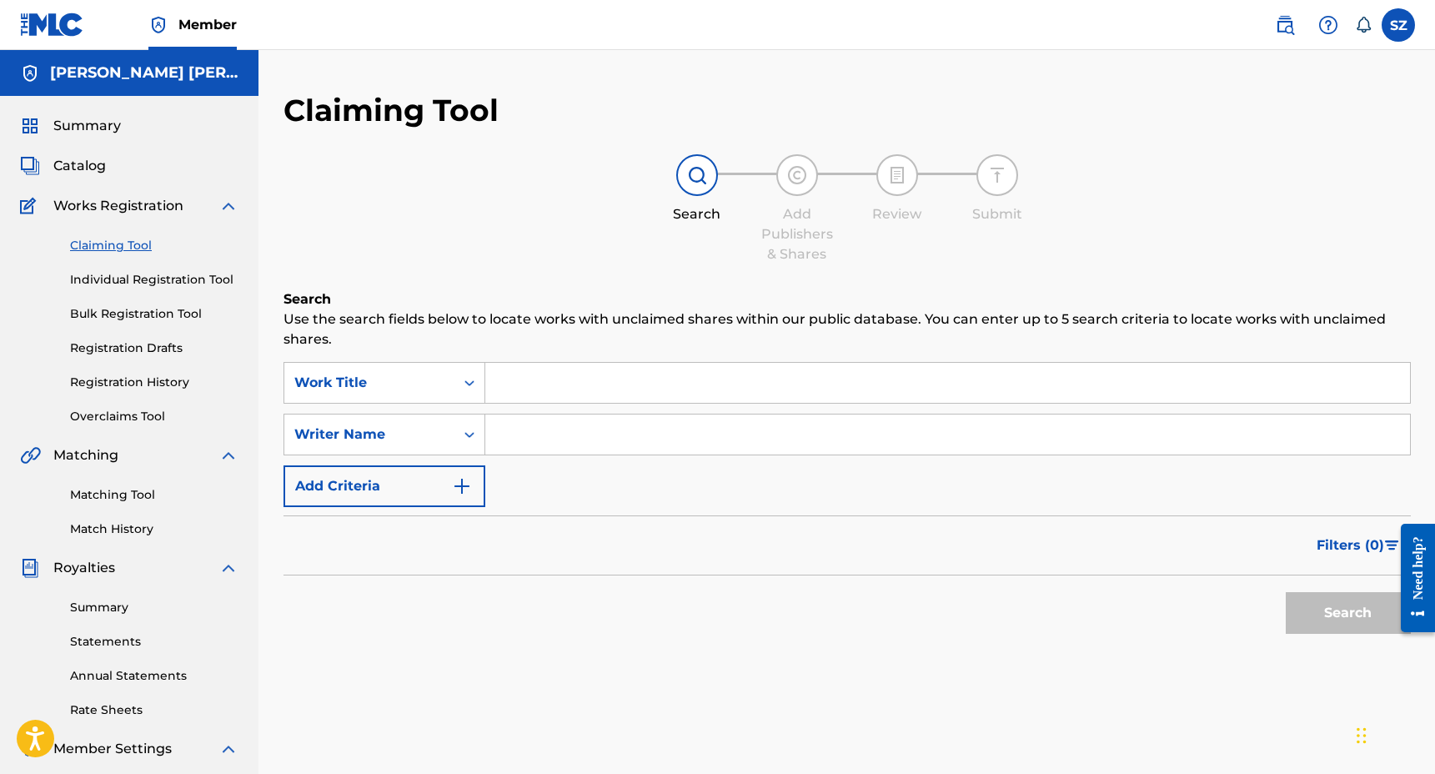
click at [544, 380] on input "Search Form" at bounding box center [947, 383] width 925 height 40
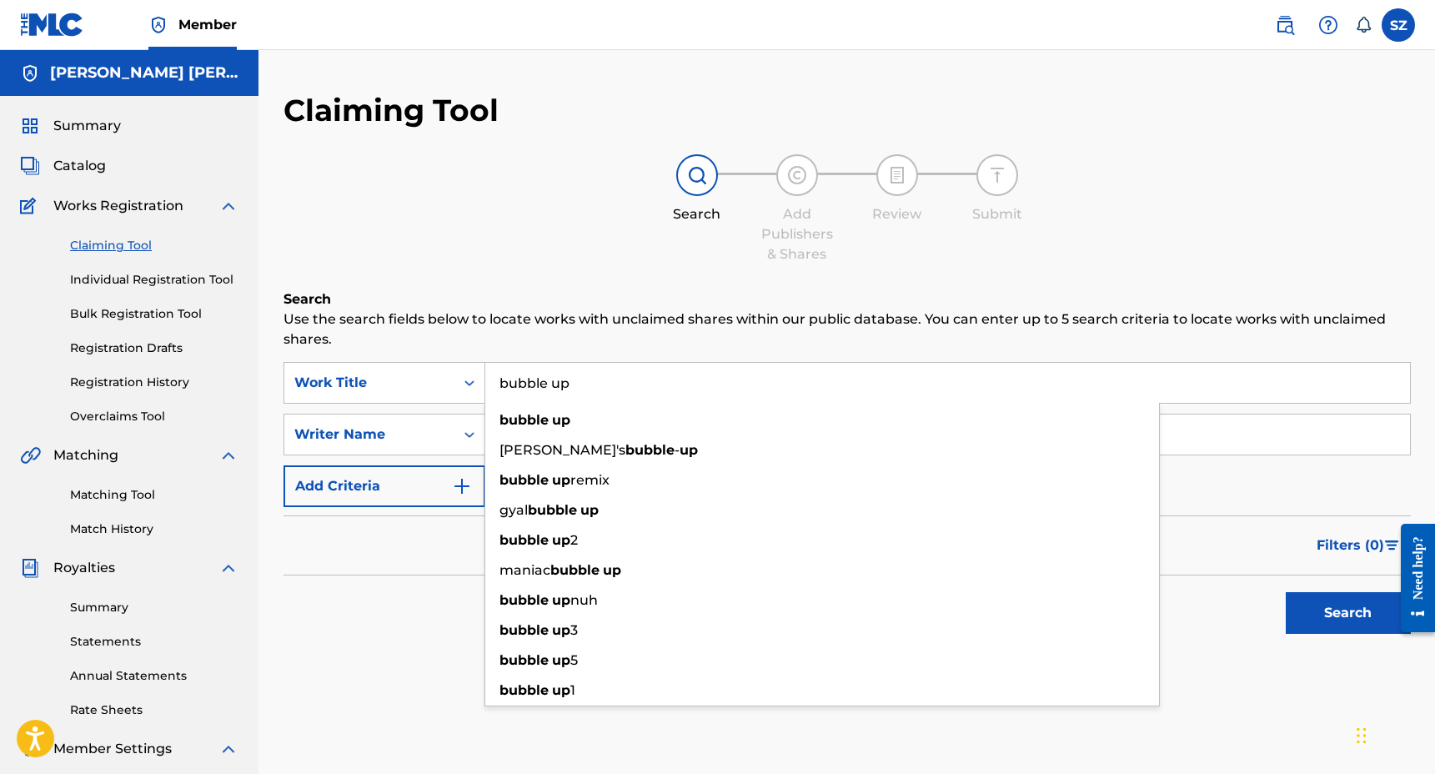
drag, startPoint x: 424, startPoint y: 620, endPoint x: 432, endPoint y: 608, distance: 14.3
click at [424, 620] on div "Search" at bounding box center [847, 608] width 1127 height 67
drag, startPoint x: 624, startPoint y: 380, endPoint x: 484, endPoint y: 373, distance: 140.3
click at [485, 374] on input "bubble up" at bounding box center [947, 383] width 925 height 40
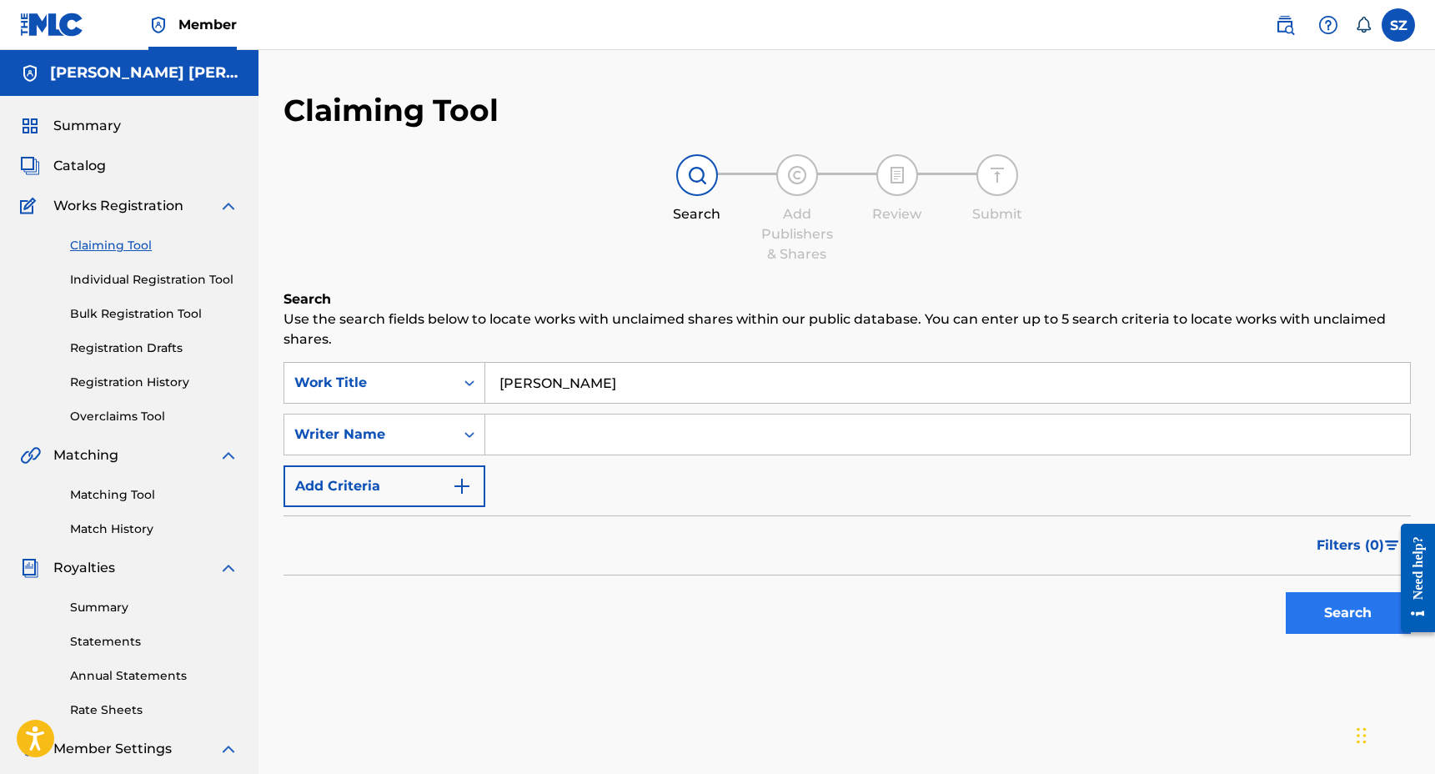
type input "[PERSON_NAME]"
click at [1348, 617] on button "Search" at bounding box center [1348, 613] width 125 height 42
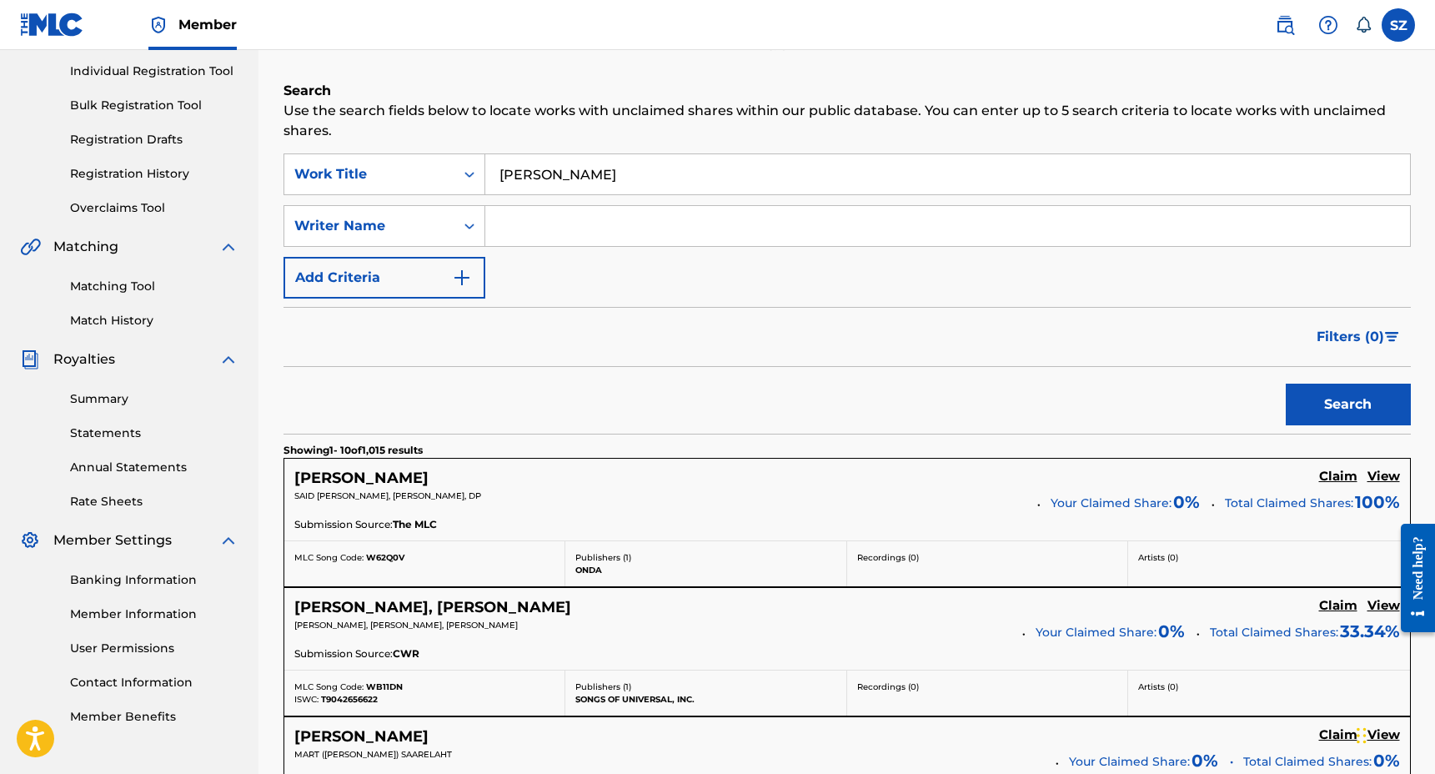
scroll to position [209, 0]
click at [440, 288] on button "Add Criteria" at bounding box center [385, 277] width 202 height 42
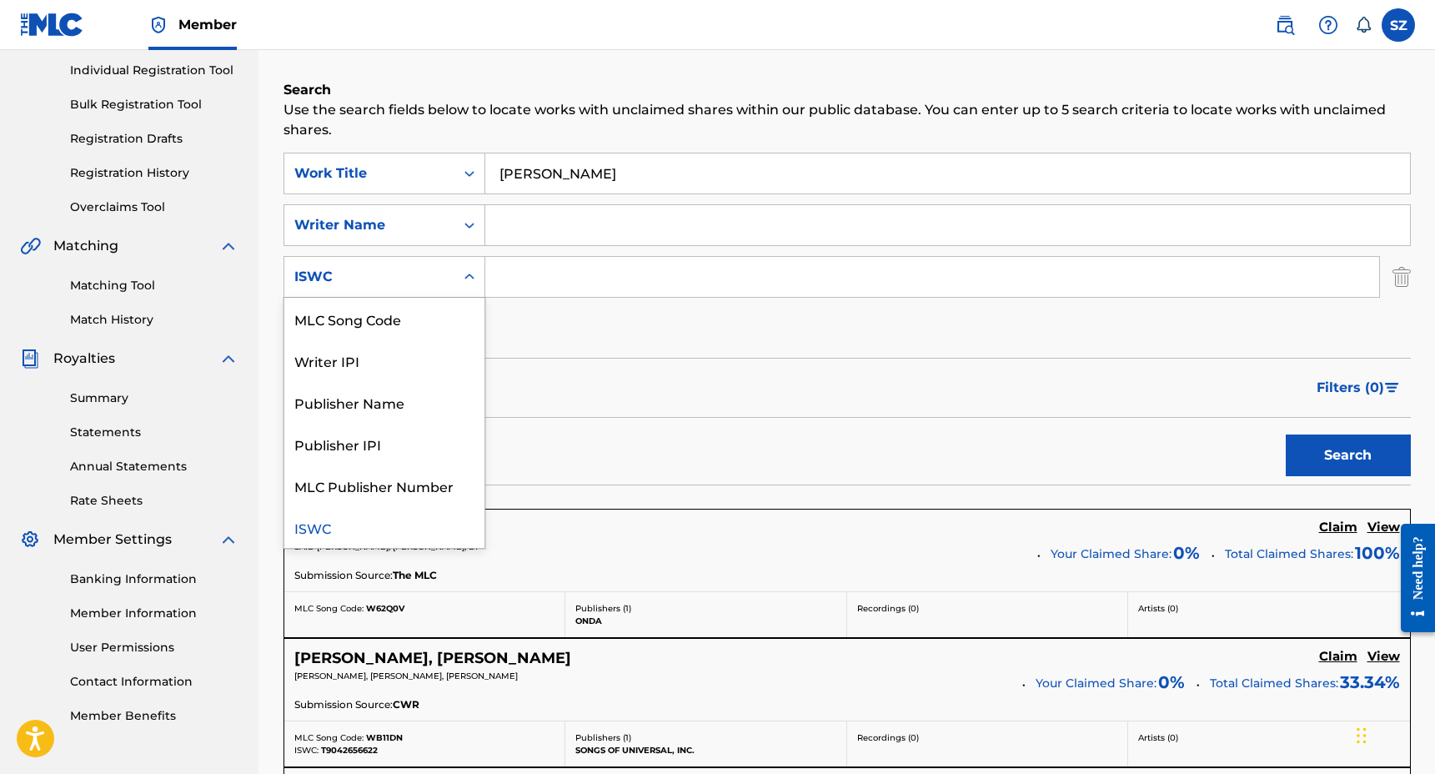
click at [428, 290] on div "ISWC" at bounding box center [369, 277] width 170 height 32
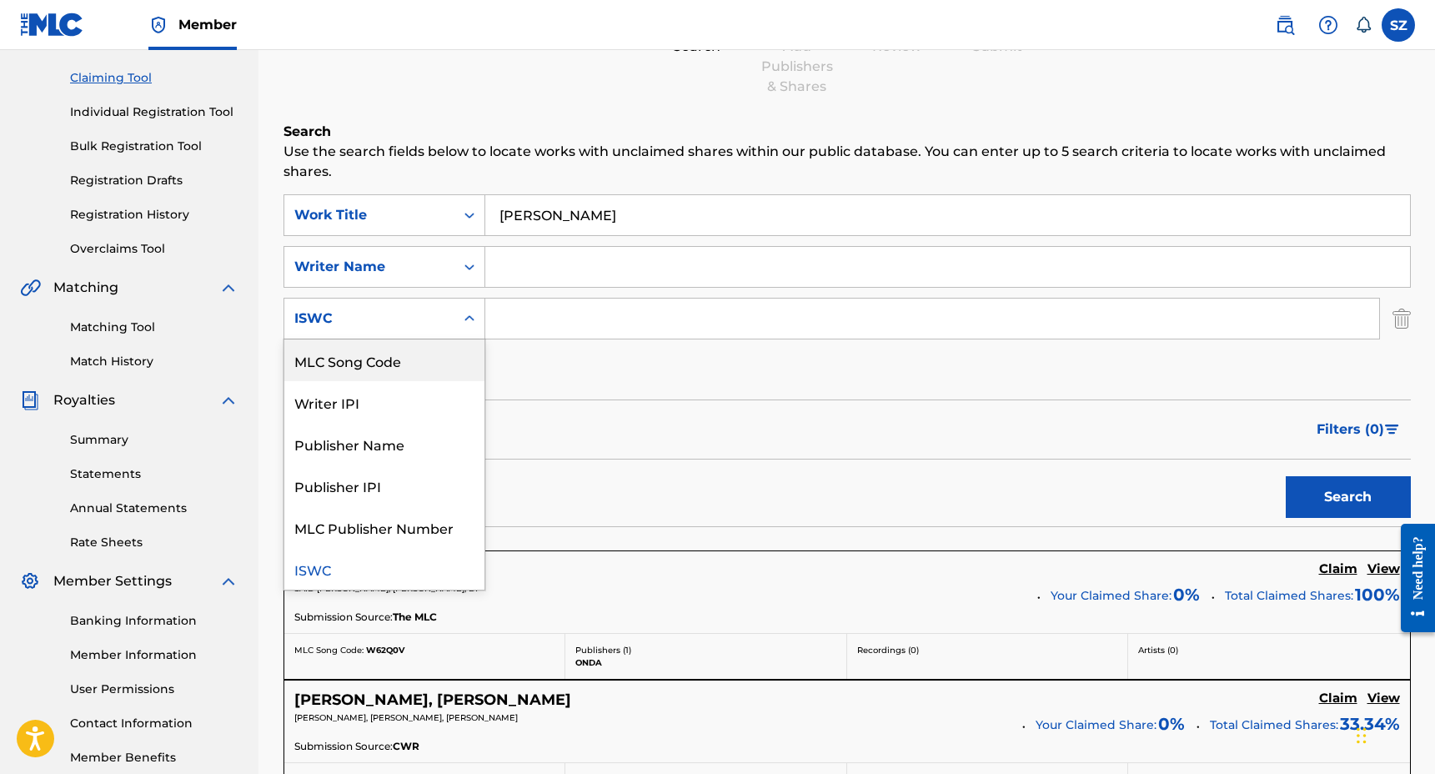
scroll to position [163, 0]
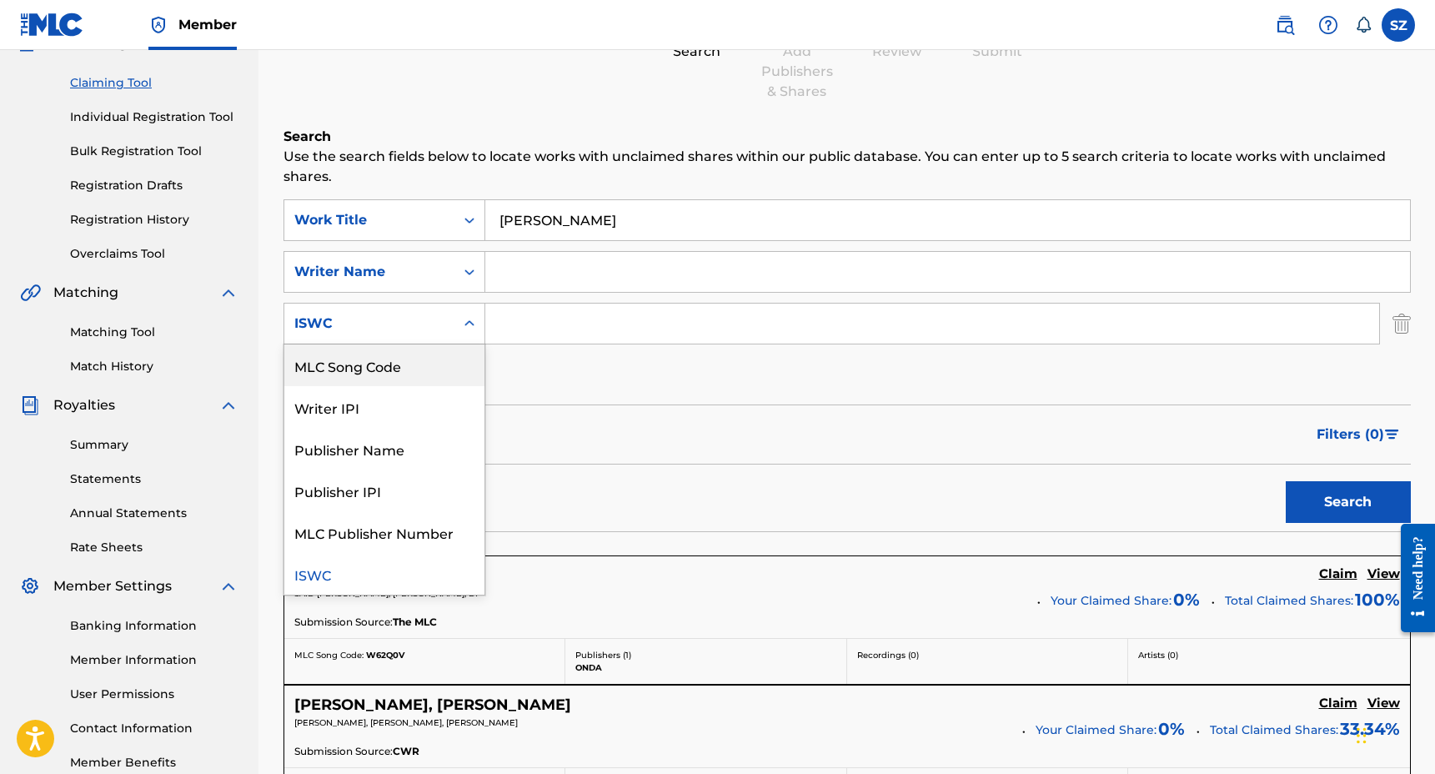
click at [552, 340] on input "Search Form" at bounding box center [932, 324] width 894 height 40
click at [457, 325] on div "Search Form" at bounding box center [469, 324] width 30 height 30
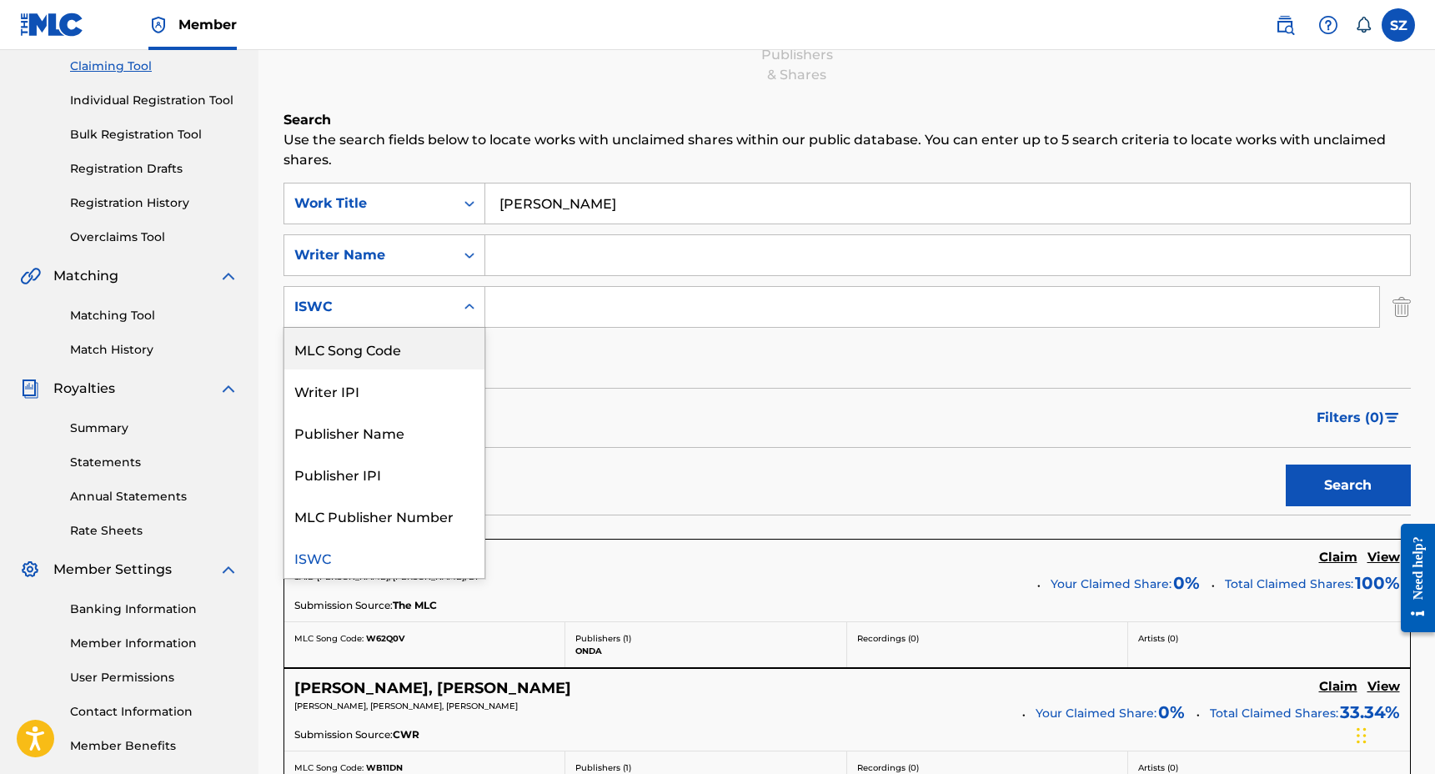
scroll to position [186, 0]
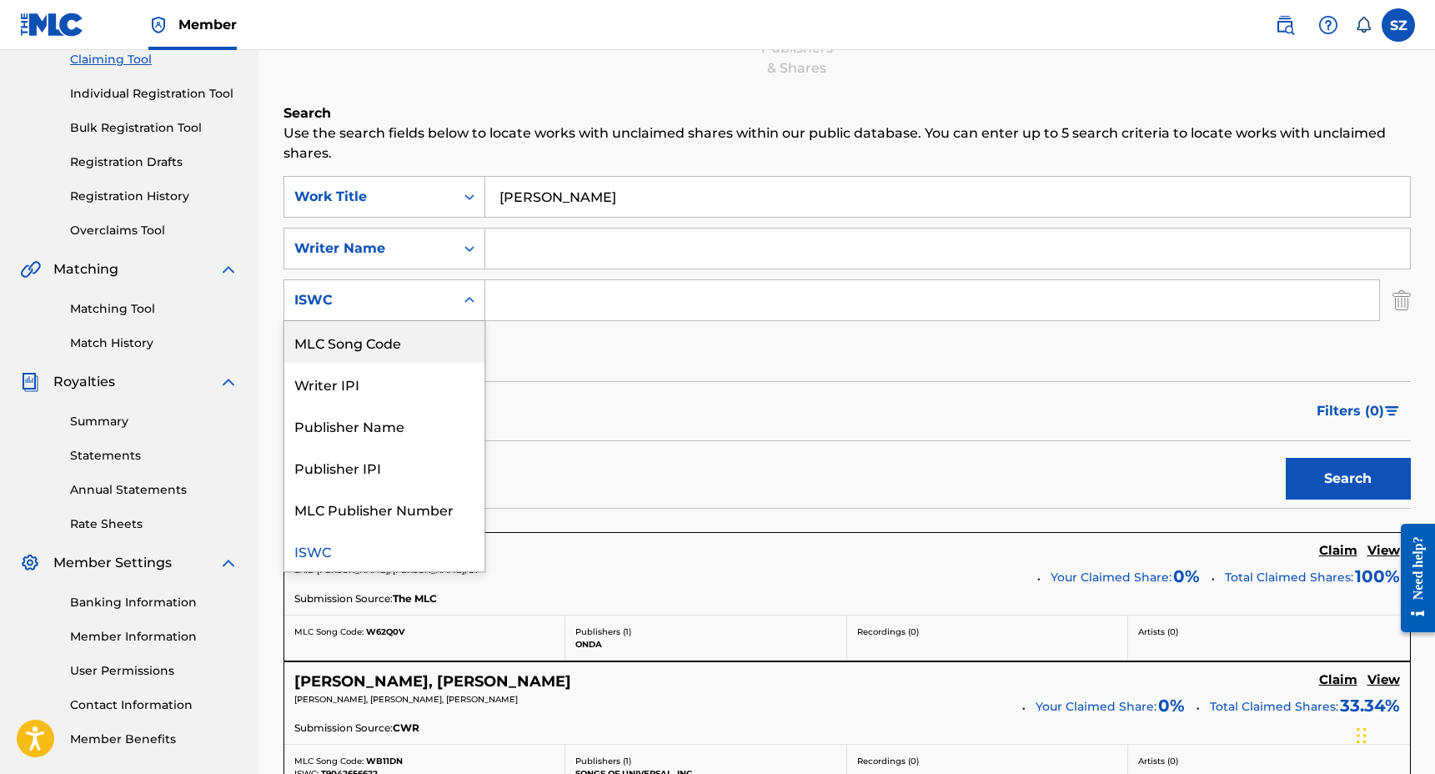
click at [556, 386] on div "Filters ( 0 )" at bounding box center [847, 411] width 1127 height 60
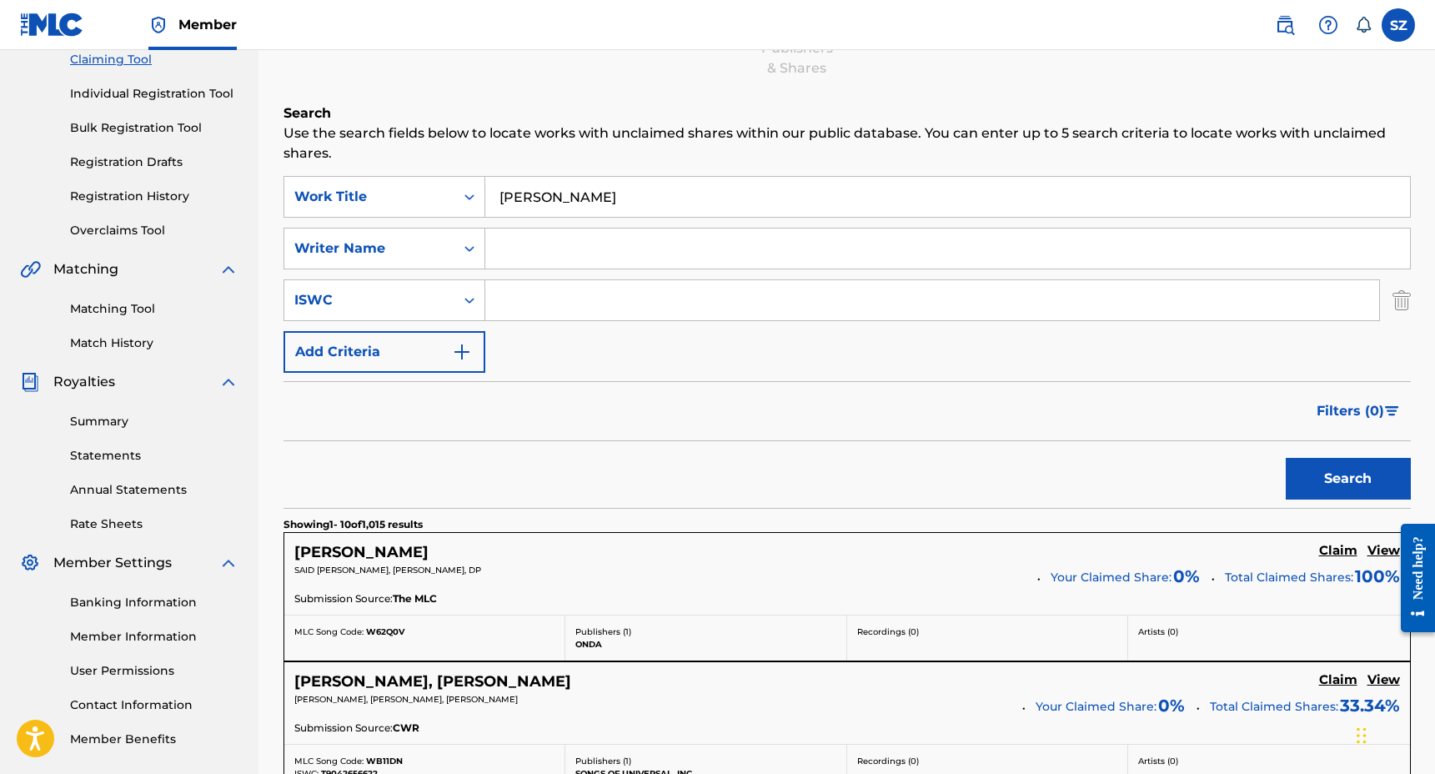
drag, startPoint x: 1398, startPoint y: 305, endPoint x: 1376, endPoint y: 301, distance: 22.1
click at [1398, 304] on img "Search Form" at bounding box center [1402, 300] width 18 height 42
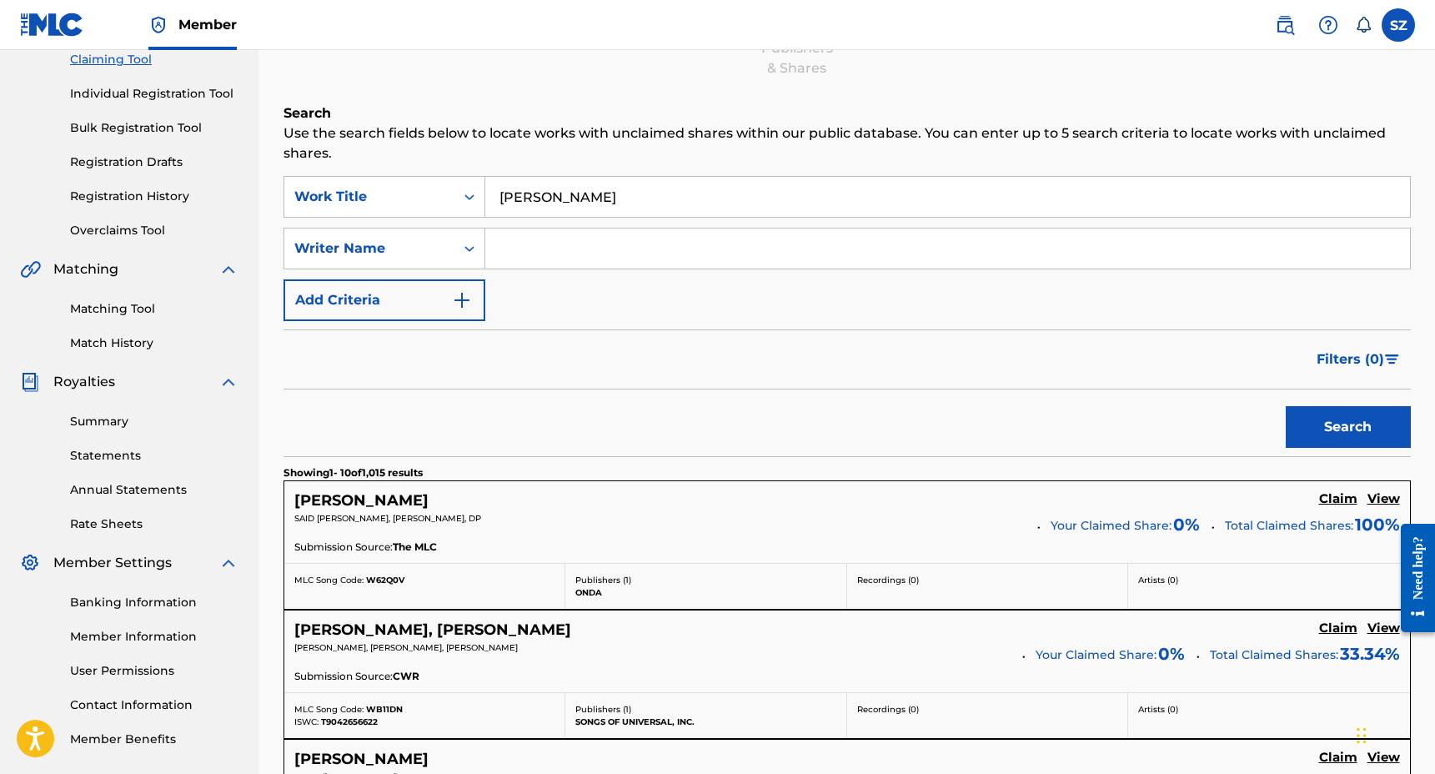
click at [590, 259] on input "Search Form" at bounding box center [947, 248] width 925 height 40
type input "[PERSON_NAME]"
click at [1286, 406] on button "Search" at bounding box center [1348, 427] width 125 height 42
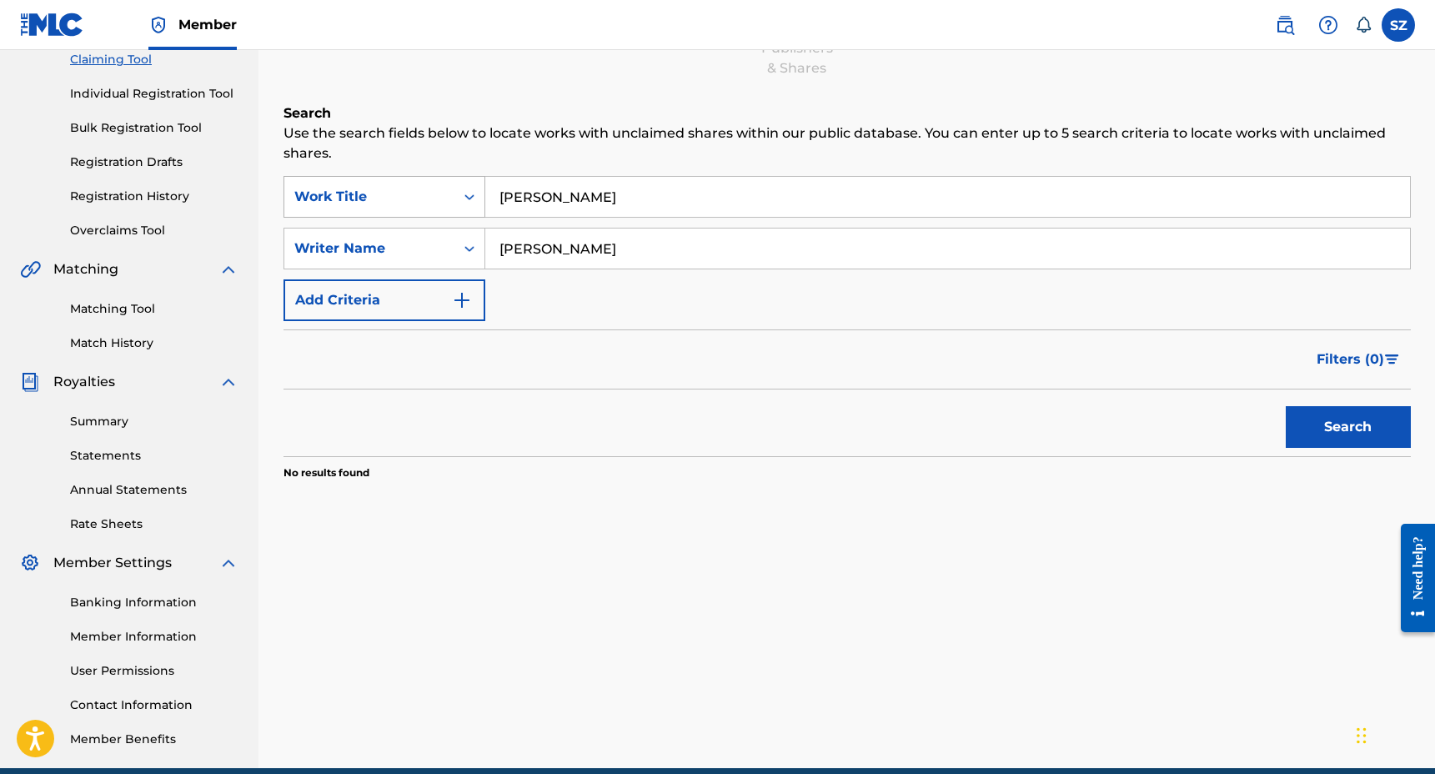
drag, startPoint x: 567, startPoint y: 193, endPoint x: 476, endPoint y: 192, distance: 90.9
click at [477, 192] on div "SearchWithCriteria1cf6539c-8b4b-48f9-8d95-d201fbb60d6f Work Title [PERSON_NAME]" at bounding box center [847, 197] width 1127 height 42
type input "know you fine"
click at [1359, 429] on button "Search" at bounding box center [1348, 427] width 125 height 42
click at [151, 99] on link "Individual Registration Tool" at bounding box center [154, 94] width 168 height 18
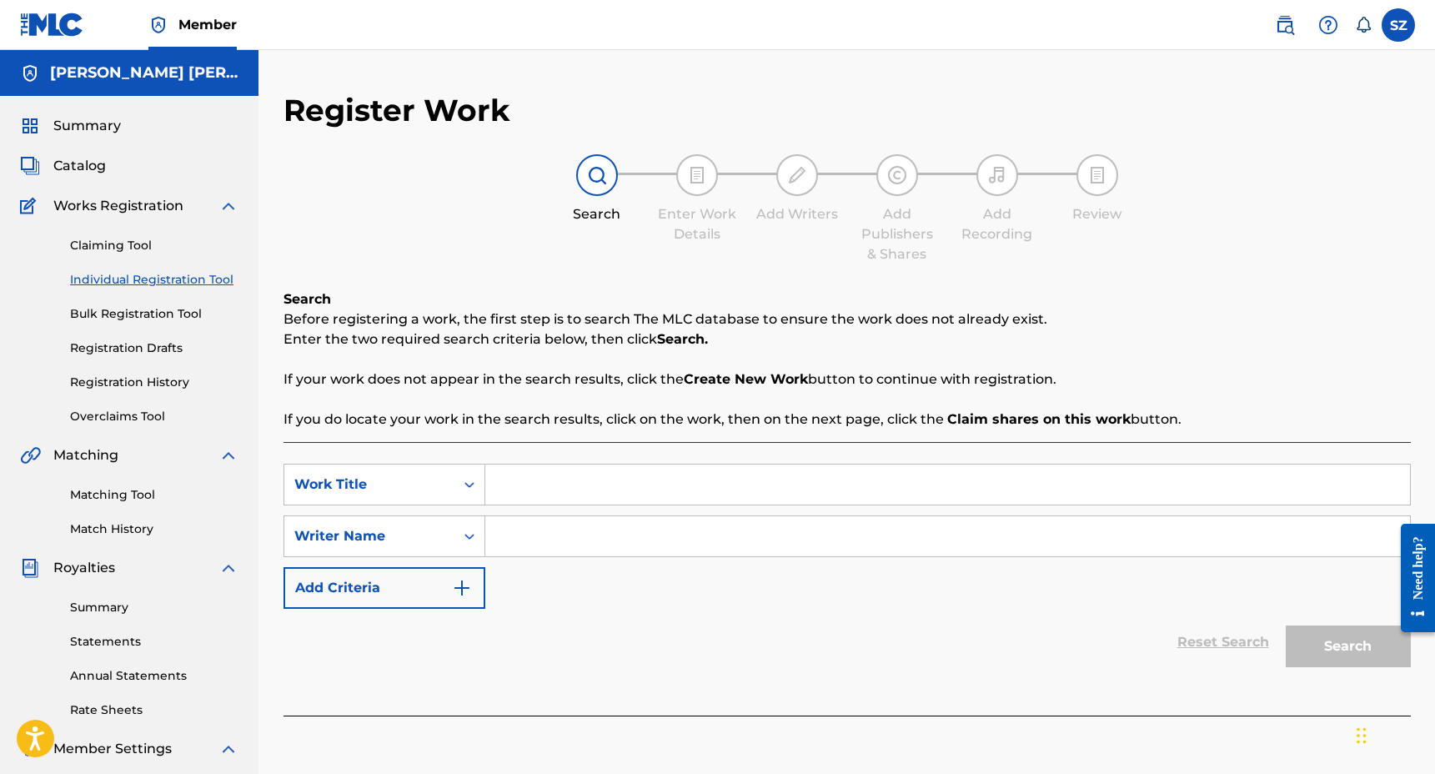
click at [660, 479] on input "Search Form" at bounding box center [947, 484] width 925 height 40
type input "[PERSON_NAME]"
click at [444, 595] on button "Add Criteria" at bounding box center [385, 588] width 202 height 42
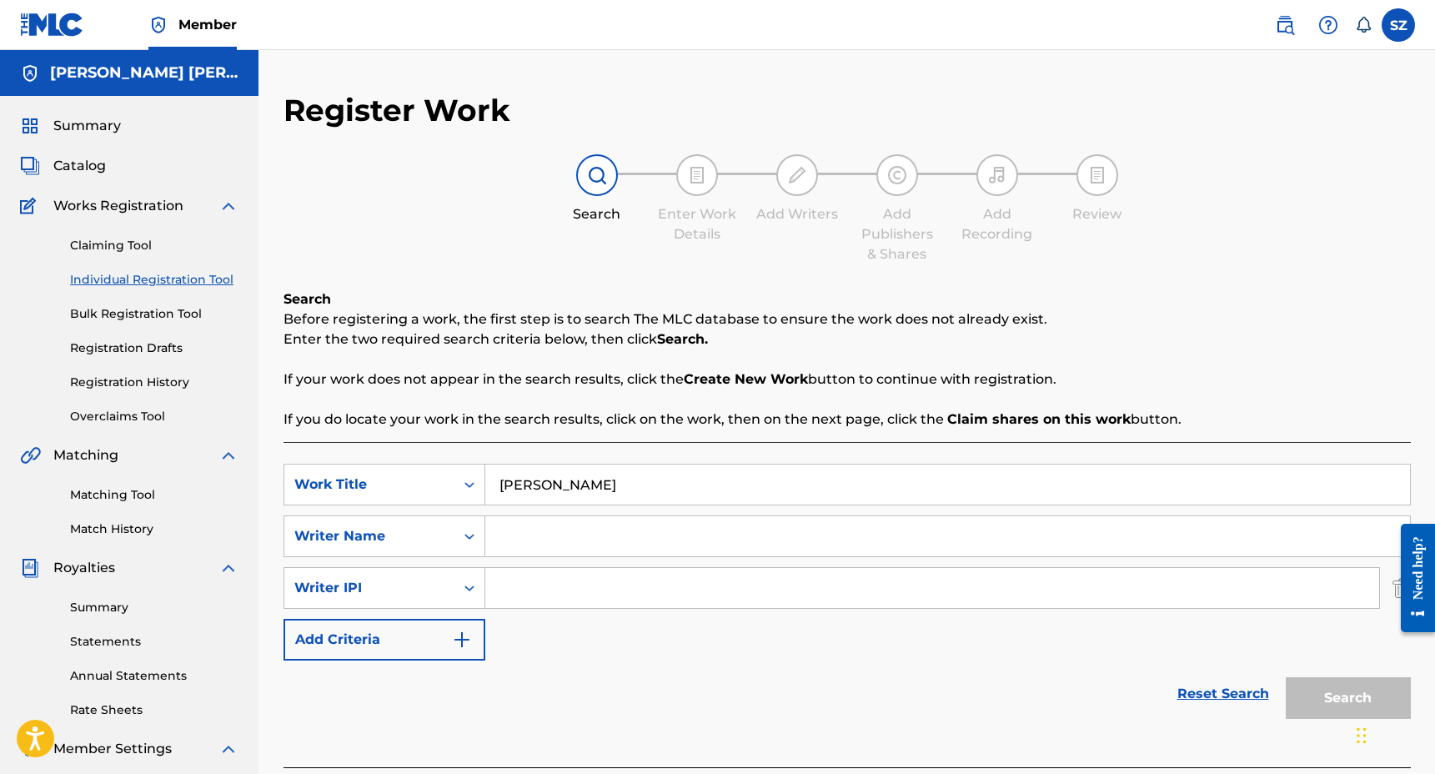
click at [1395, 586] on div at bounding box center [1411, 578] width 47 height 134
click at [1401, 586] on div "Need help?" at bounding box center [1418, 578] width 34 height 108
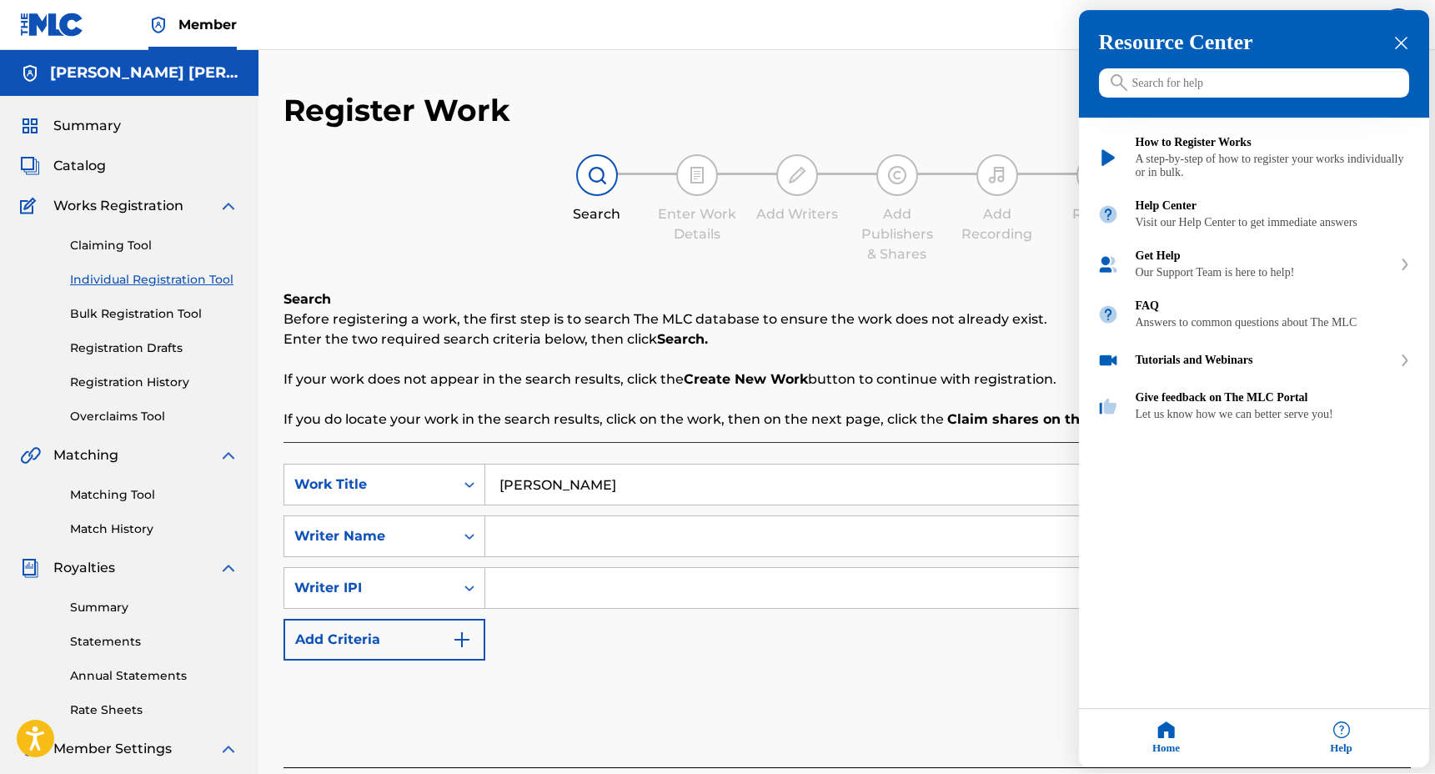
click at [1405, 40] on icon "close resource center" at bounding box center [1401, 44] width 13 height 13
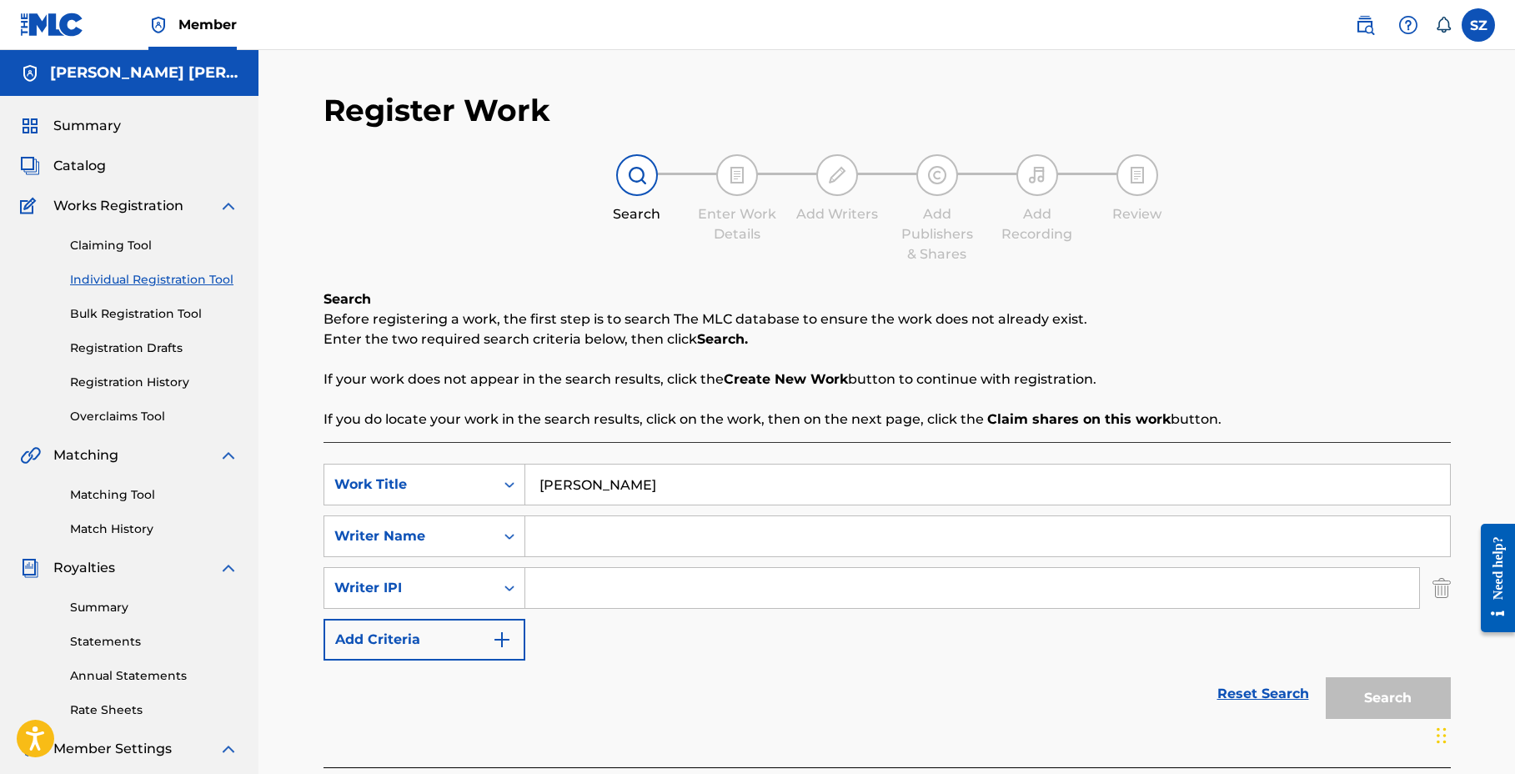
click at [1434, 582] on img "Search Form" at bounding box center [1442, 588] width 18 height 42
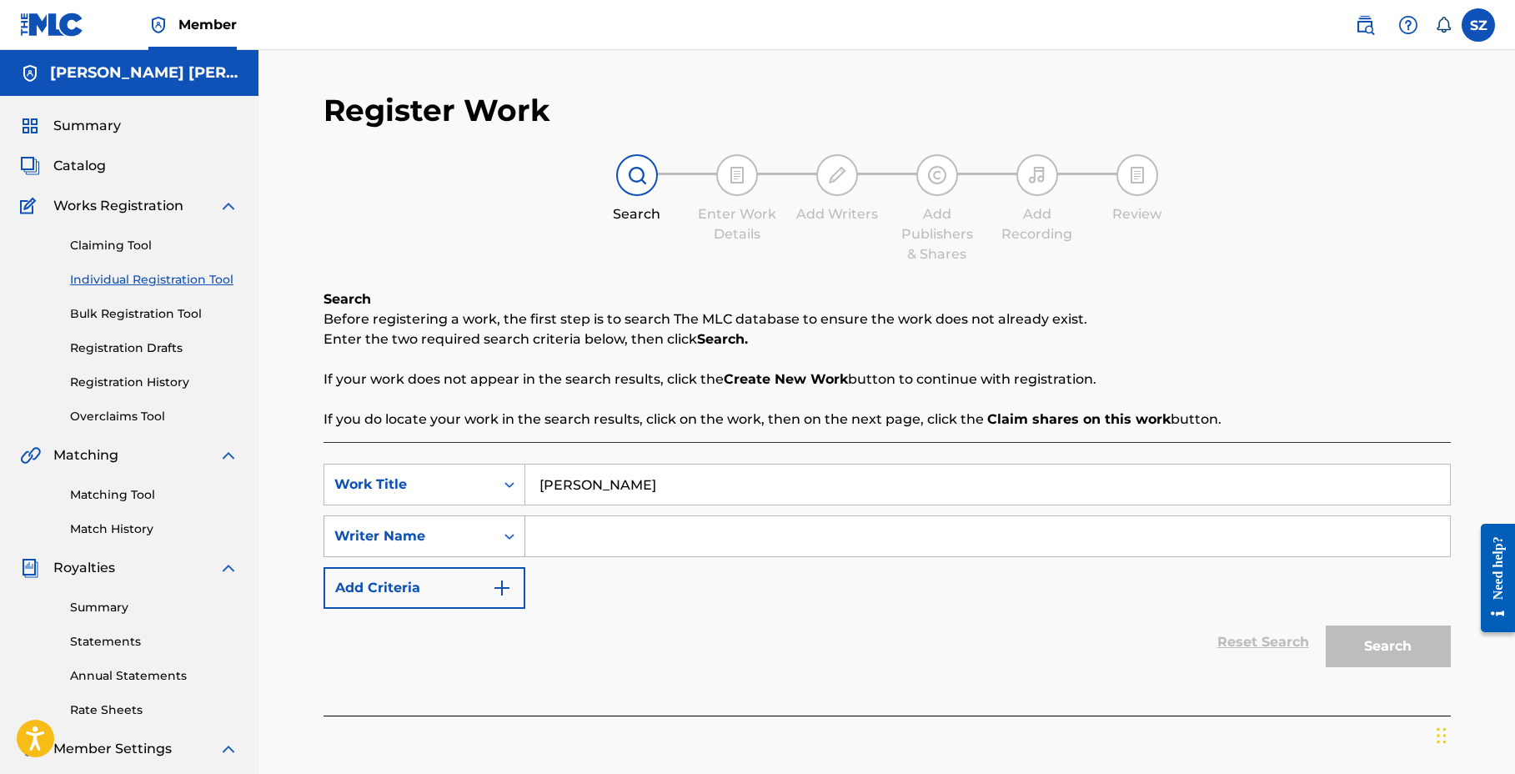
click at [485, 532] on div "Writer Name" at bounding box center [409, 536] width 170 height 32
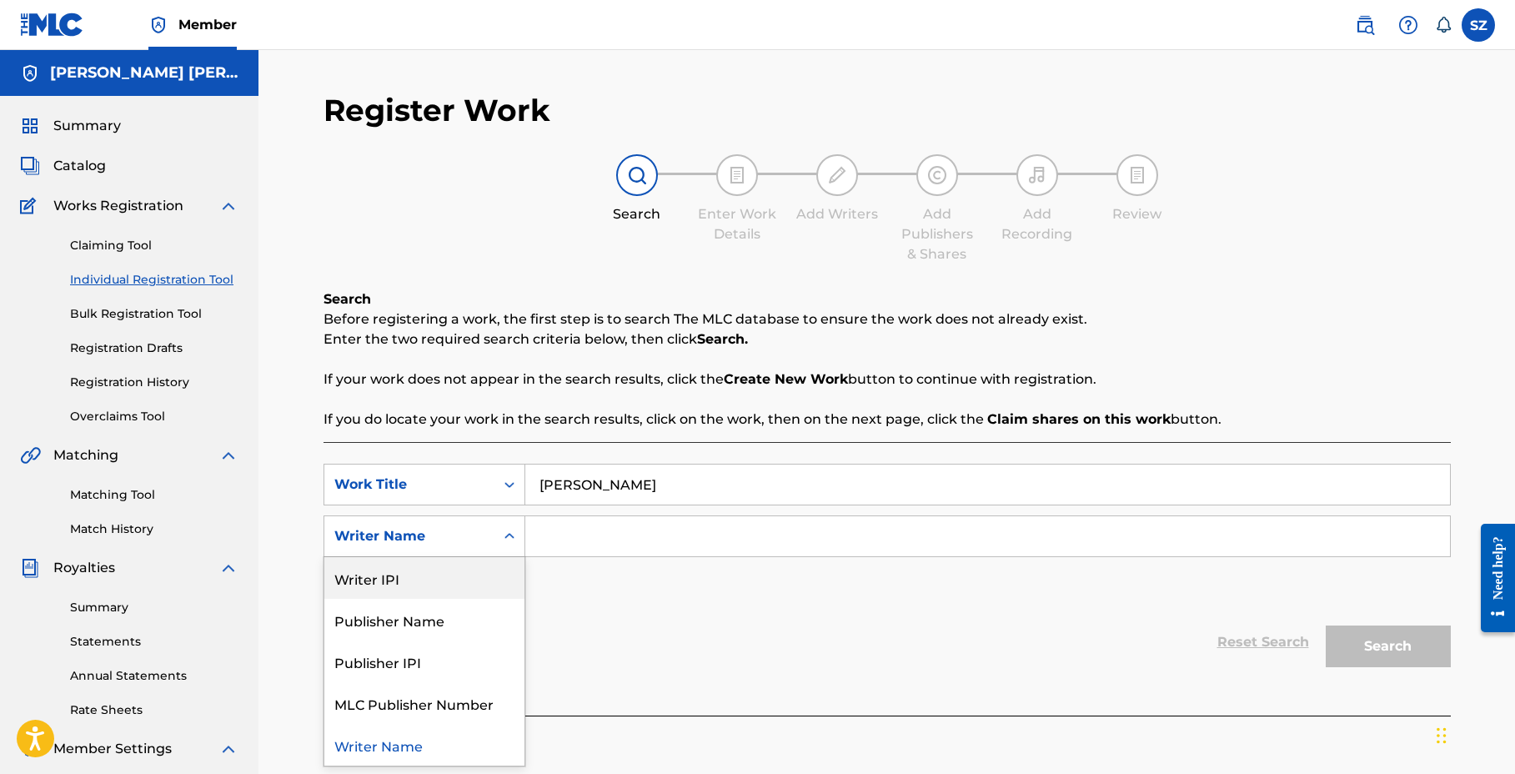
click at [590, 532] on input "Search Form" at bounding box center [987, 536] width 925 height 40
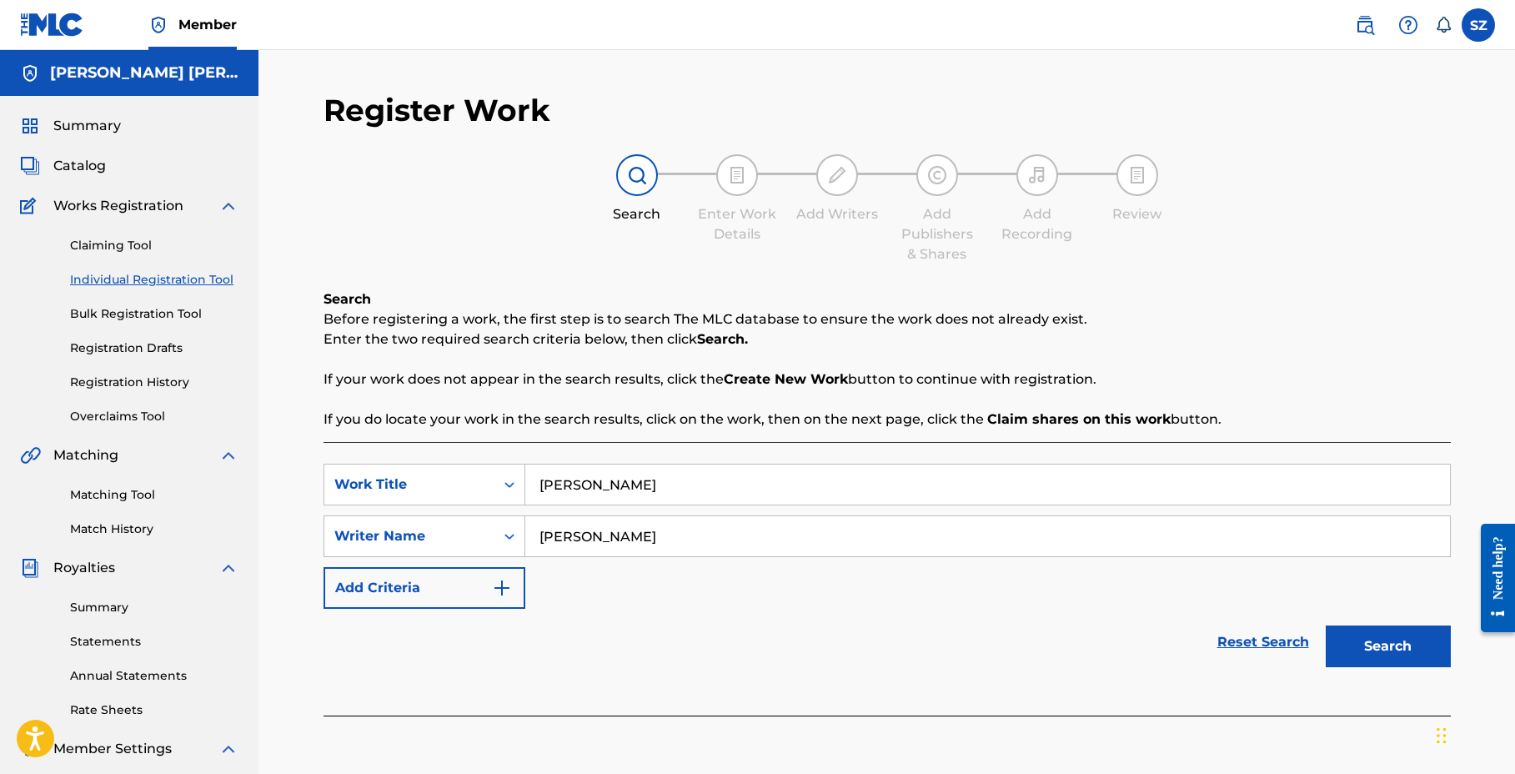
type input "[PERSON_NAME]"
click at [1326, 625] on button "Search" at bounding box center [1388, 646] width 125 height 42
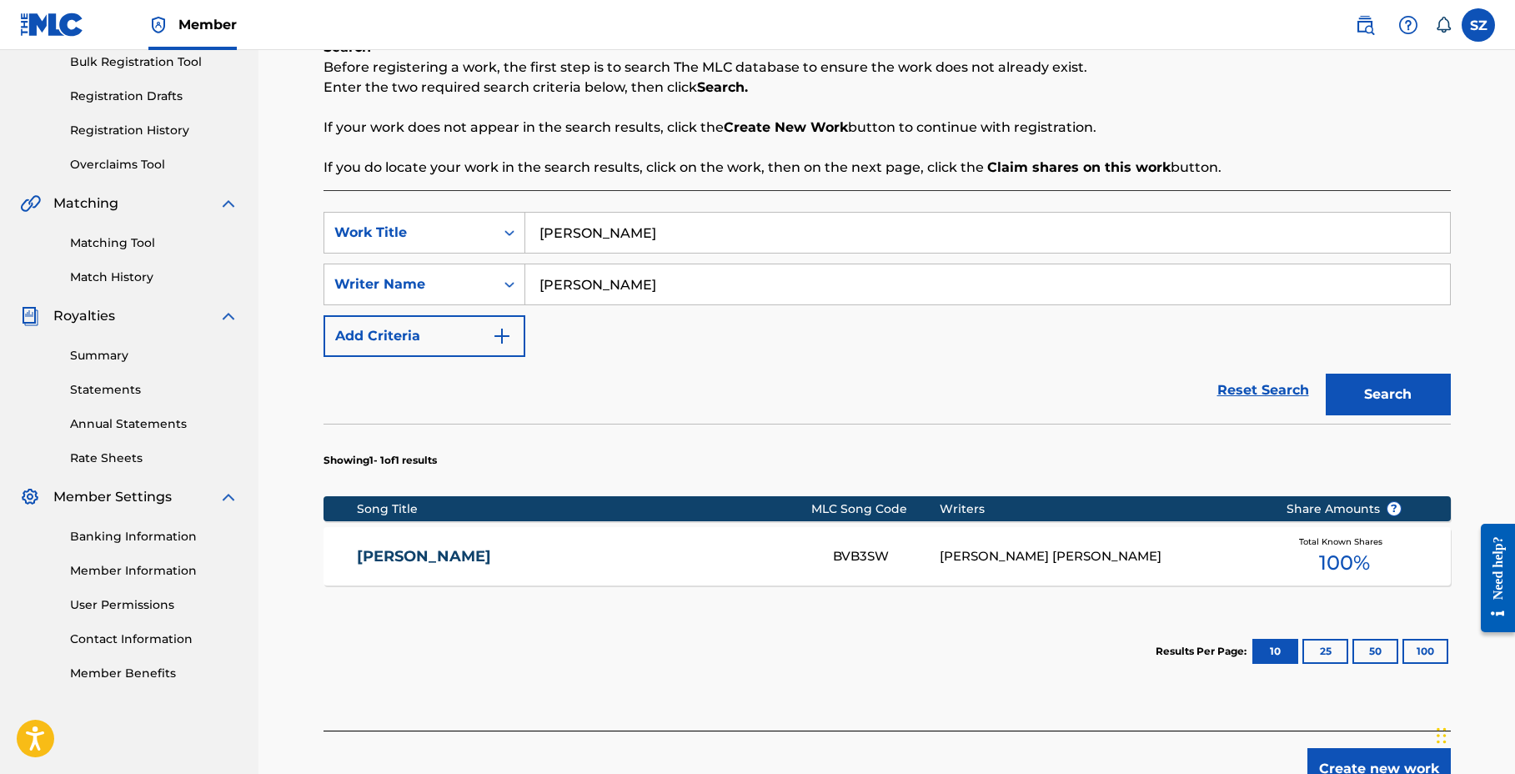
scroll to position [257, 0]
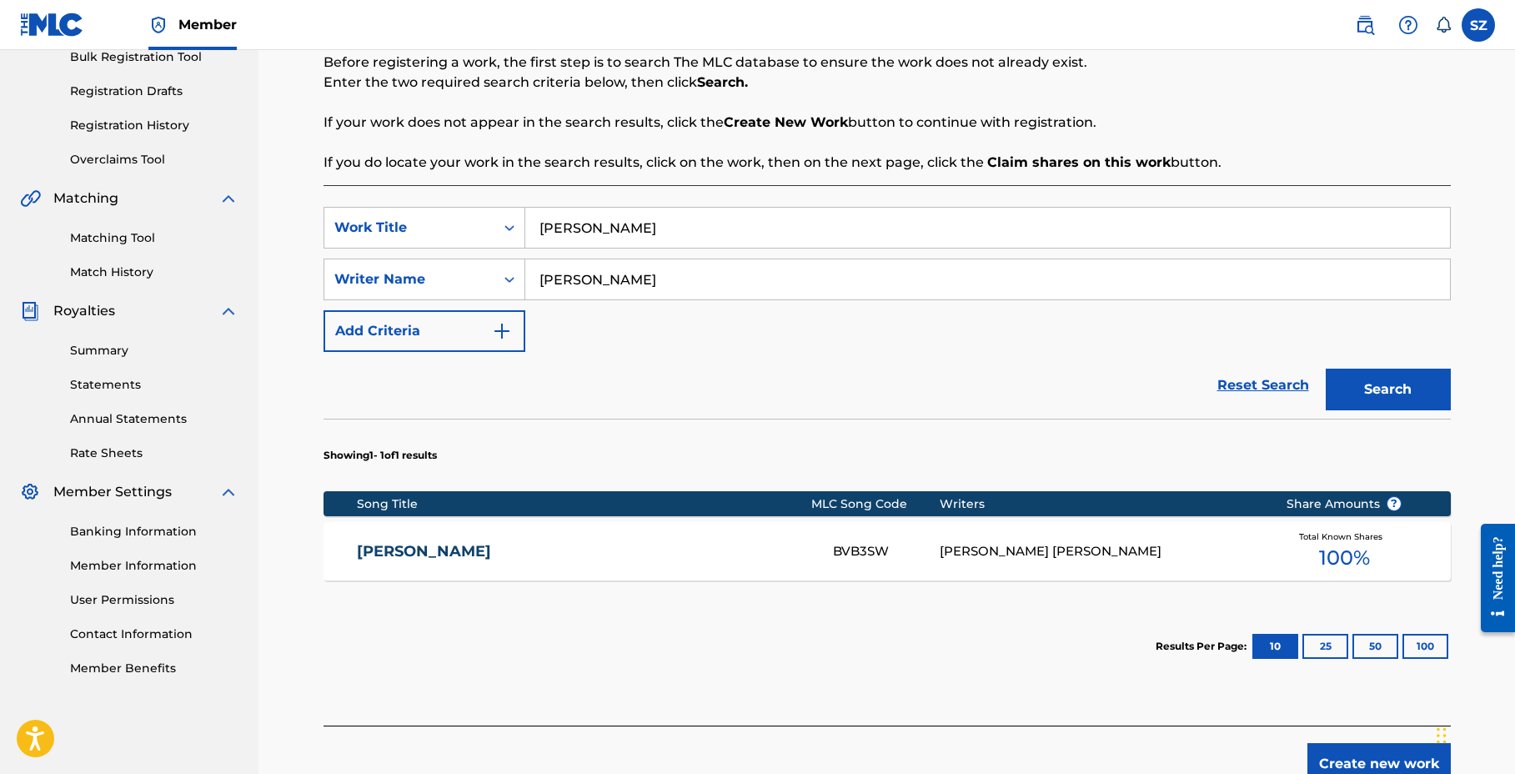
click at [1034, 554] on div "[PERSON_NAME] [PERSON_NAME]" at bounding box center [1100, 551] width 321 height 19
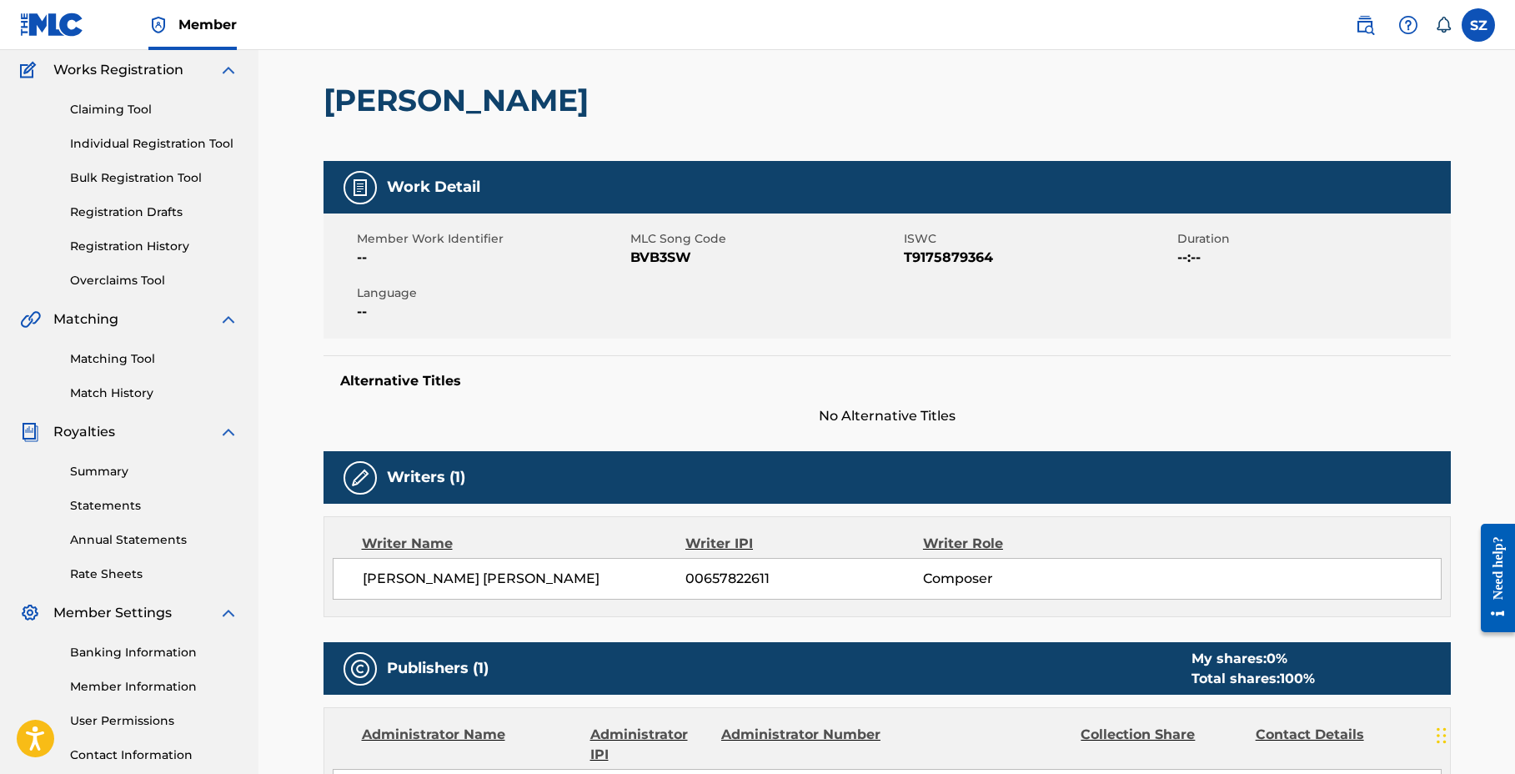
scroll to position [134, 0]
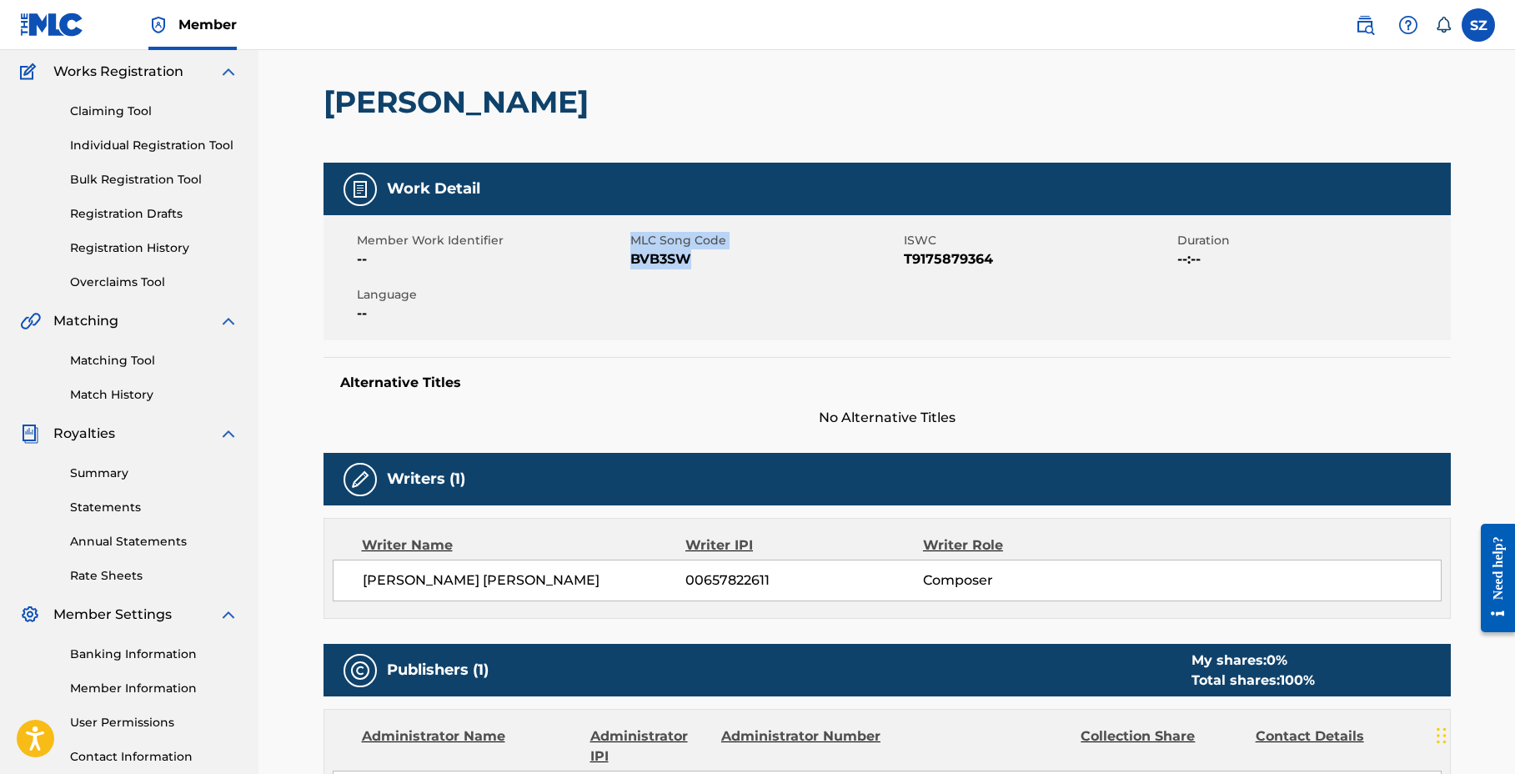
drag, startPoint x: 685, startPoint y: 259, endPoint x: 627, endPoint y: 260, distance: 58.4
click at [627, 260] on div "Member Work Identifier -- MLC Song Code BVB3SW ISWC T9175879364 Duration --:-- …" at bounding box center [887, 277] width 1127 height 125
click at [629, 260] on div "Member Work Identifier --" at bounding box center [494, 251] width 274 height 38
drag, startPoint x: 690, startPoint y: 260, endPoint x: 626, endPoint y: 264, distance: 64.3
click at [630, 264] on span "BVB3SW" at bounding box center [764, 259] width 269 height 20
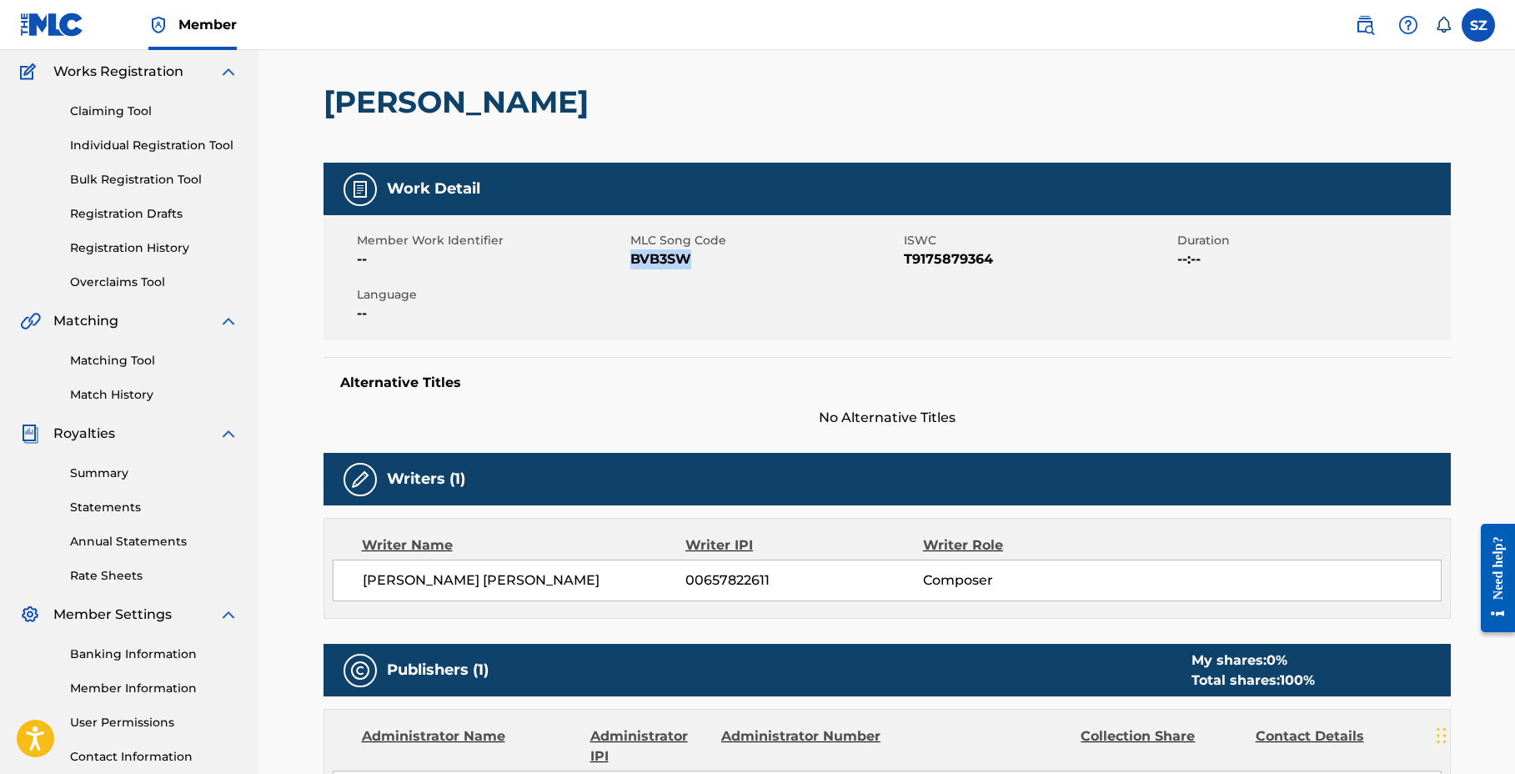
copy span "BVB3SW"
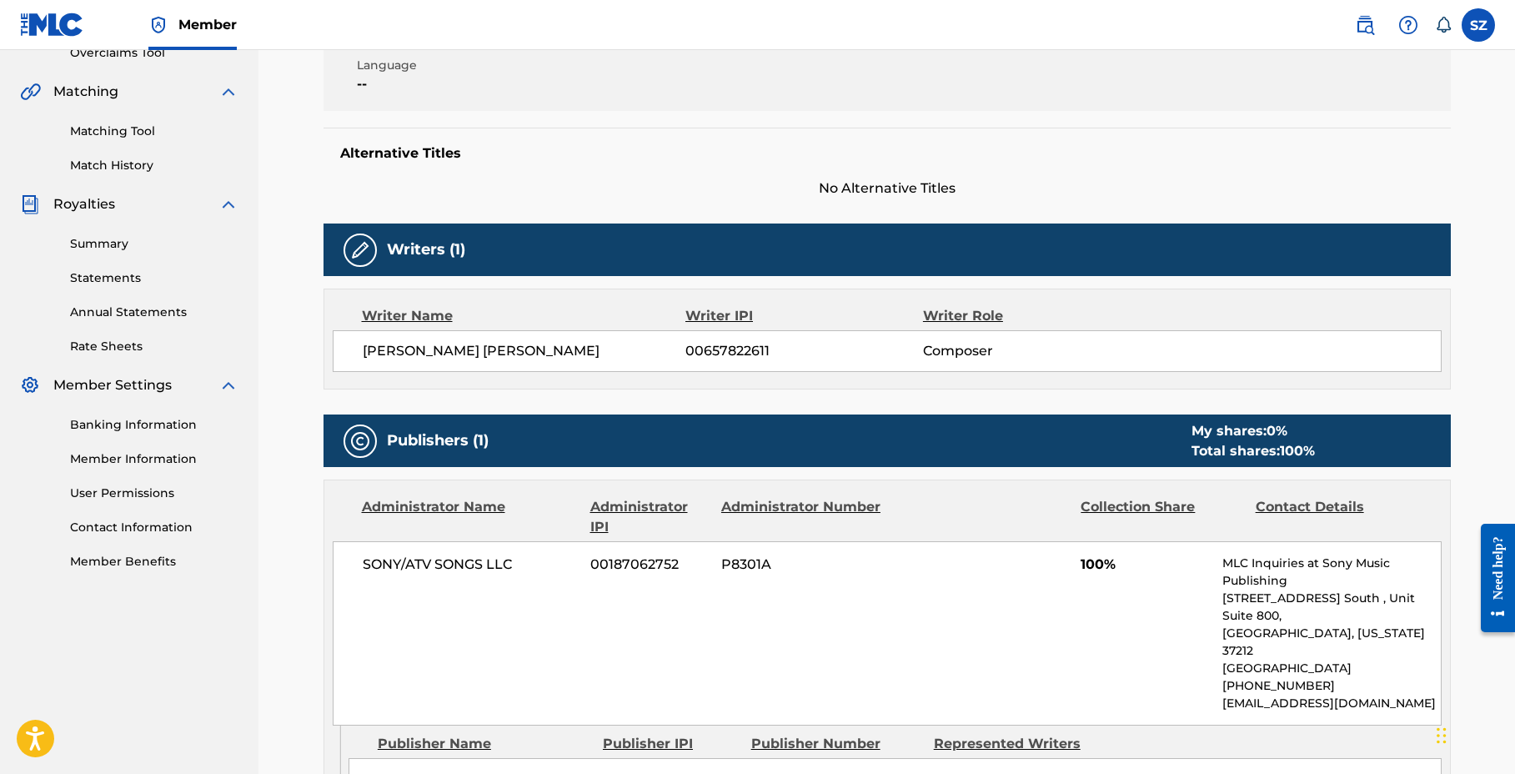
scroll to position [0, 0]
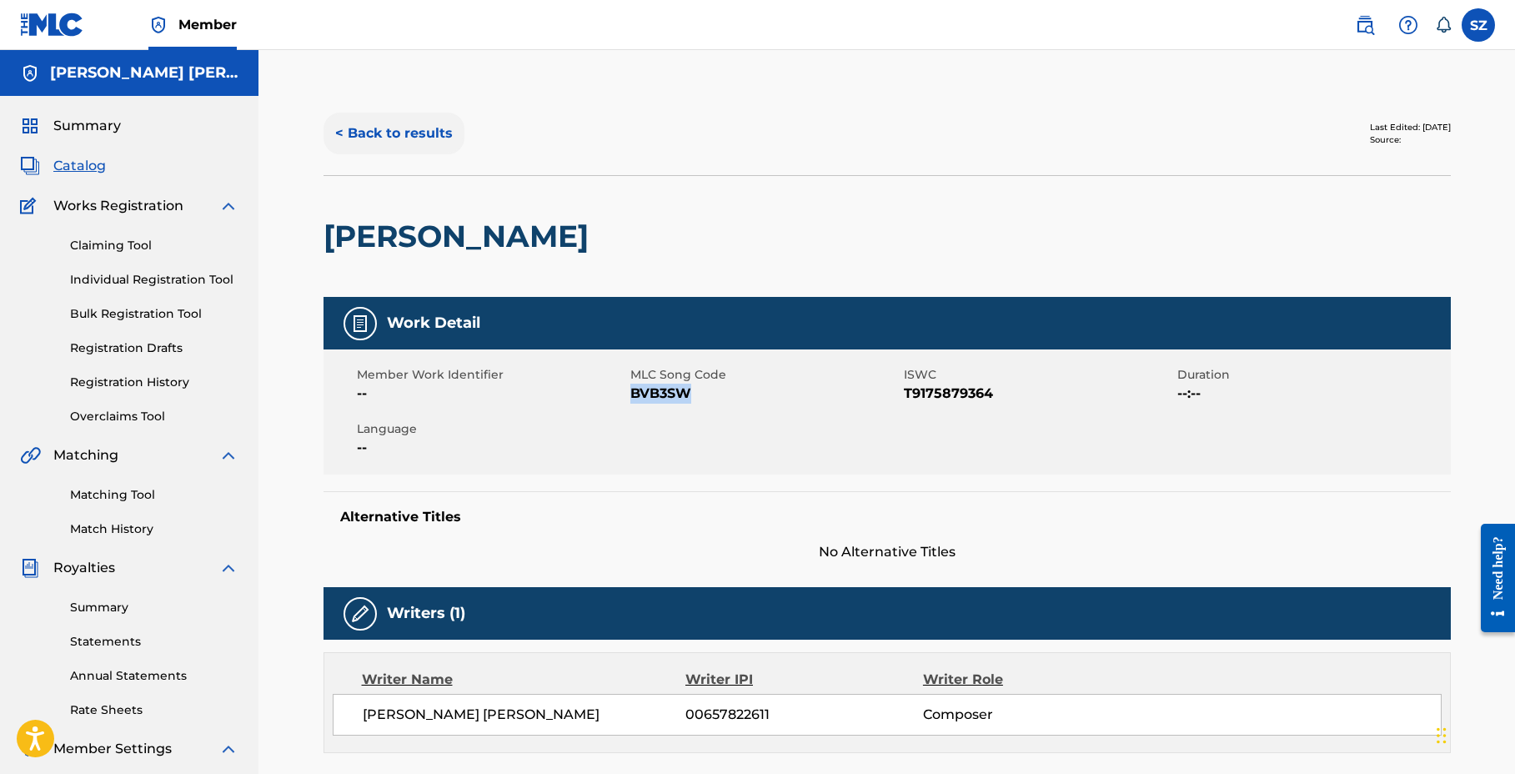
click at [355, 123] on button "< Back to results" at bounding box center [394, 134] width 141 height 42
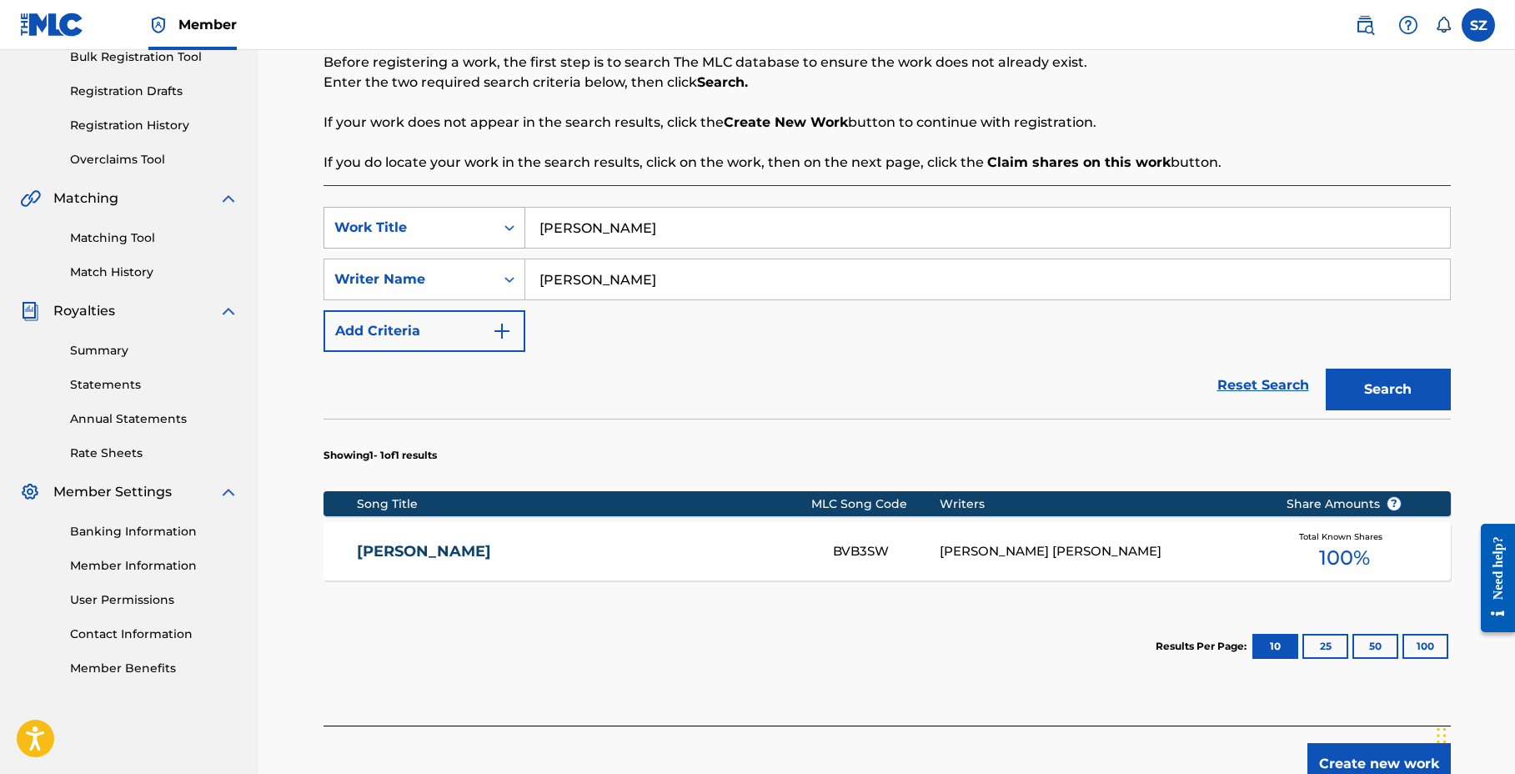
drag, startPoint x: 624, startPoint y: 232, endPoint x: 508, endPoint y: 223, distance: 116.2
click at [507, 225] on div "SearchWithCriteria52323773-fd7e-45fc-8f2a-036a3cf71f6d Work Title [PERSON_NAME]" at bounding box center [887, 228] width 1127 height 42
type input "know you fine"
click at [1326, 369] on button "Search" at bounding box center [1388, 390] width 125 height 42
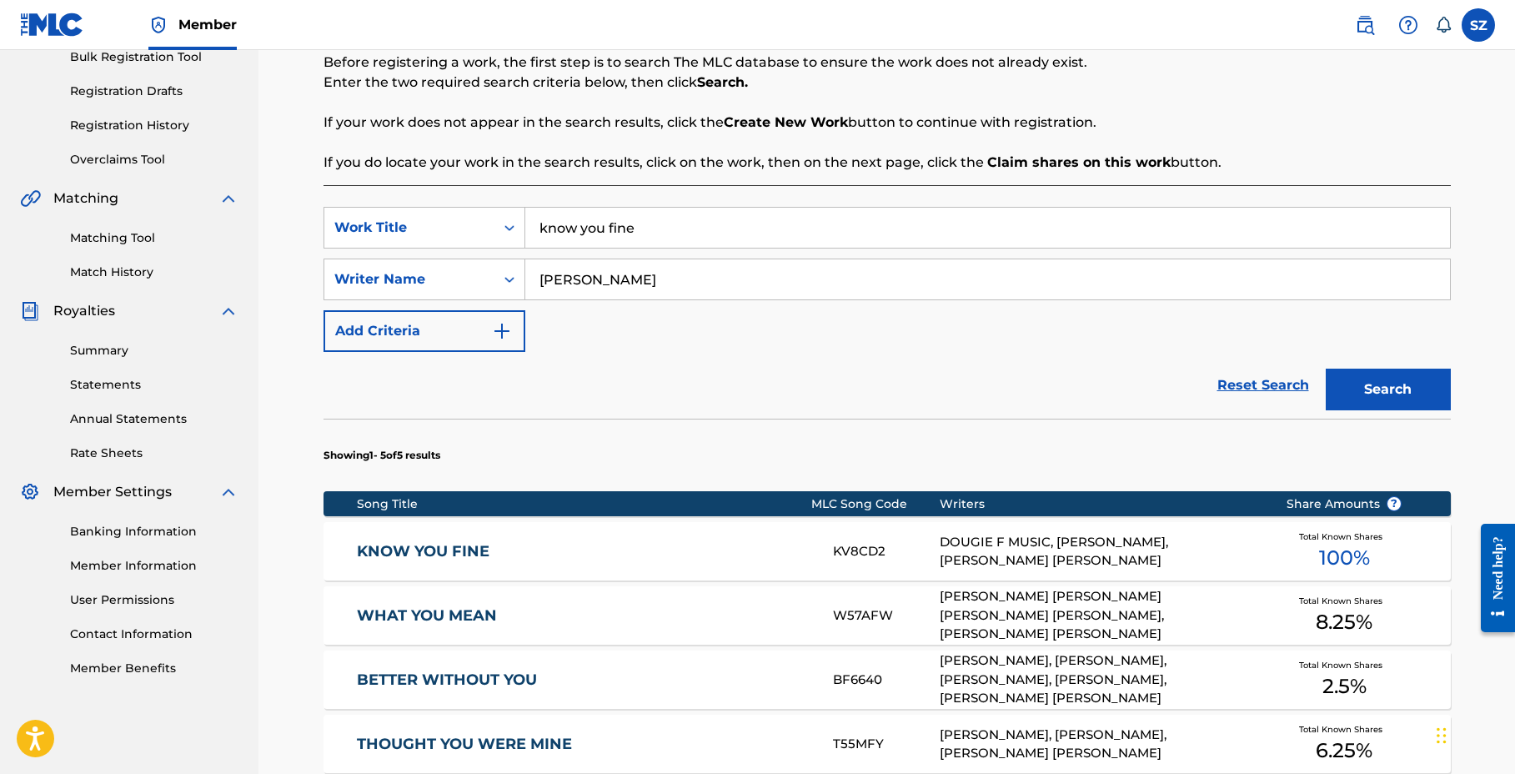
click at [438, 548] on link "KNOW YOU FINE" at bounding box center [584, 551] width 454 height 19
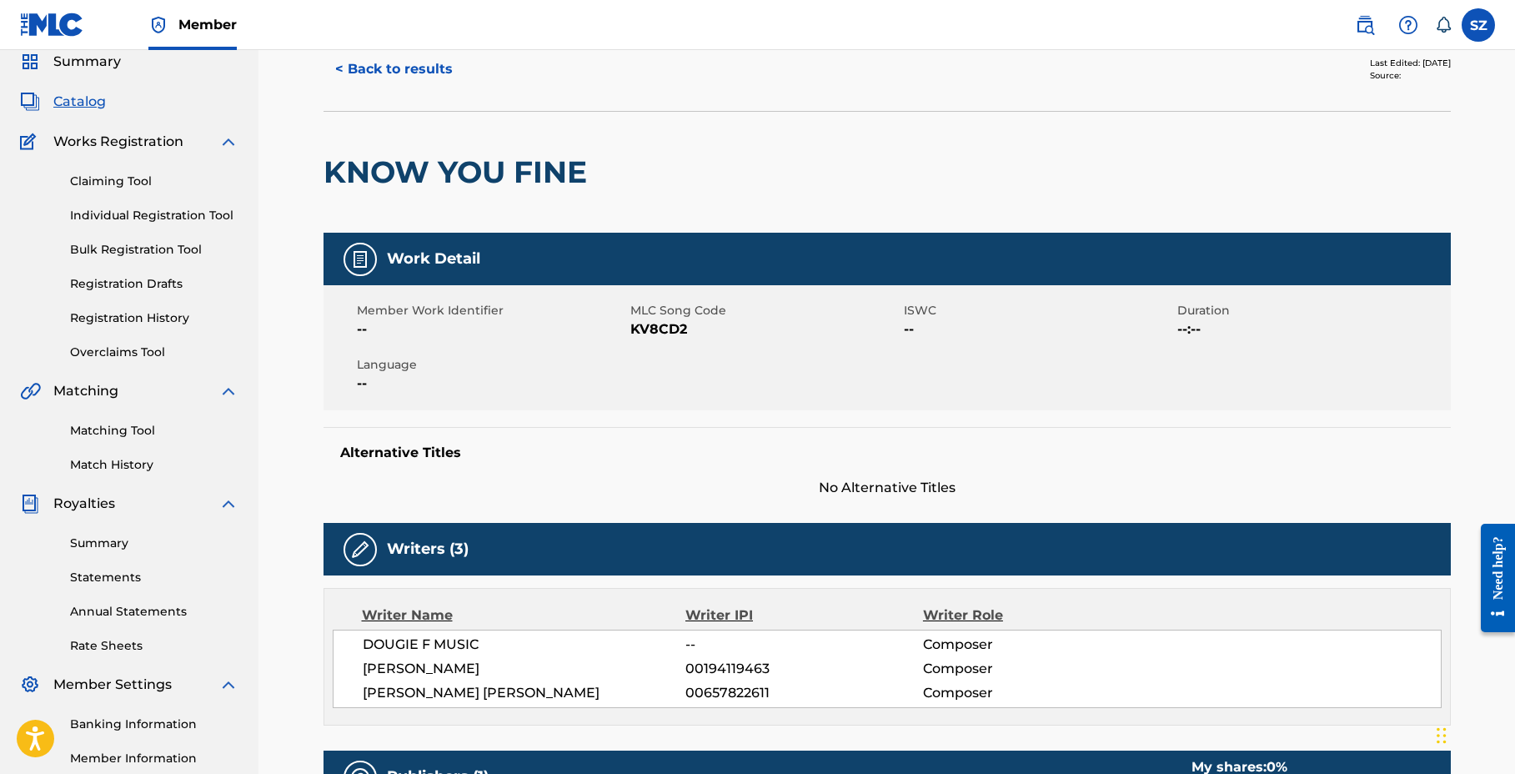
scroll to position [63, 0]
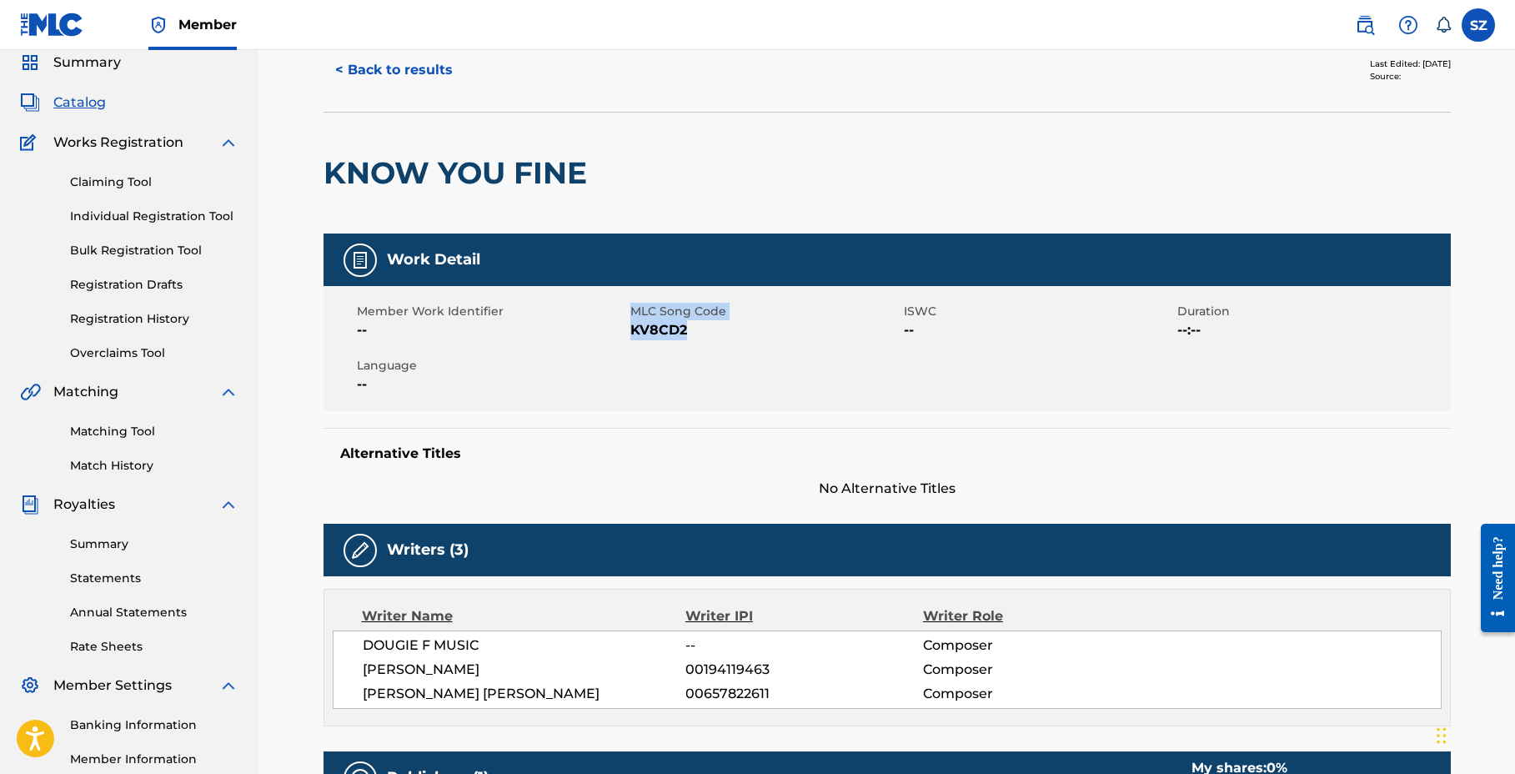
drag, startPoint x: 690, startPoint y: 328, endPoint x: 629, endPoint y: 329, distance: 61.7
click at [629, 329] on div "Member Work Identifier -- MLC Song Code KV8CD2 ISWC -- Duration --:-- Language …" at bounding box center [887, 348] width 1127 height 125
click at [643, 326] on span "KV8CD2" at bounding box center [764, 330] width 269 height 20
drag, startPoint x: 690, startPoint y: 331, endPoint x: 631, endPoint y: 333, distance: 59.2
click at [631, 333] on span "KV8CD2" at bounding box center [764, 330] width 269 height 20
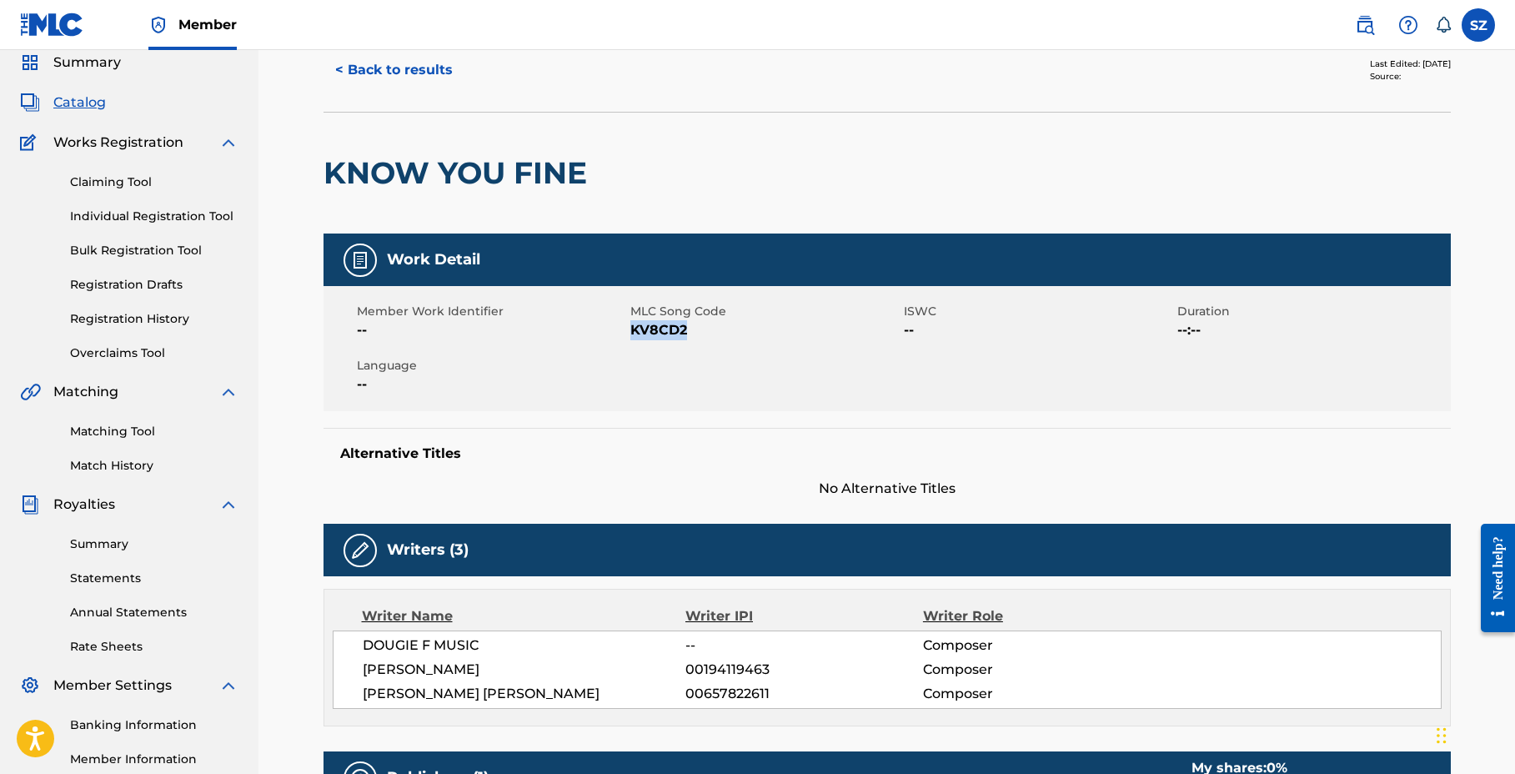
copy span "KV8CD2"
click at [174, 312] on link "Registration History" at bounding box center [154, 319] width 168 height 18
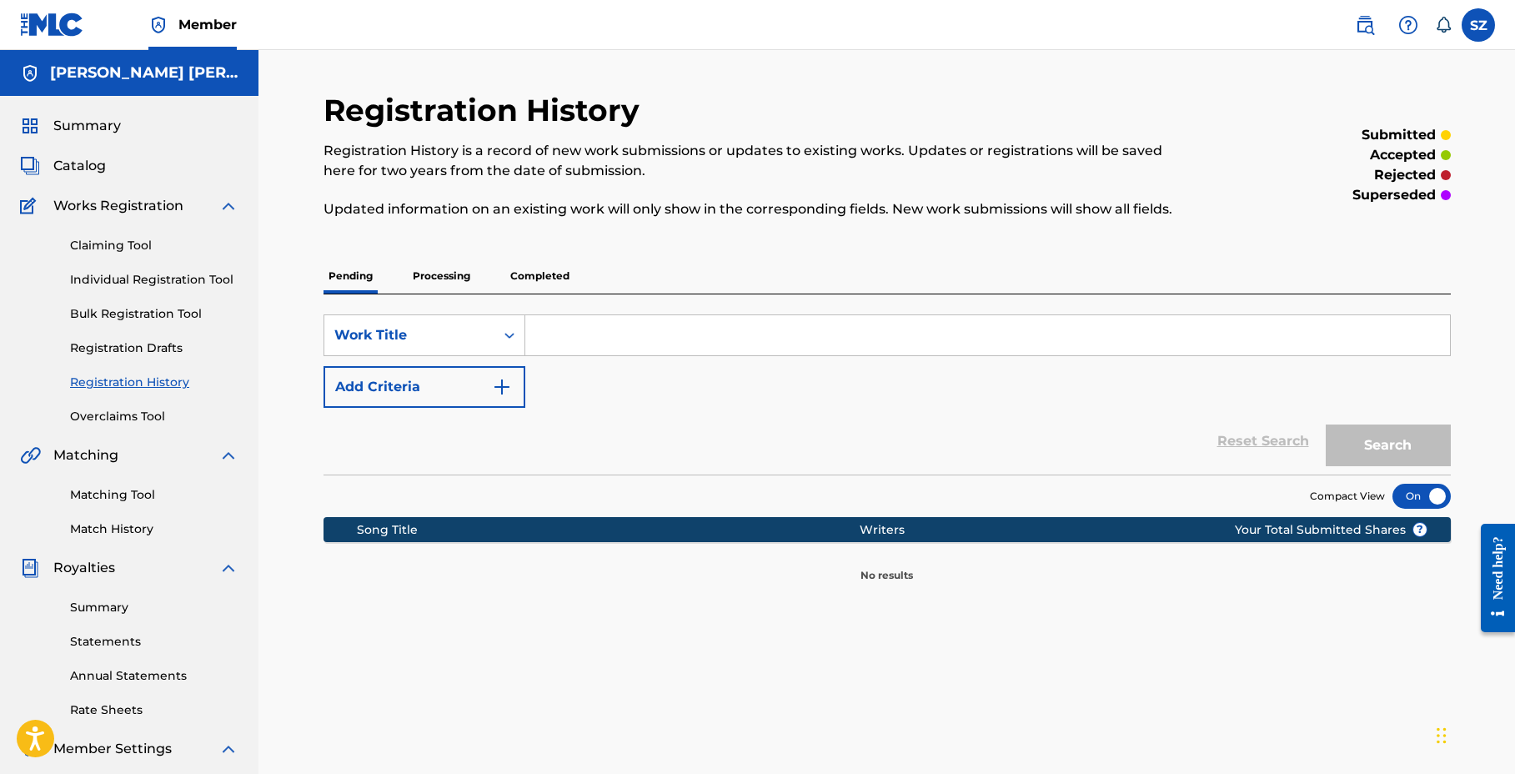
click at [652, 323] on input "Search Form" at bounding box center [987, 335] width 925 height 40
type input "know you fine"
click at [1326, 424] on button "Search" at bounding box center [1388, 445] width 125 height 42
click at [448, 287] on p "Processing" at bounding box center [442, 276] width 68 height 35
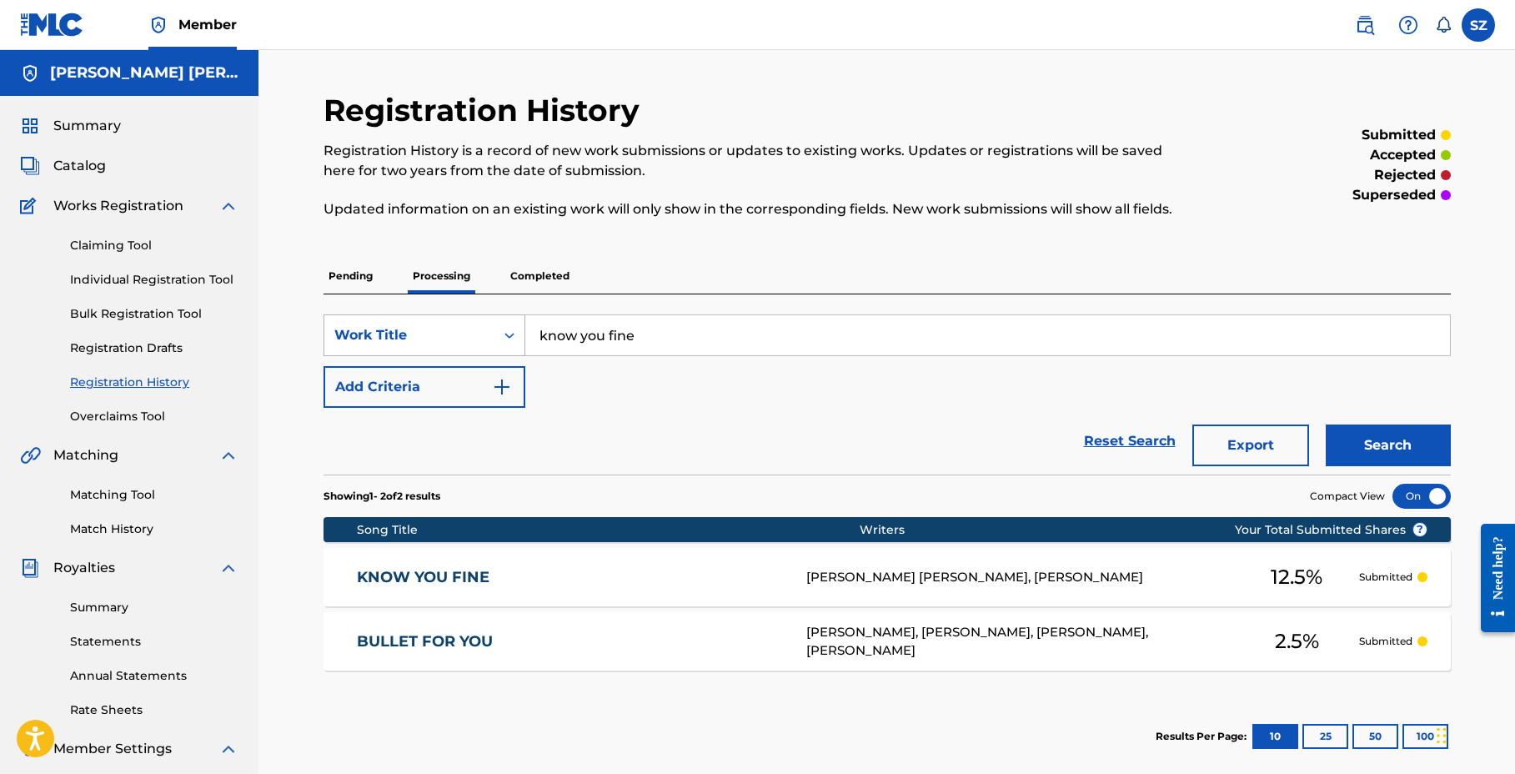
drag, startPoint x: 670, startPoint y: 341, endPoint x: 504, endPoint y: 335, distance: 166.1
click at [504, 335] on div "SearchWithCriteria13efd47e-82df-4979-841e-17cbffdf6123 Work Title know you fine" at bounding box center [887, 335] width 1127 height 42
type input "rompompom"
click at [194, 284] on link "Individual Registration Tool" at bounding box center [154, 280] width 168 height 18
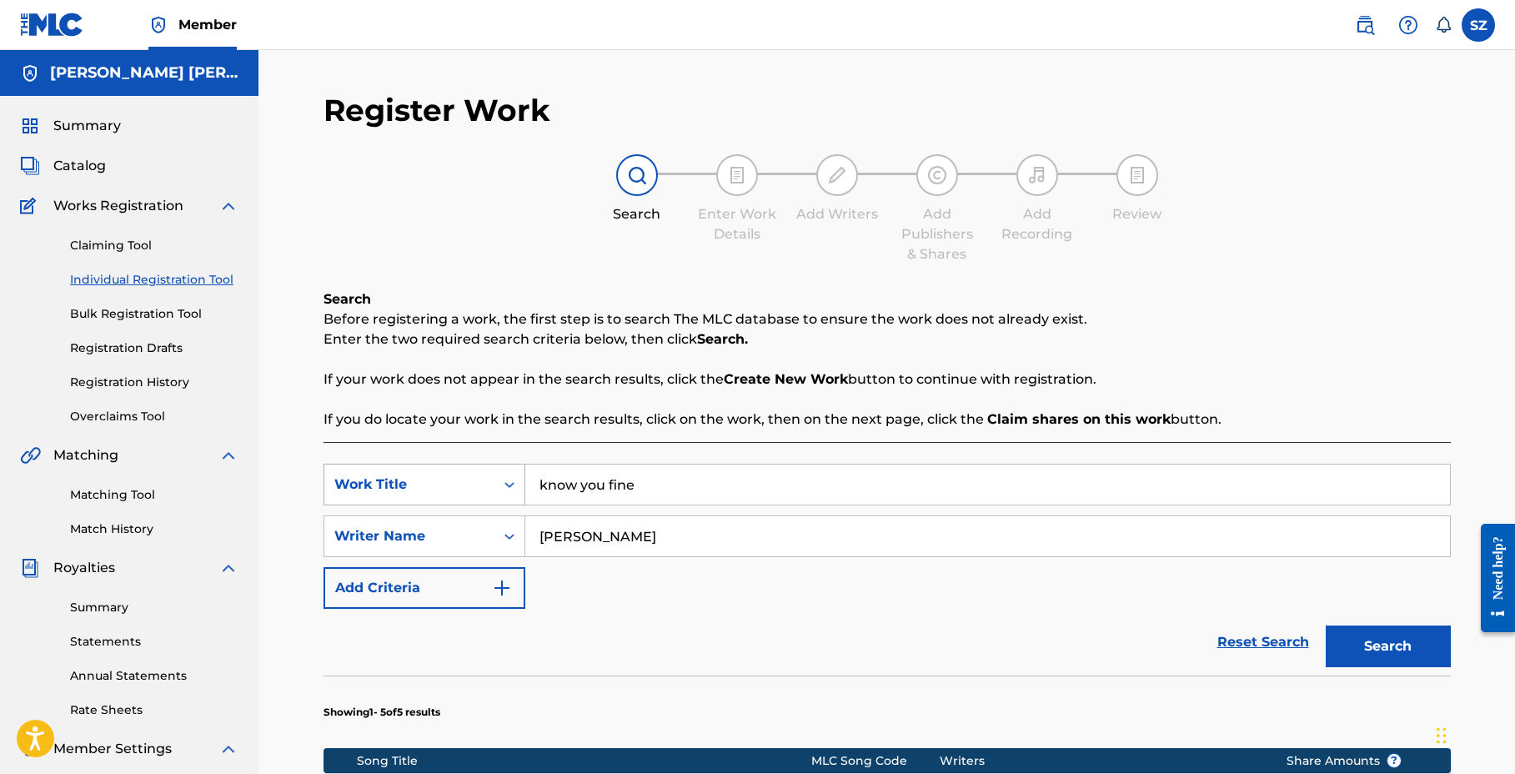
drag, startPoint x: 671, startPoint y: 487, endPoint x: 480, endPoint y: 480, distance: 192.0
click at [480, 480] on div "SearchWithCriteria52323773-fd7e-45fc-8f2a-036a3cf71f6d Work Title know you fine" at bounding box center [887, 485] width 1127 height 42
type input "rompompom"
click at [1326, 625] on button "Search" at bounding box center [1388, 646] width 125 height 42
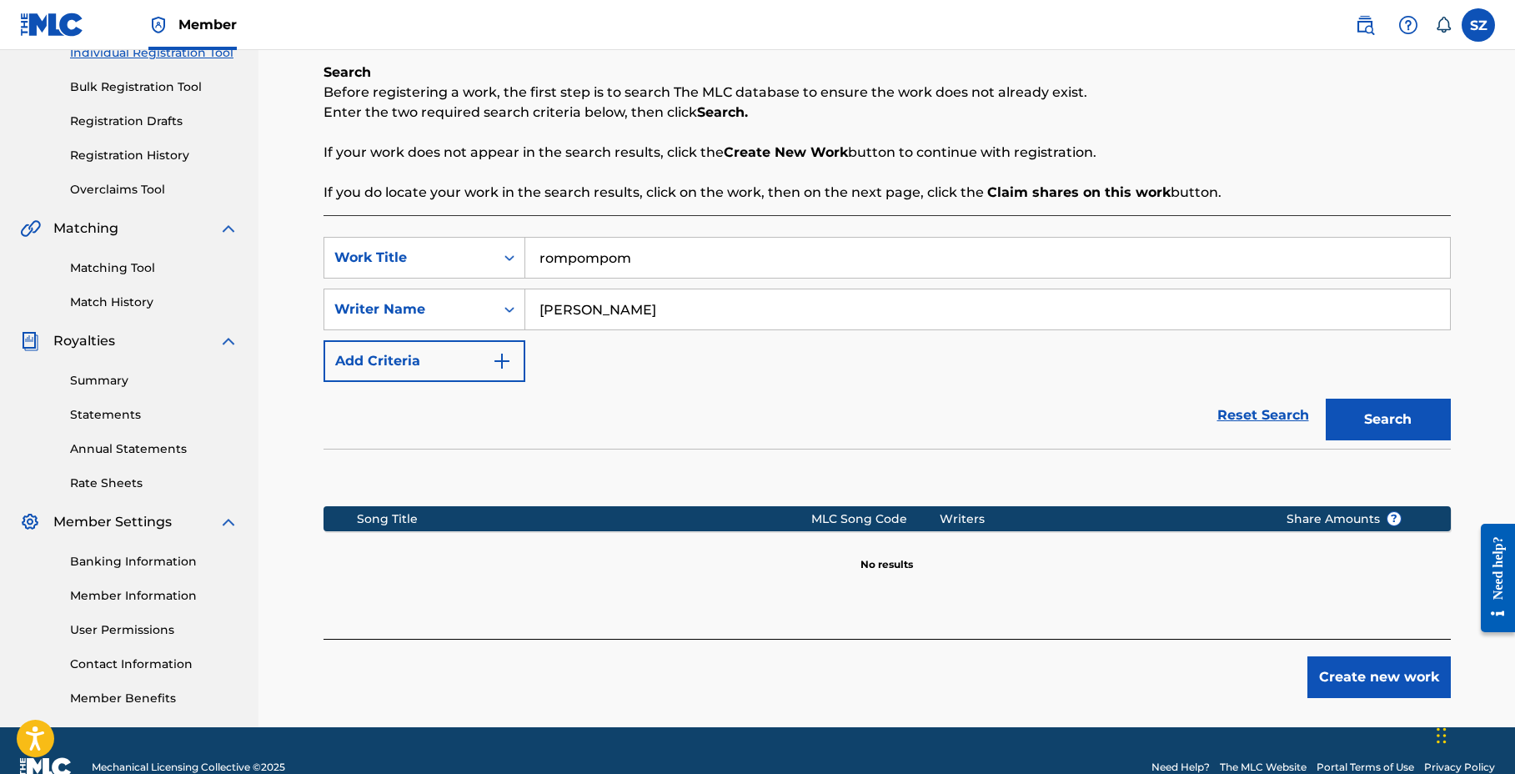
scroll to position [228, 0]
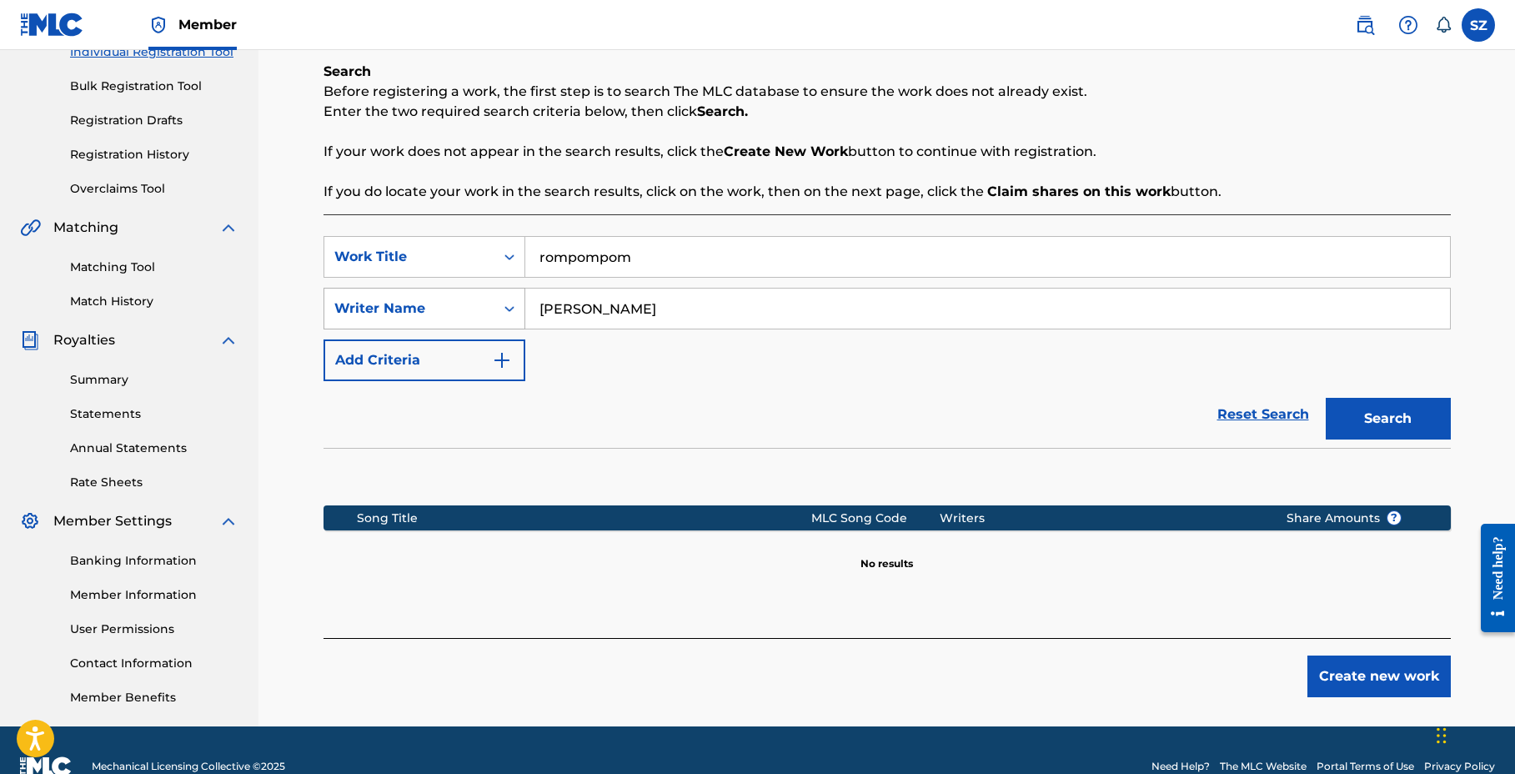
drag, startPoint x: 604, startPoint y: 308, endPoint x: 509, endPoint y: 308, distance: 95.1
click at [510, 308] on div "SearchWithCriteriac0b8f081-5691-4df3-bca2-bfc4a23a2bc2 Writer Name [PERSON_NAME]" at bounding box center [887, 309] width 1127 height 42
type input "magugu"
click at [1388, 414] on button "Search" at bounding box center [1388, 419] width 125 height 42
drag, startPoint x: 620, startPoint y: 310, endPoint x: 525, endPoint y: 314, distance: 95.1
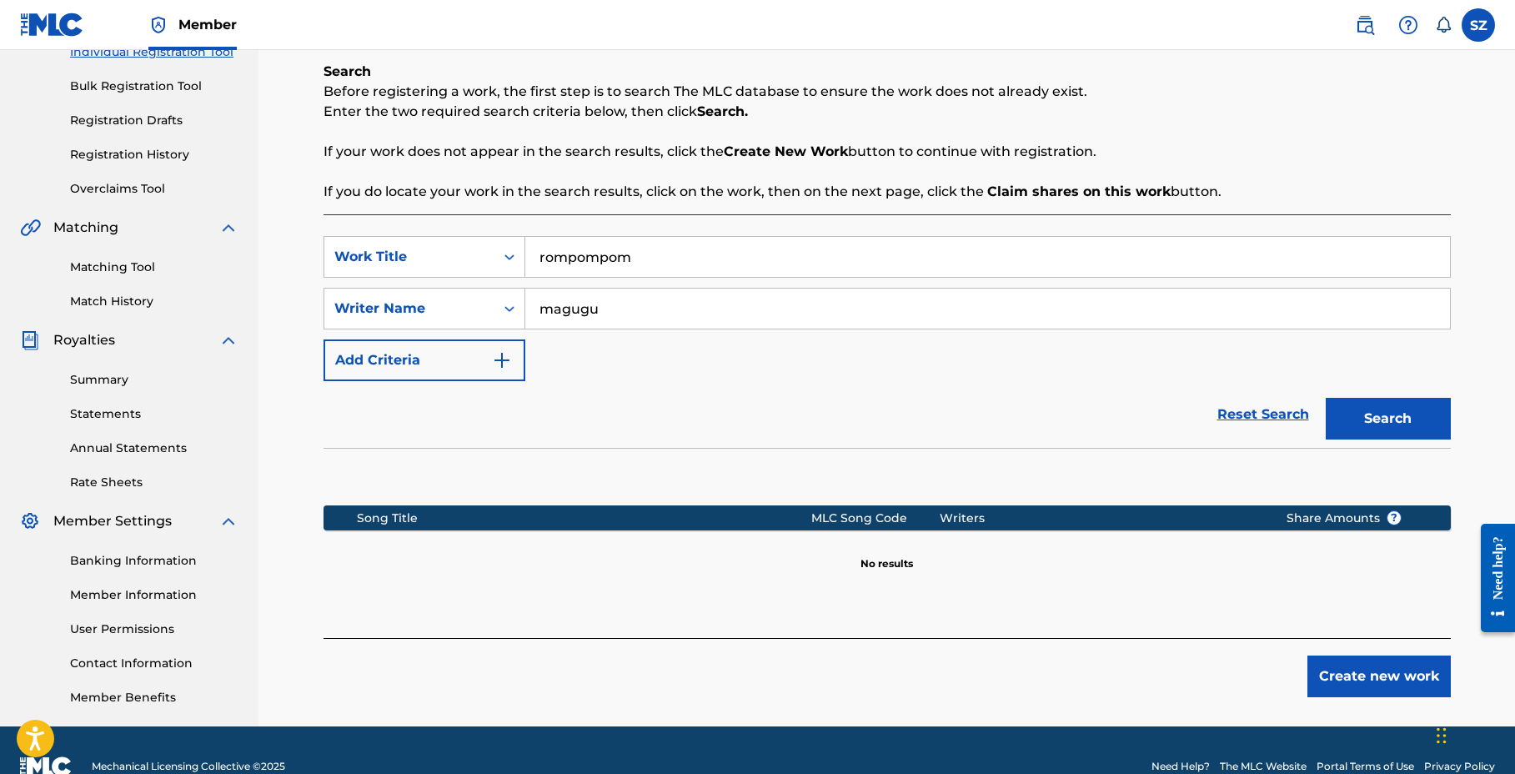
click at [526, 314] on input "magugu" at bounding box center [987, 309] width 925 height 40
click at [489, 310] on div "Writer Name" at bounding box center [409, 309] width 170 height 32
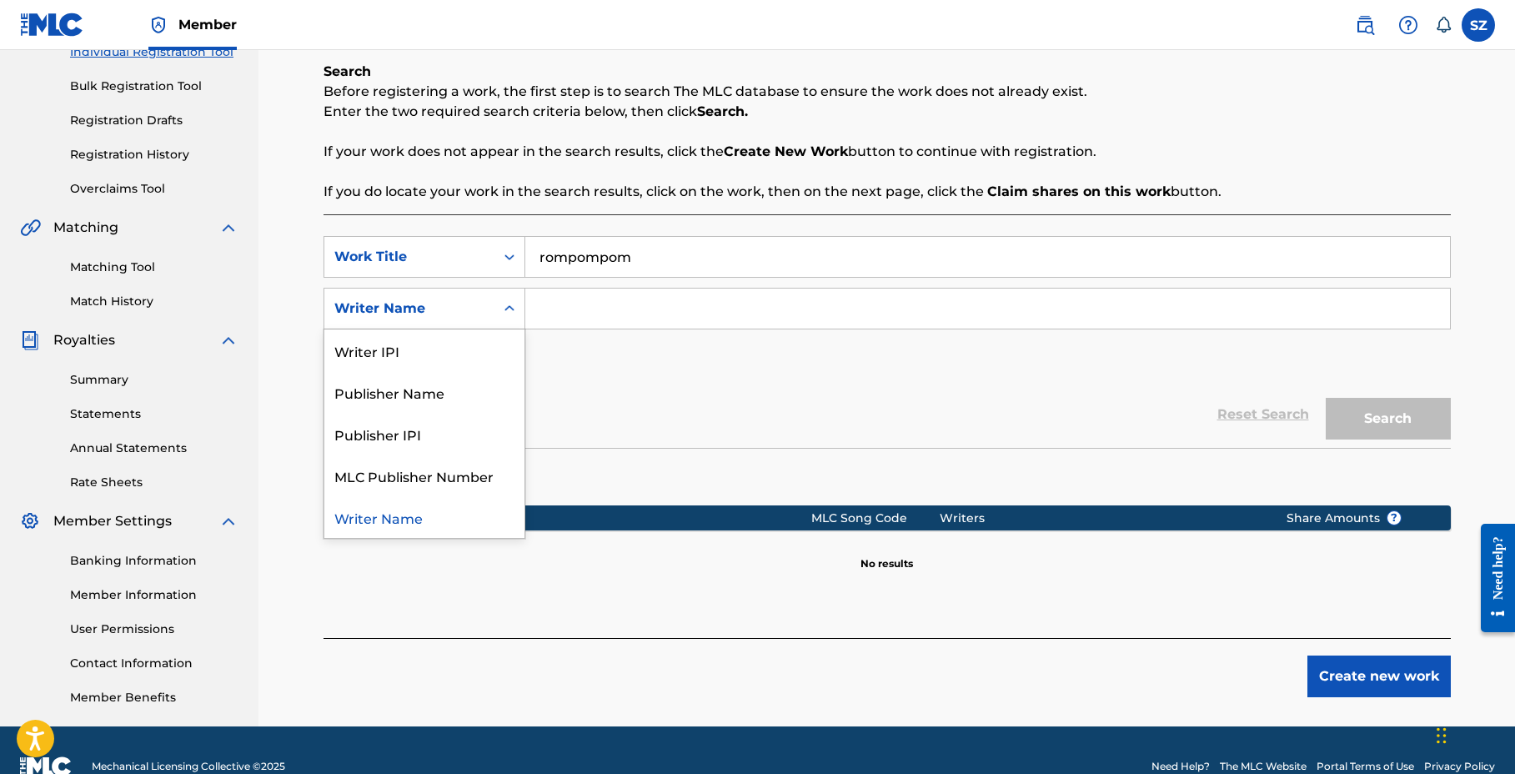
scroll to position [225, 0]
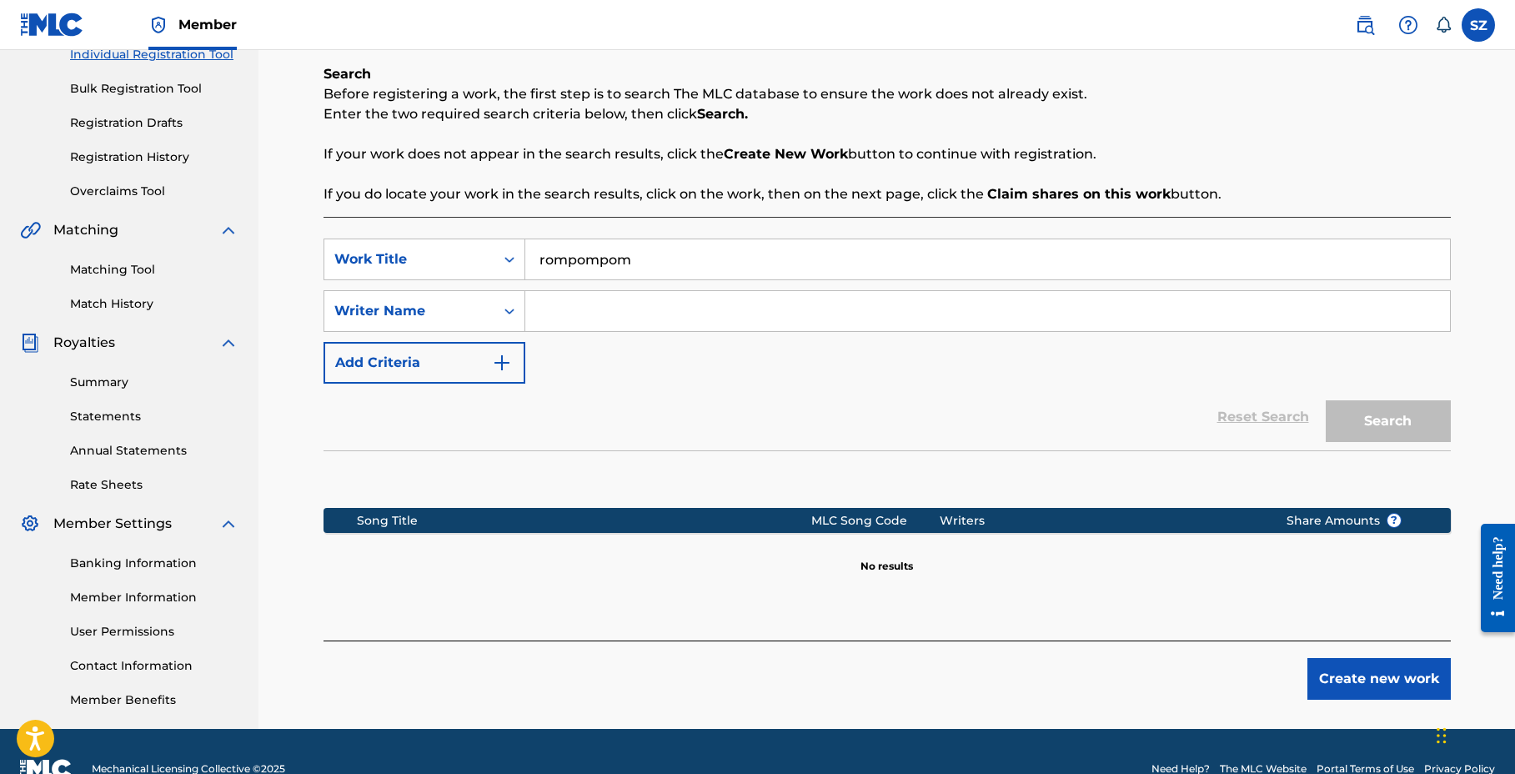
click at [595, 399] on div "Reset Search Search" at bounding box center [887, 417] width 1127 height 67
click at [731, 304] on input "Search Form" at bounding box center [987, 311] width 925 height 40
paste input "OBOH MAGNUS"
type input "OBOH MAGNUS"
click at [1326, 400] on button "Search" at bounding box center [1388, 421] width 125 height 42
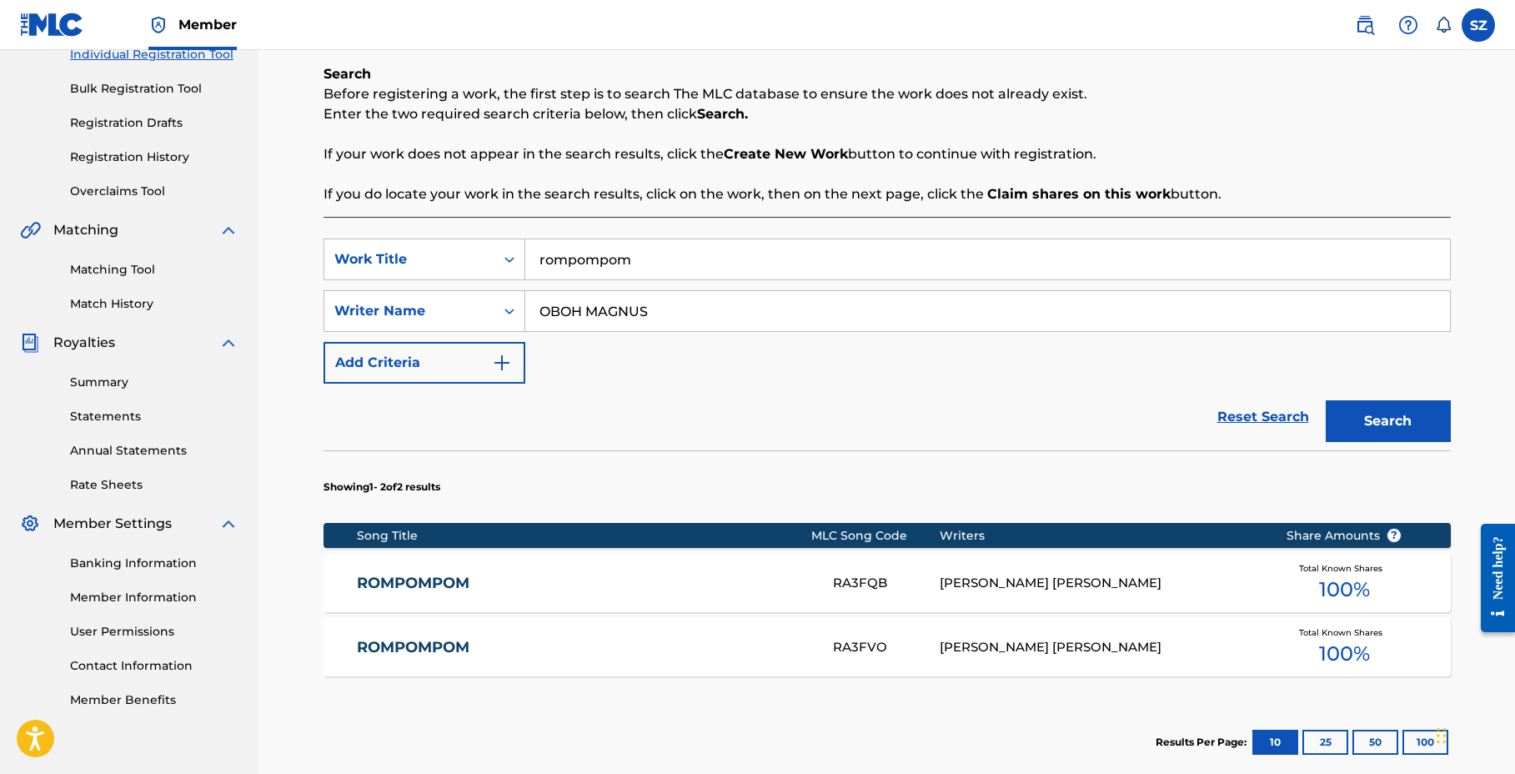
click at [525, 589] on link "ROMPOMPOM" at bounding box center [584, 583] width 454 height 19
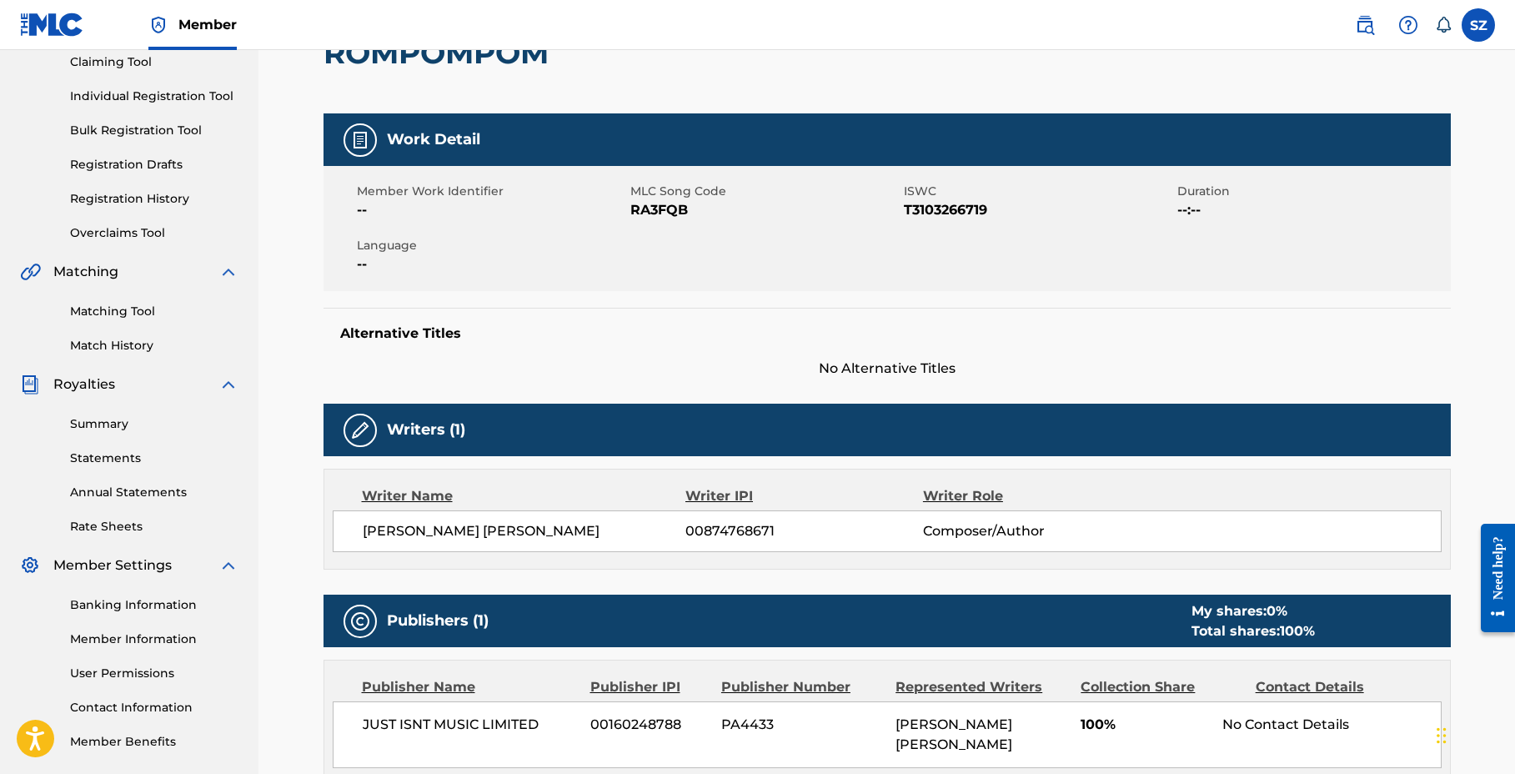
scroll to position [198, 0]
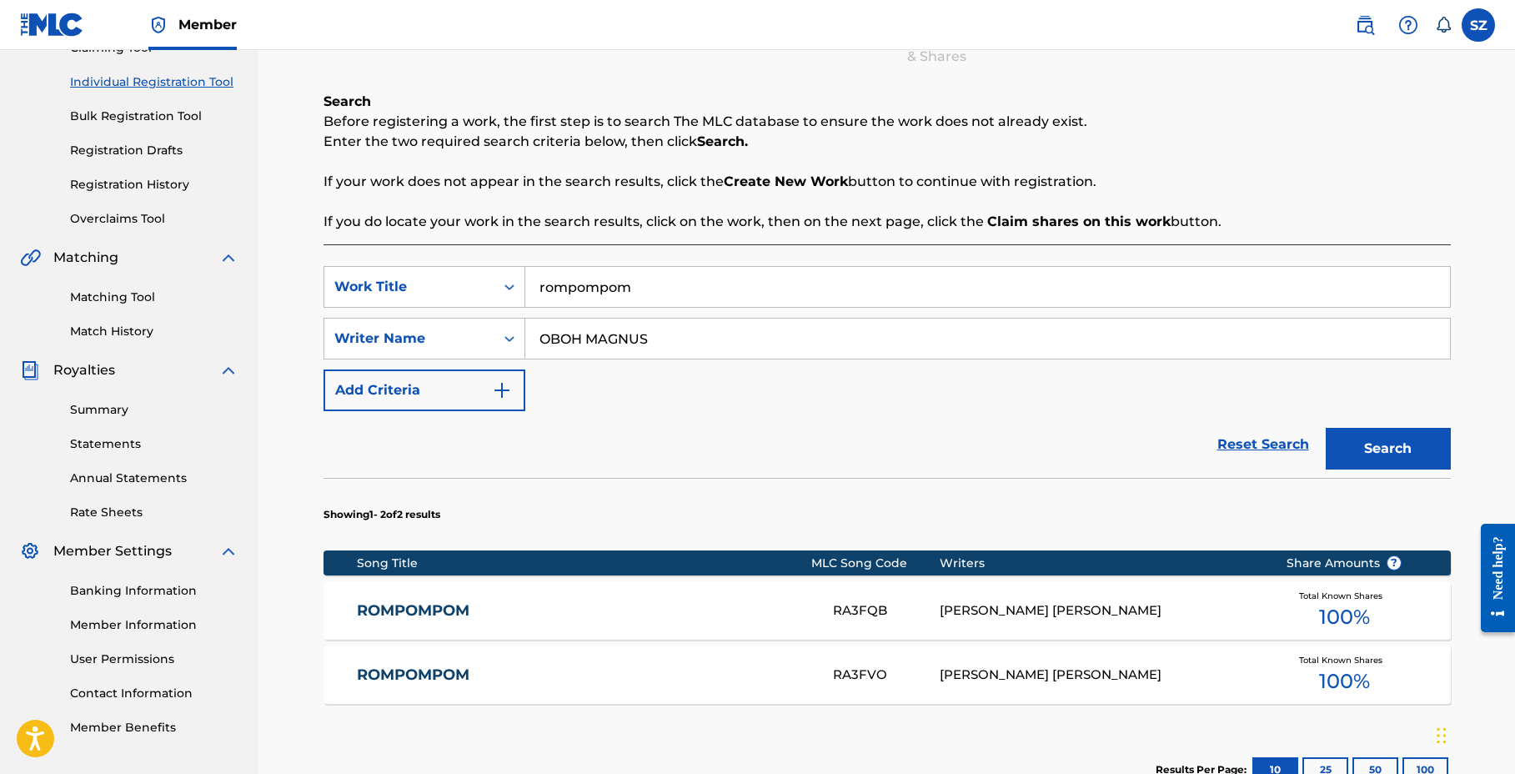
scroll to position [225, 0]
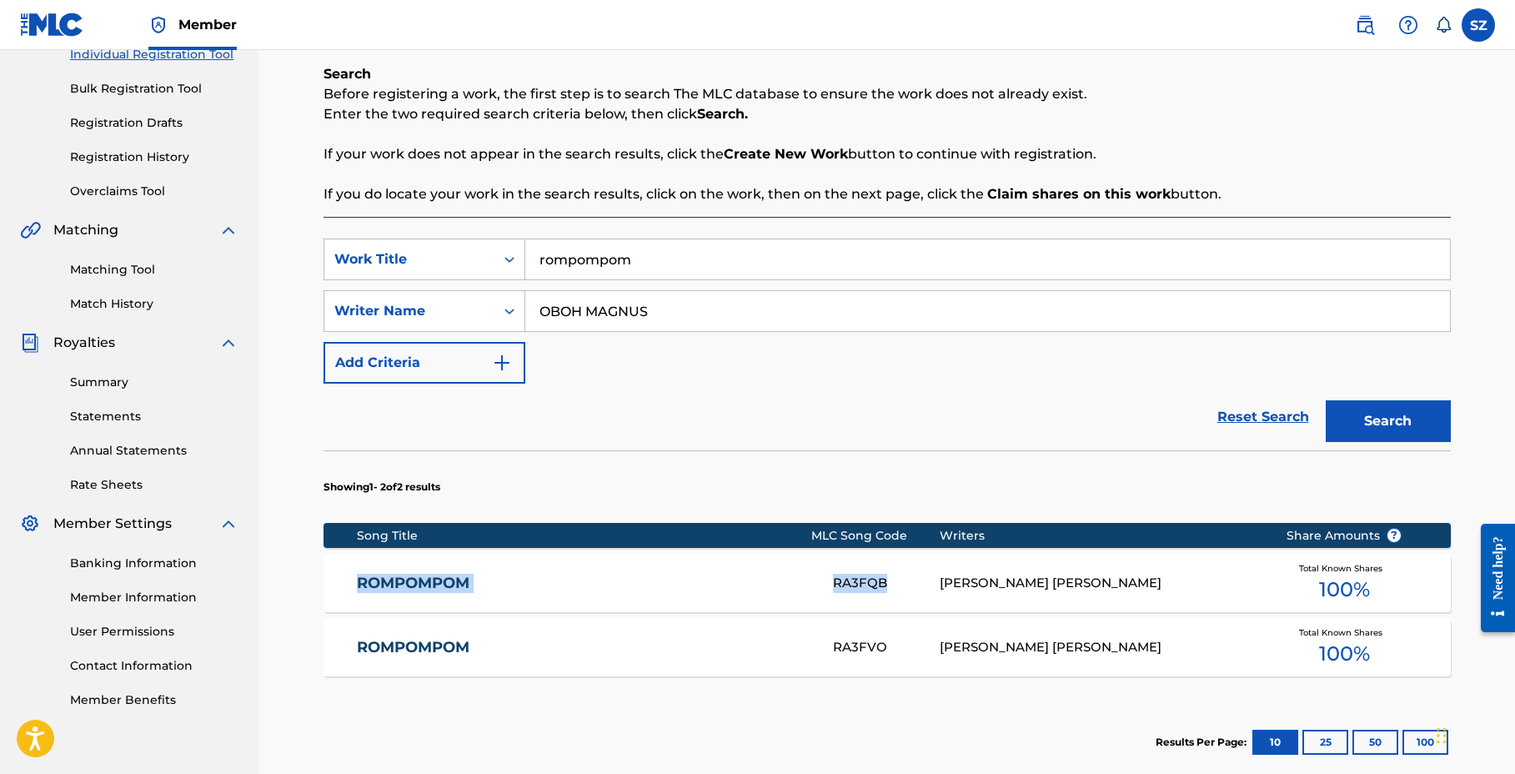
drag, startPoint x: 354, startPoint y: 582, endPoint x: 905, endPoint y: 595, distance: 551.4
click at [905, 595] on div "ROMPOMPOM RA3FQB [PERSON_NAME] [PERSON_NAME] Total Known Shares 100 %" at bounding box center [887, 583] width 1127 height 58
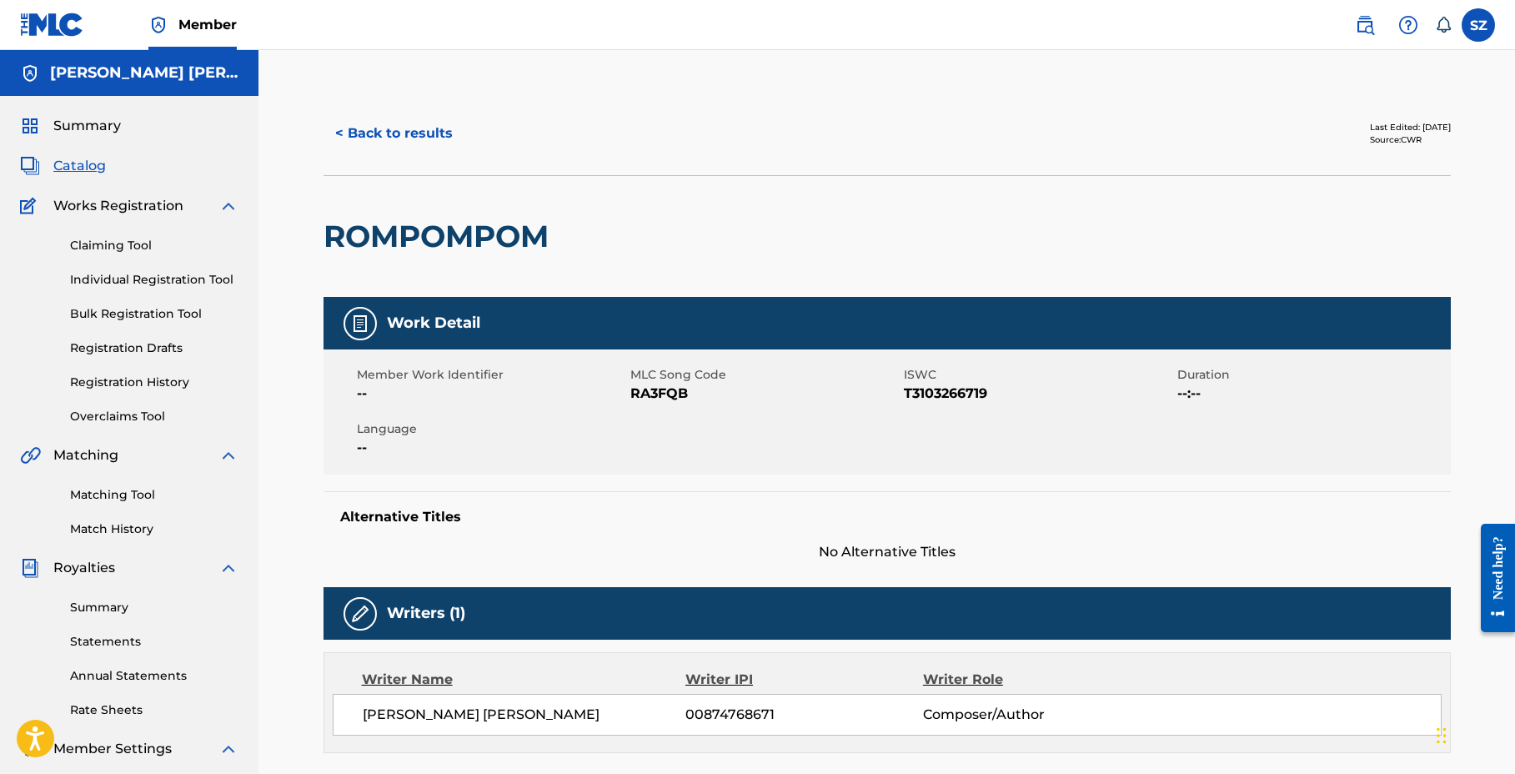
drag, startPoint x: 633, startPoint y: 397, endPoint x: 694, endPoint y: 395, distance: 60.9
click at [694, 395] on span "RA3FQB" at bounding box center [764, 394] width 269 height 20
drag, startPoint x: 690, startPoint y: 394, endPoint x: 622, endPoint y: 393, distance: 67.6
click at [622, 393] on div "Member Work Identifier -- MLC Song Code RA3FQB ISWC T3103266719 Duration --:-- …" at bounding box center [887, 411] width 1127 height 125
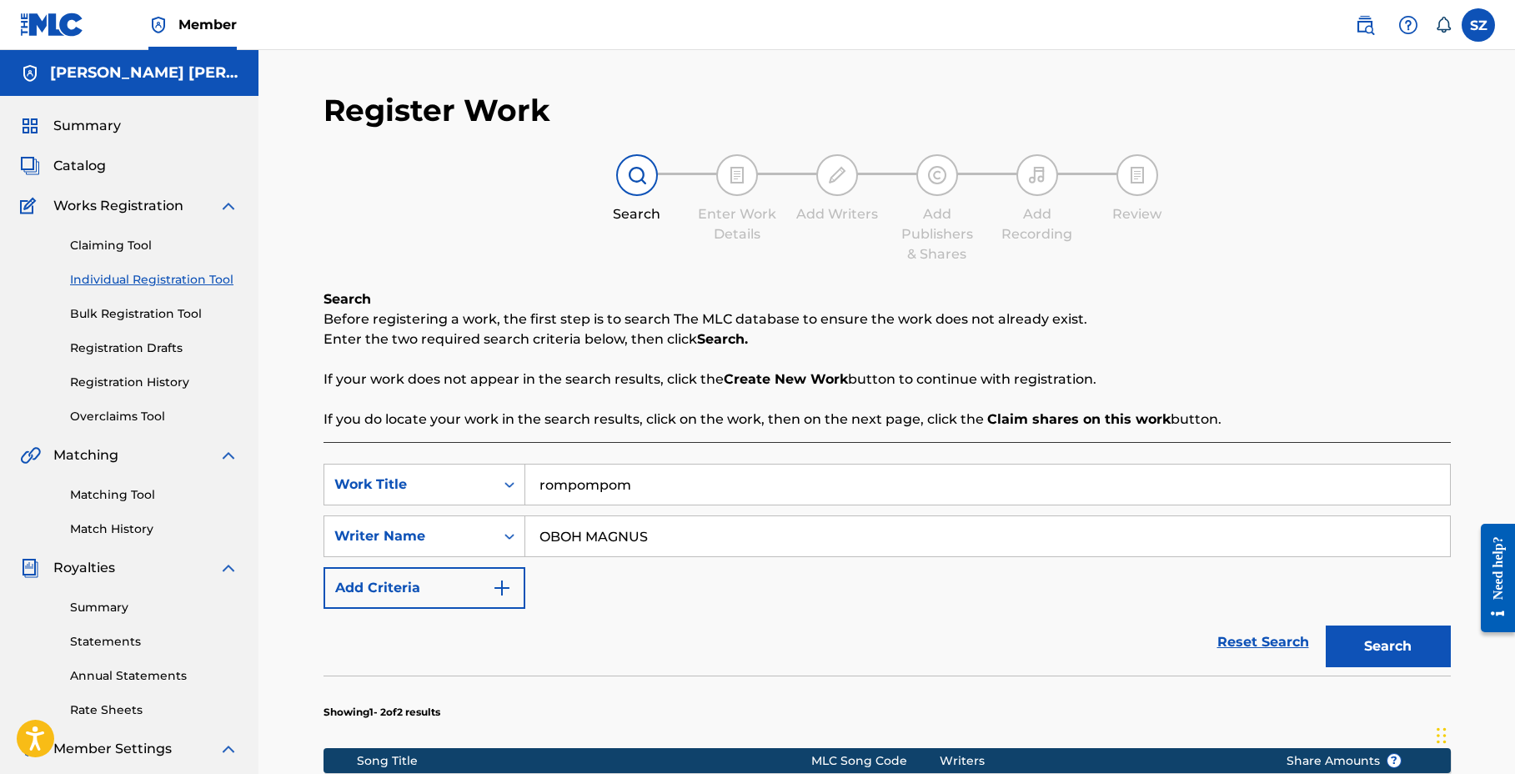
scroll to position [225, 0]
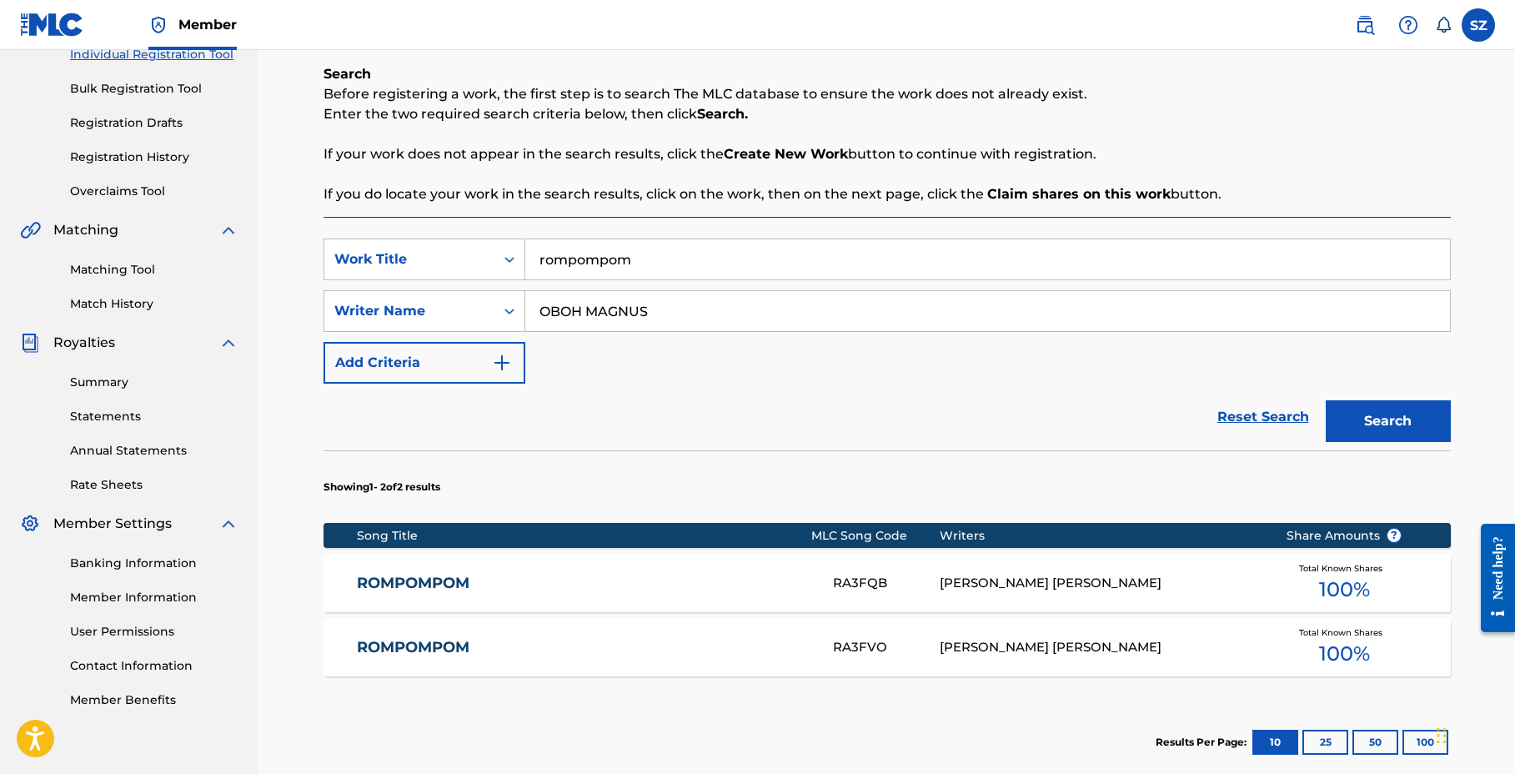
click at [883, 584] on div "RA3FQB" at bounding box center [886, 583] width 107 height 19
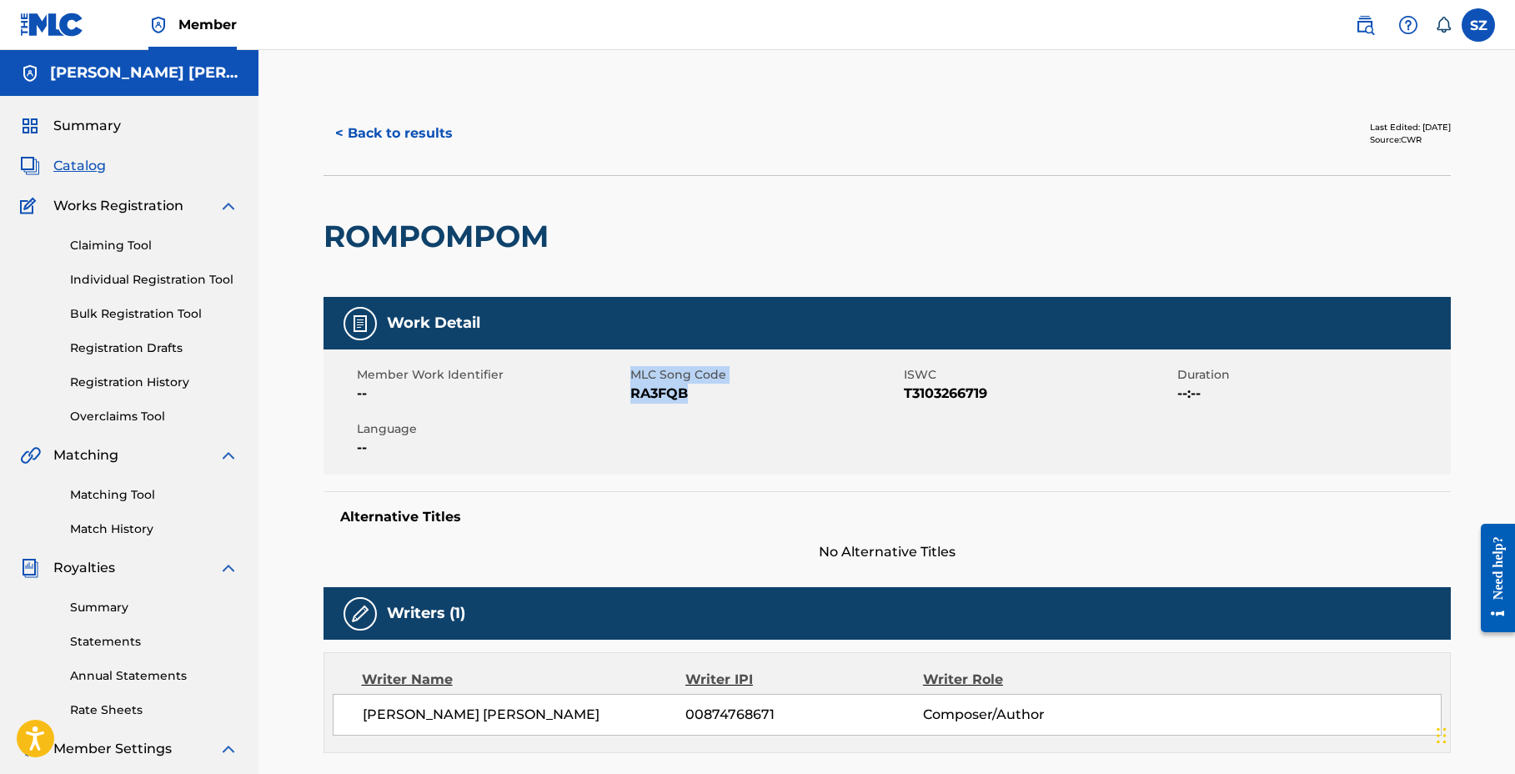
drag, startPoint x: 686, startPoint y: 392, endPoint x: 625, endPoint y: 392, distance: 61.7
click at [625, 393] on div "Member Work Identifier -- MLC Song Code RA3FQB ISWC T3103266719 Duration --:-- …" at bounding box center [887, 411] width 1127 height 125
click at [627, 393] on div "Member Work Identifier --" at bounding box center [494, 385] width 274 height 38
drag, startPoint x: 632, startPoint y: 395, endPoint x: 684, endPoint y: 399, distance: 51.9
click at [685, 399] on span "RA3FQB" at bounding box center [764, 394] width 269 height 20
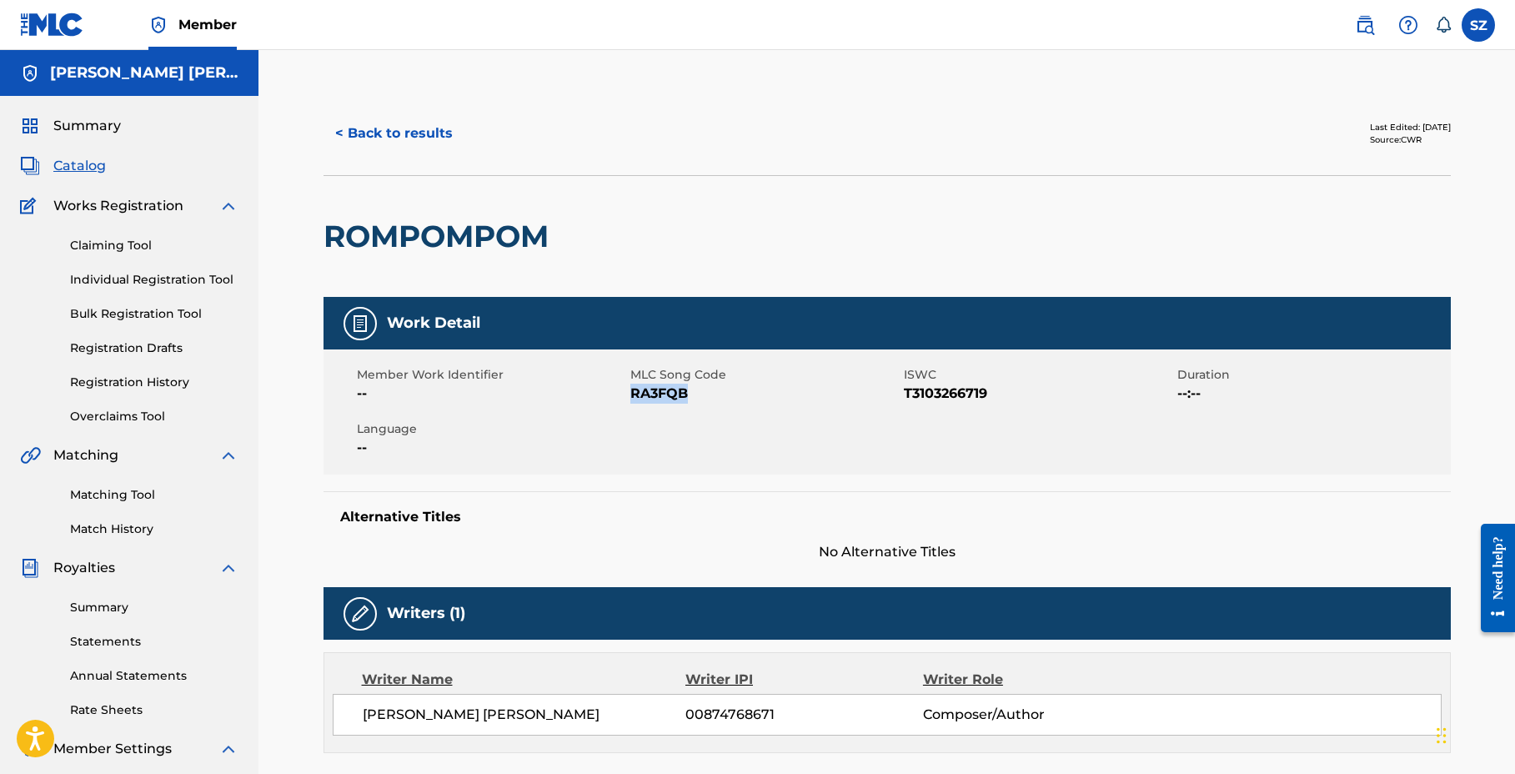
copy span "RA3FQB"
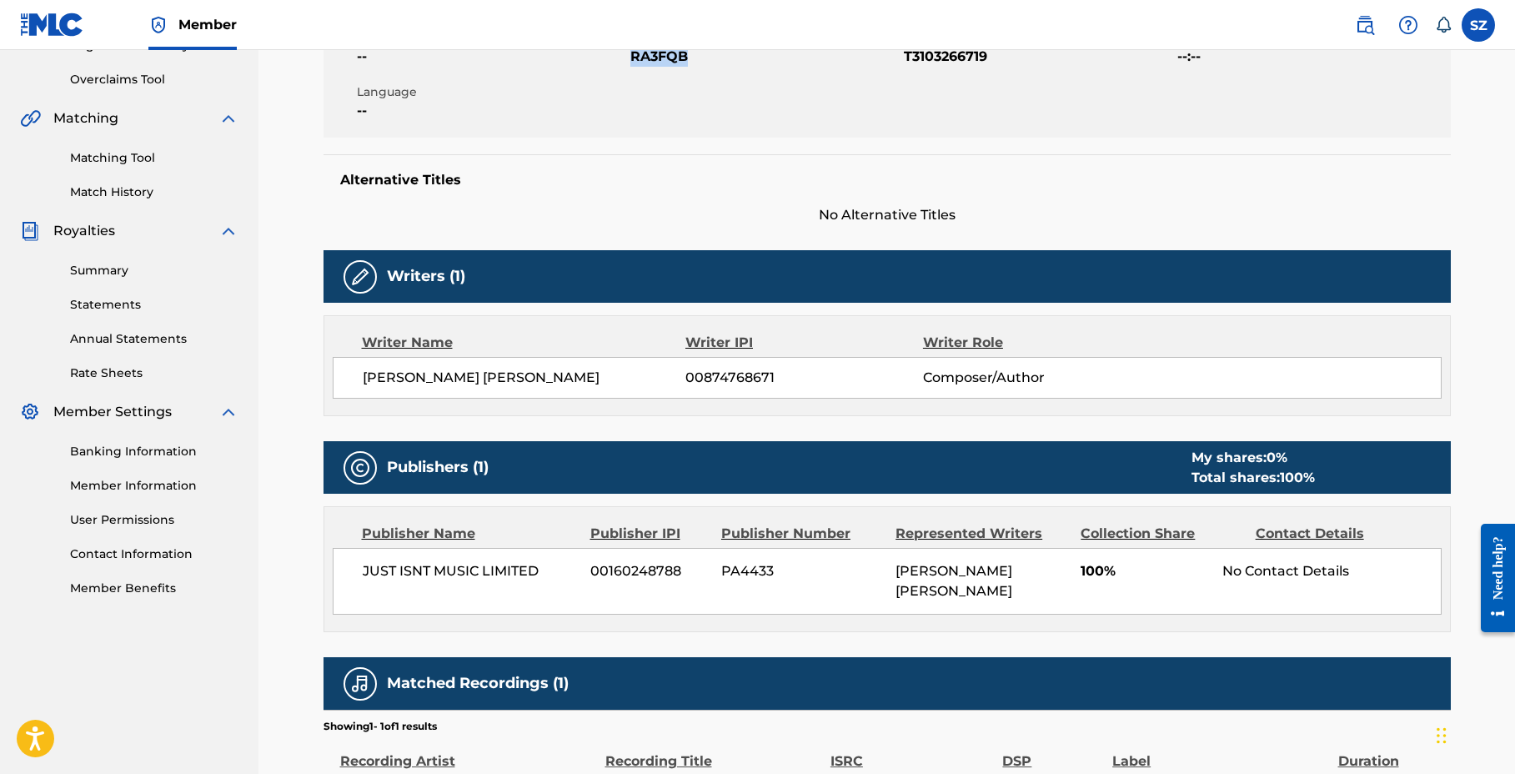
scroll to position [526, 0]
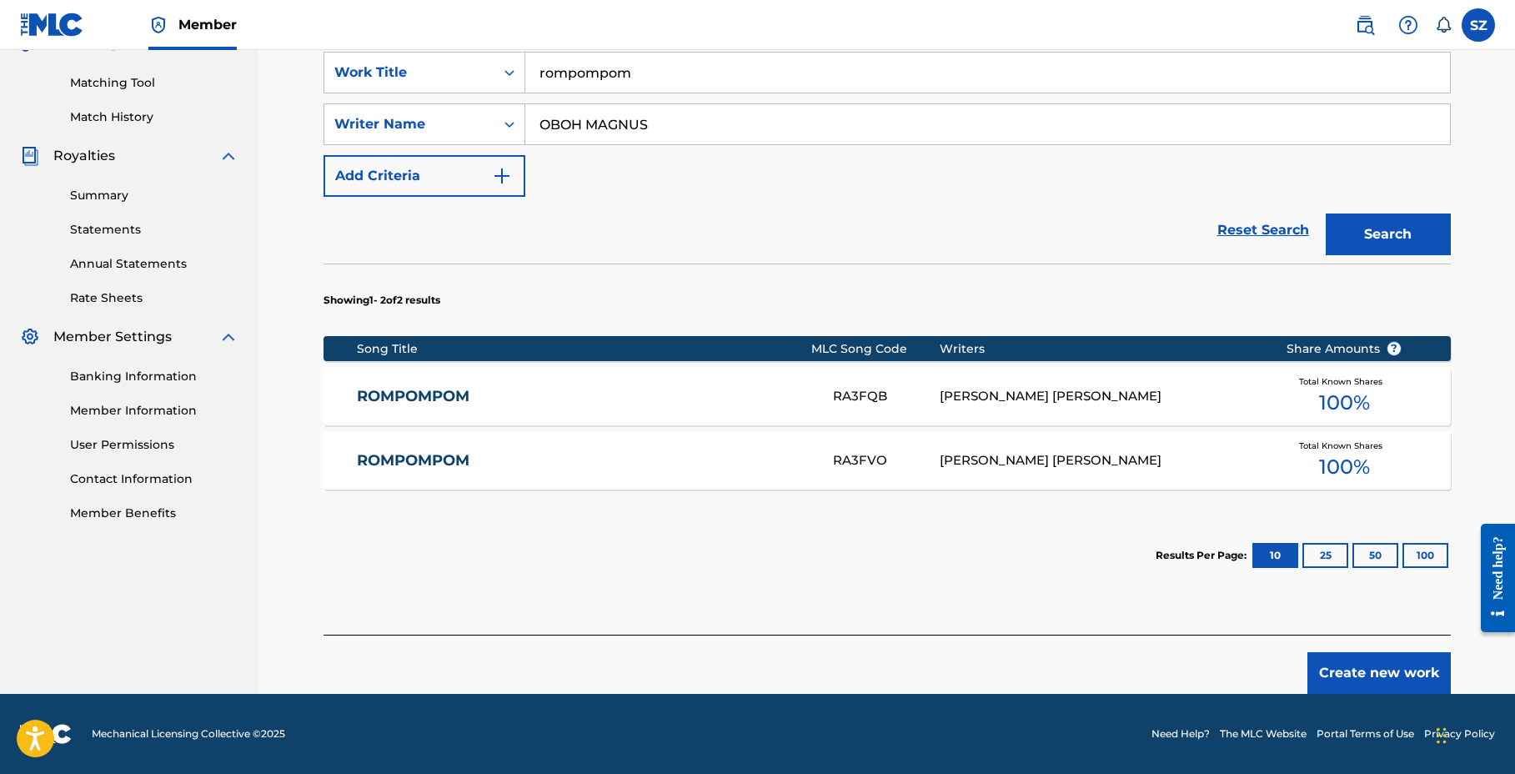
scroll to position [225, 0]
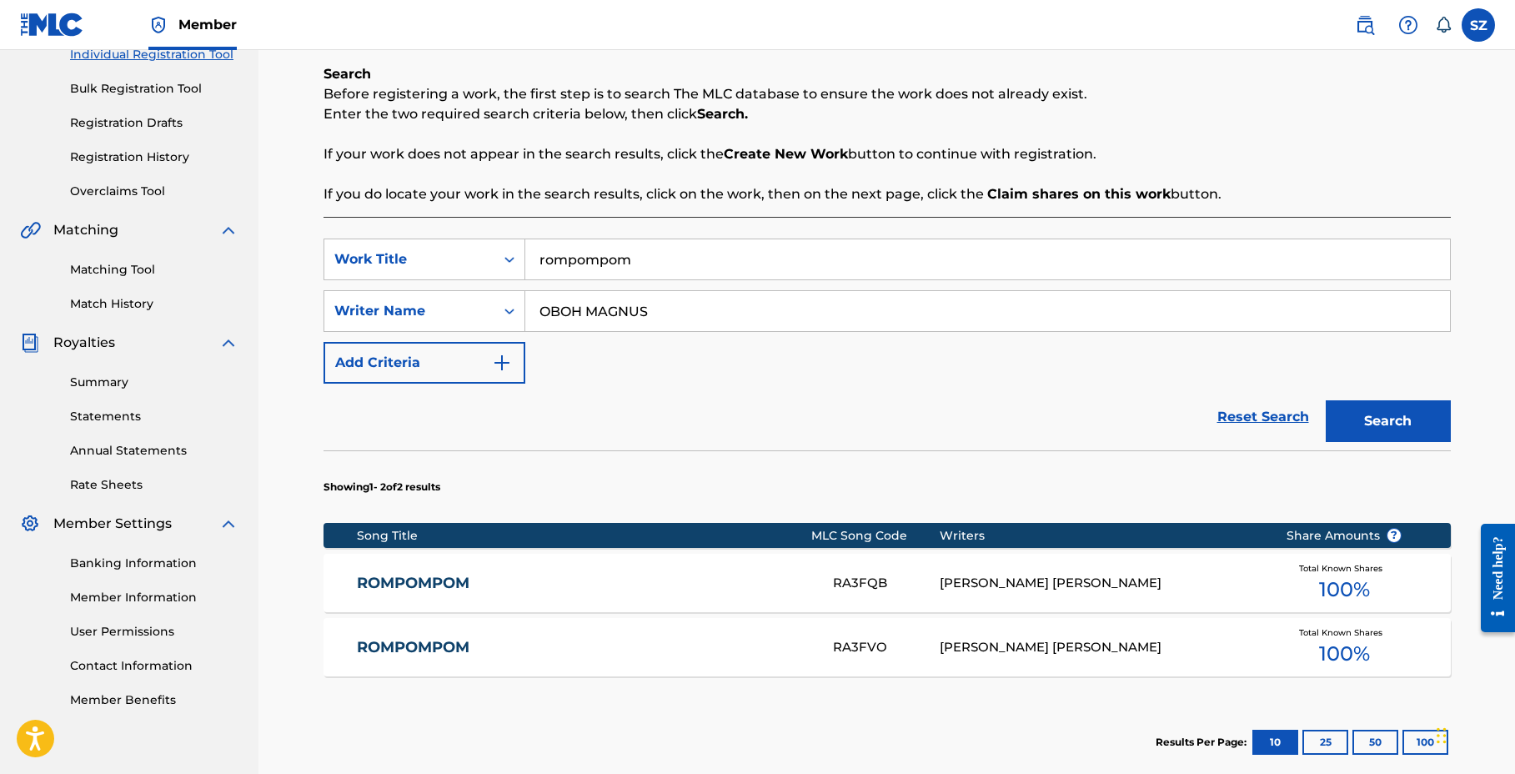
click at [887, 646] on div "RA3FVO" at bounding box center [886, 647] width 107 height 19
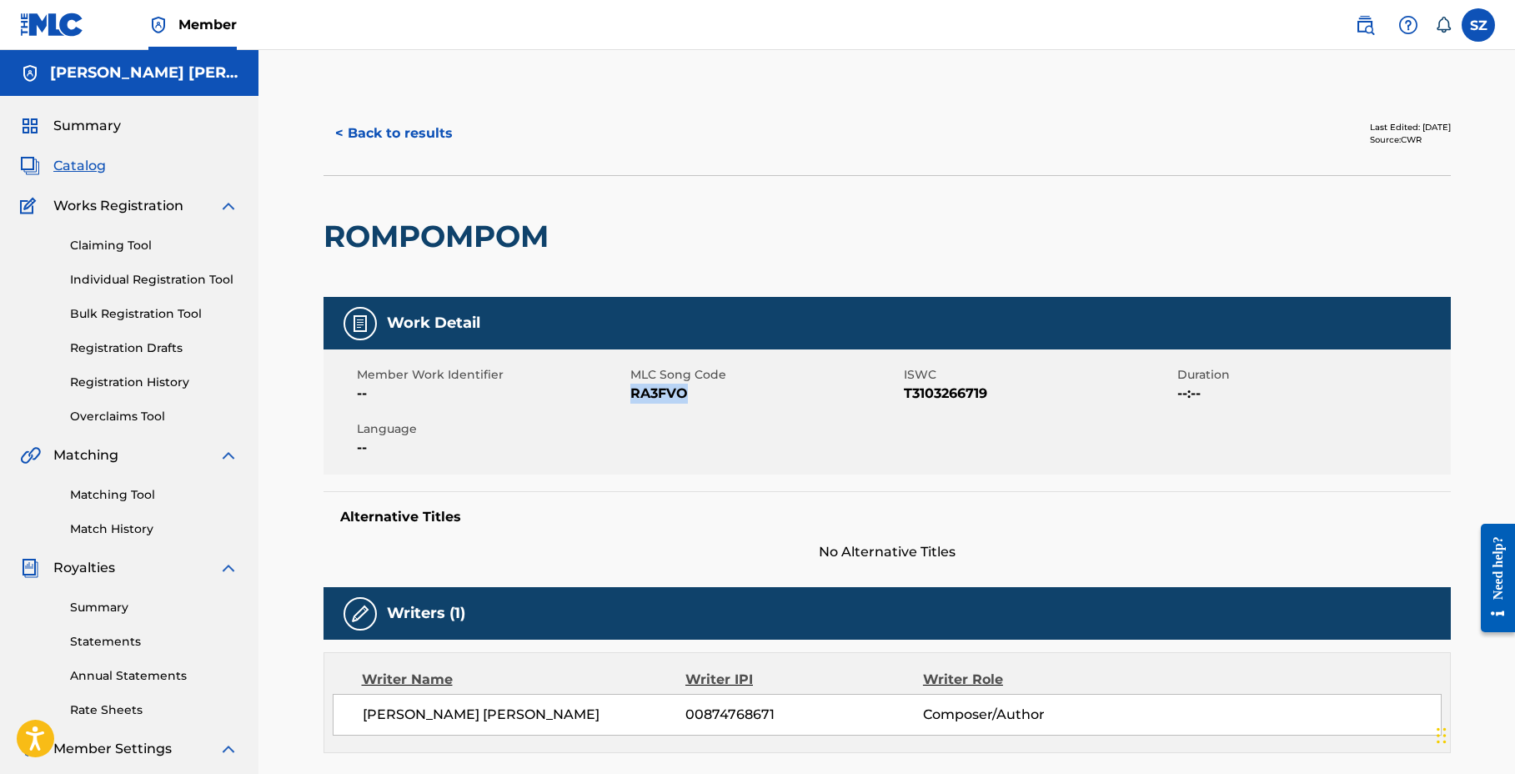
drag, startPoint x: 685, startPoint y: 391, endPoint x: 630, endPoint y: 393, distance: 54.2
click at [631, 393] on span "RA3FVO" at bounding box center [764, 394] width 269 height 20
copy span "RA3FVO"
